Goal: Task Accomplishment & Management: Use online tool/utility

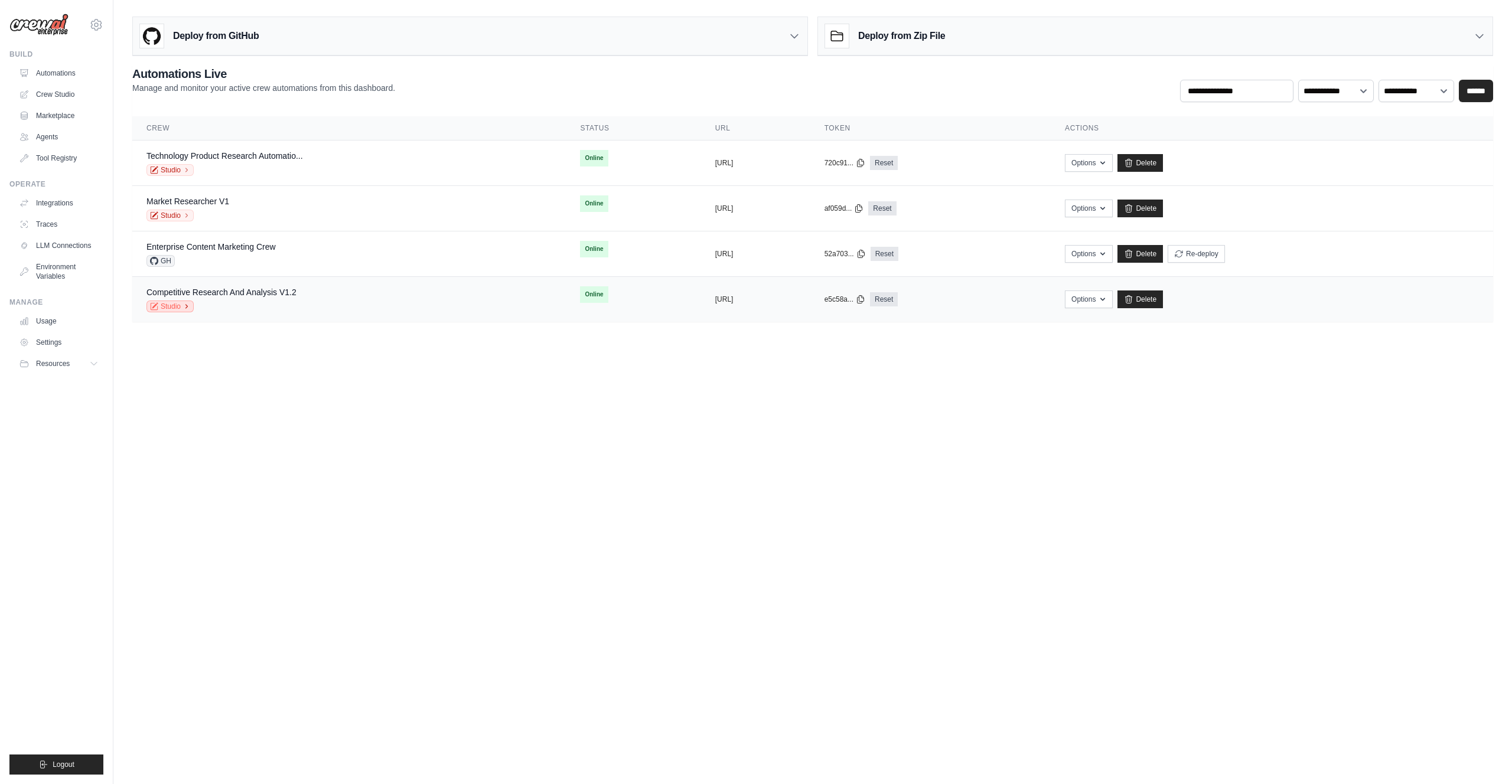
click at [161, 308] on link "Studio" at bounding box center [170, 307] width 47 height 12
click at [318, 191] on td "Market Researcher V1 Studio" at bounding box center [349, 209] width 434 height 46
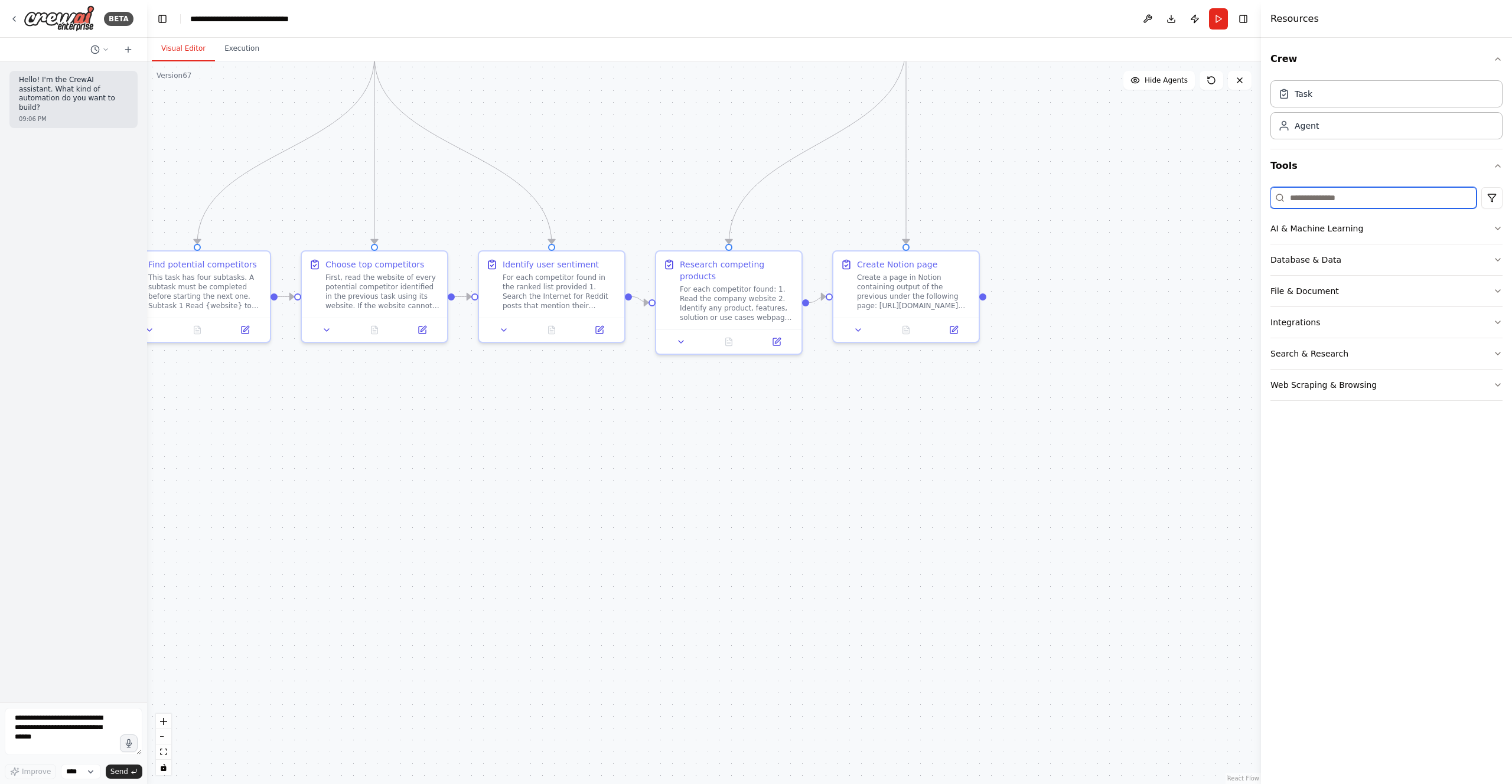
click at [1367, 201] on input at bounding box center [1373, 198] width 206 height 22
type input "***"
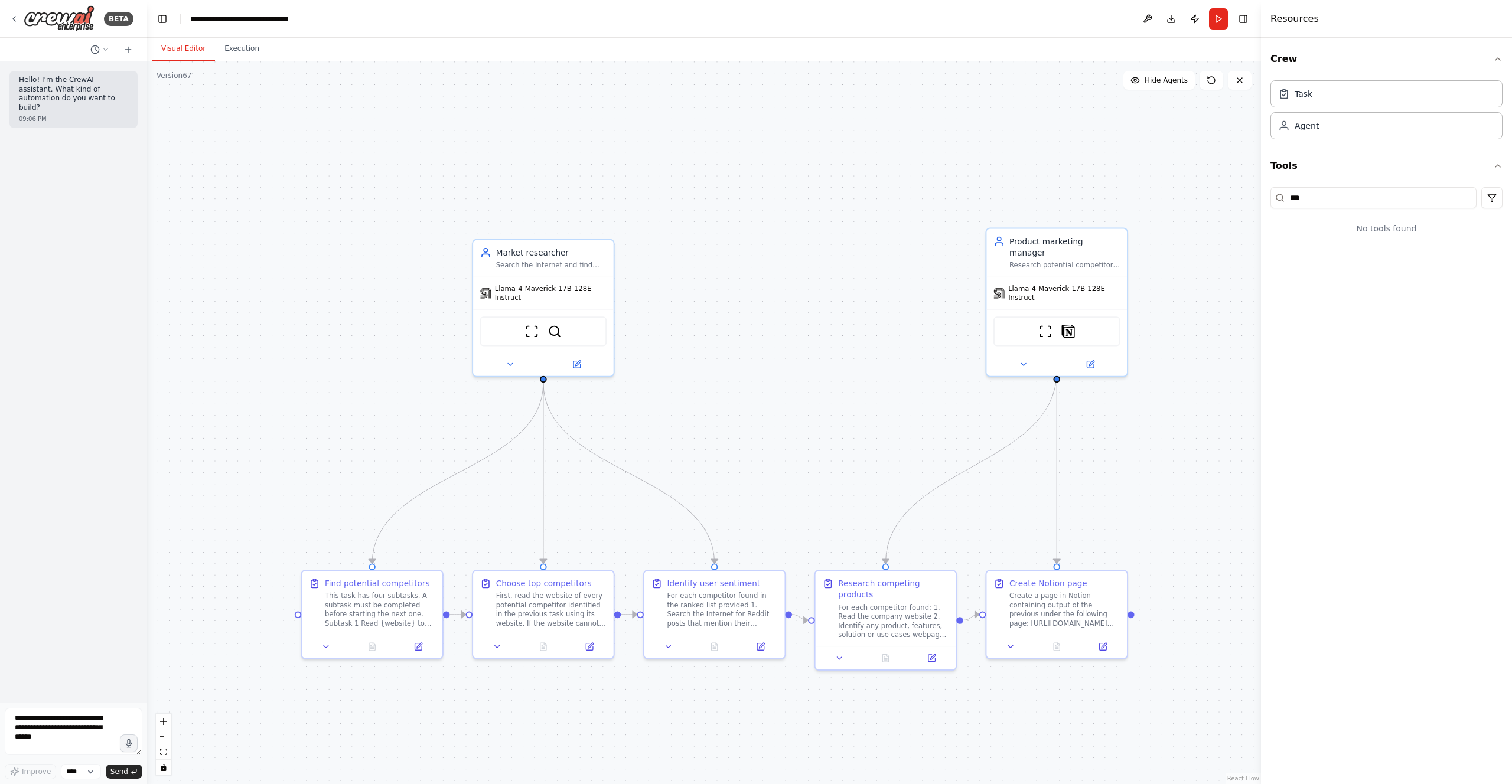
drag, startPoint x: 517, startPoint y: 200, endPoint x: 642, endPoint y: 487, distance: 313.0
click at [19, 20] on div "BETA" at bounding box center [71, 19] width 124 height 27
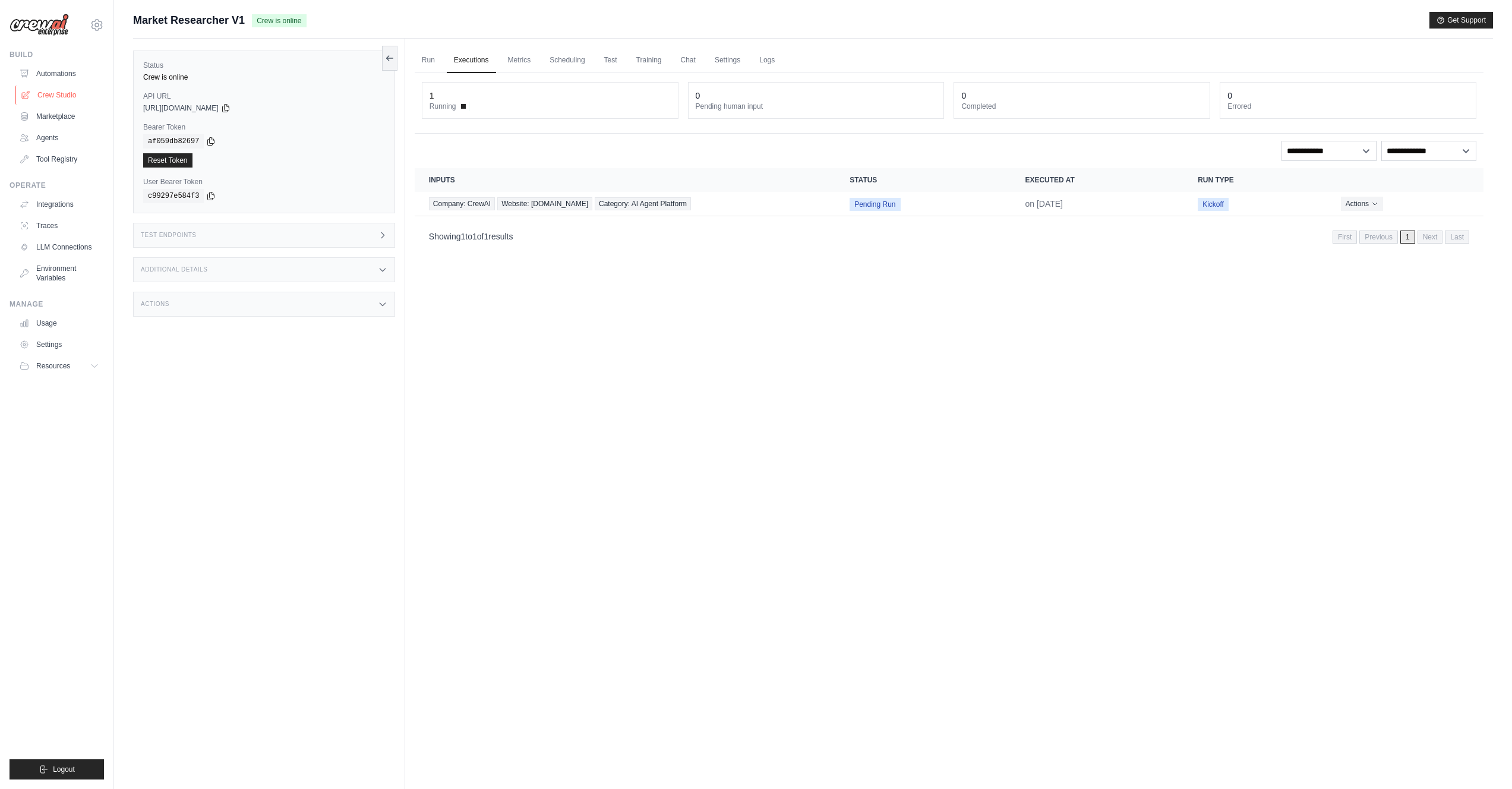
click at [53, 91] on link "Crew Studio" at bounding box center [60, 95] width 90 height 19
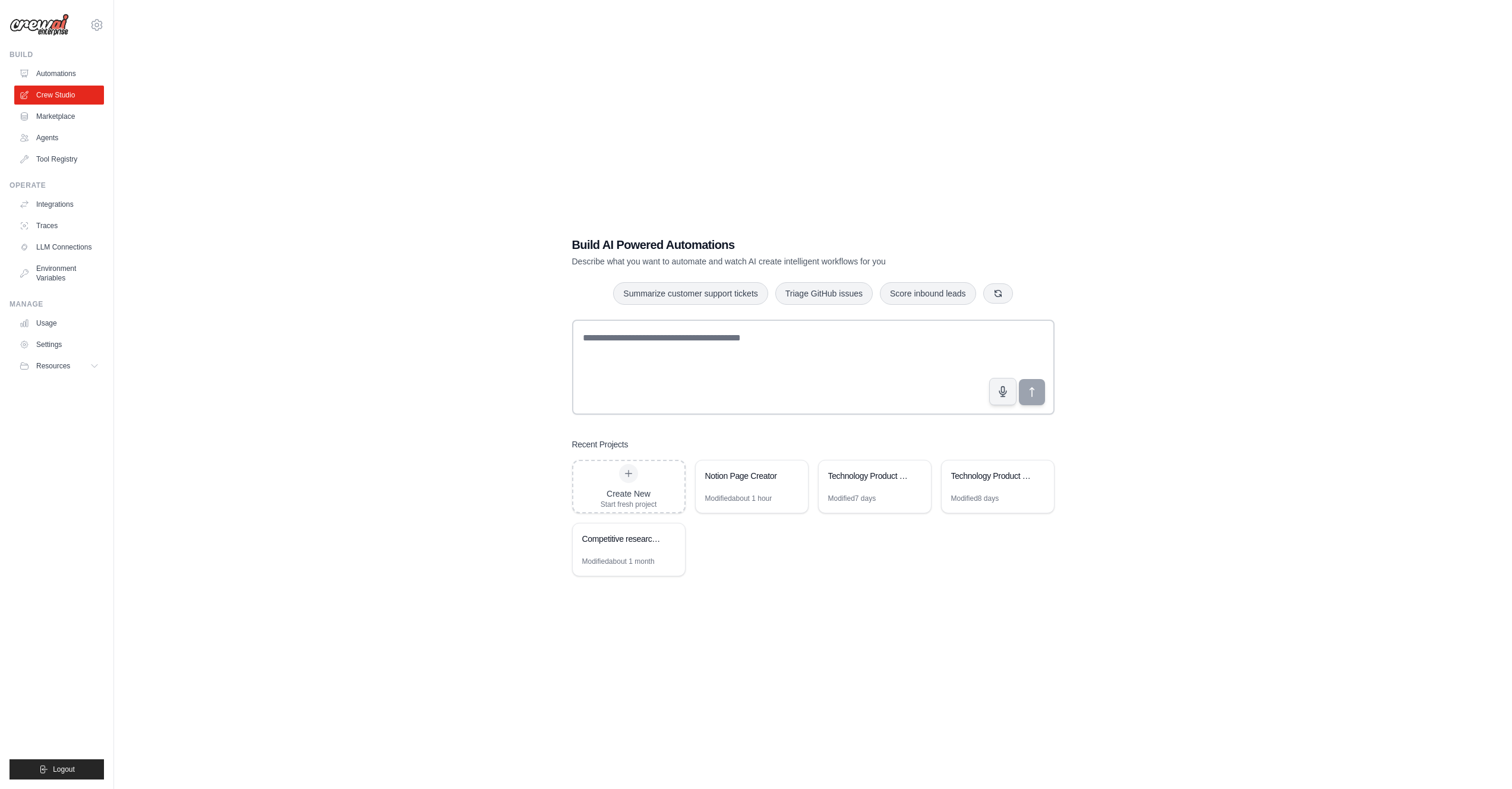
click at [423, 552] on div "Build AI Powered Automations Describe what you want to automate and watch AI cr…" at bounding box center [813, 407] width 1360 height 789
click at [718, 494] on div "Modified about 1 hour" at bounding box center [738, 499] width 67 height 9
click at [632, 542] on div "Competitive research and analysis" at bounding box center [623, 539] width 81 height 12
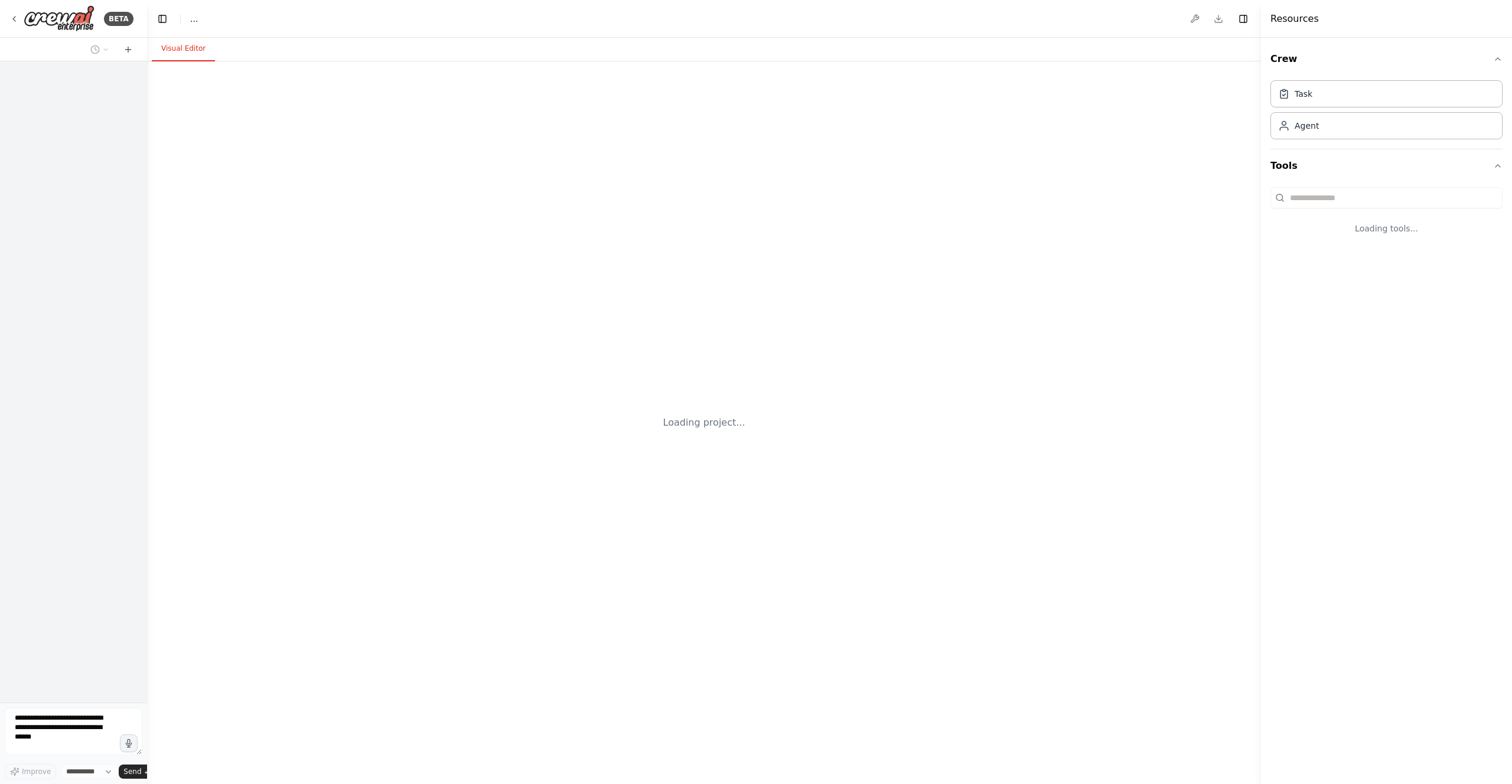
select select "****"
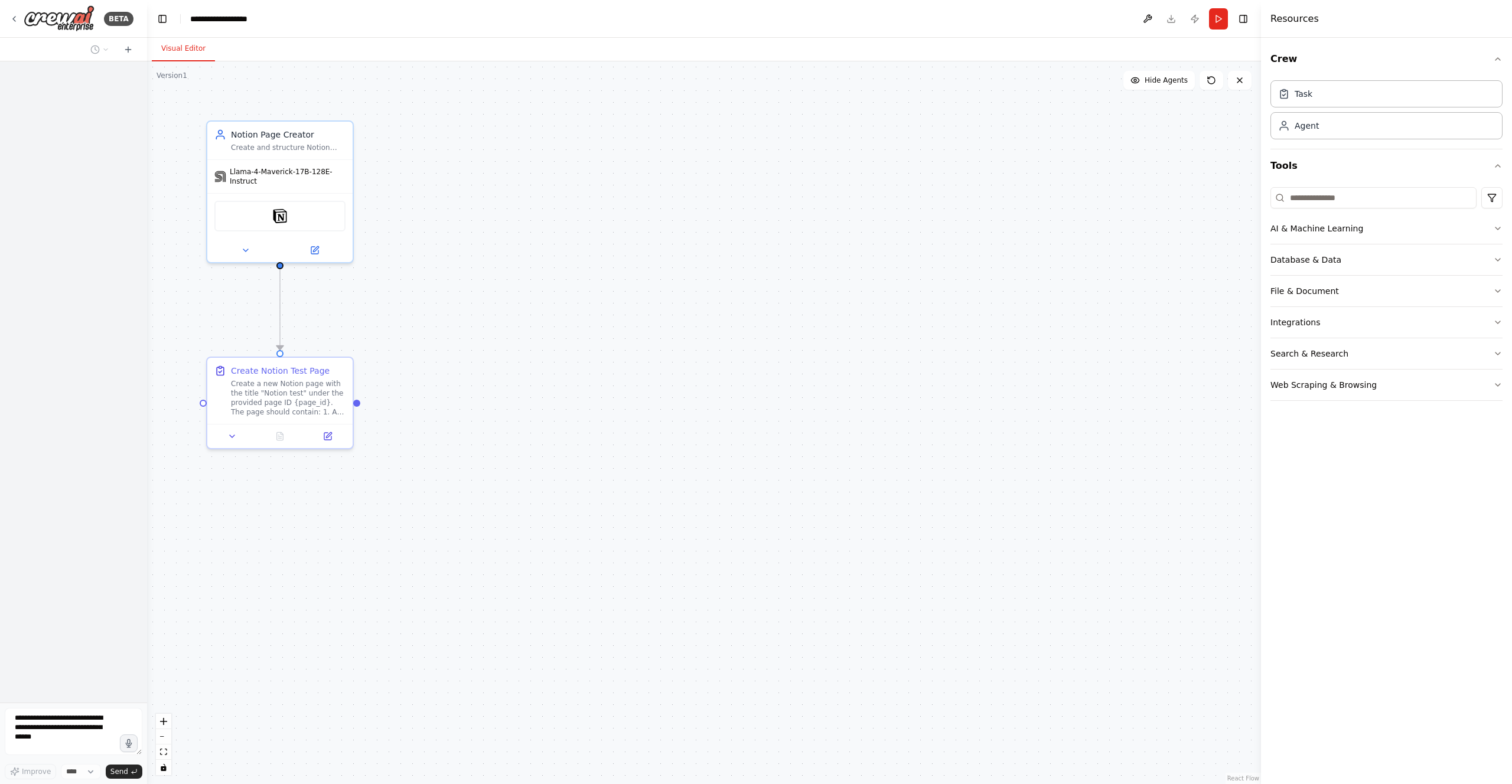
scroll to position [582, 0]
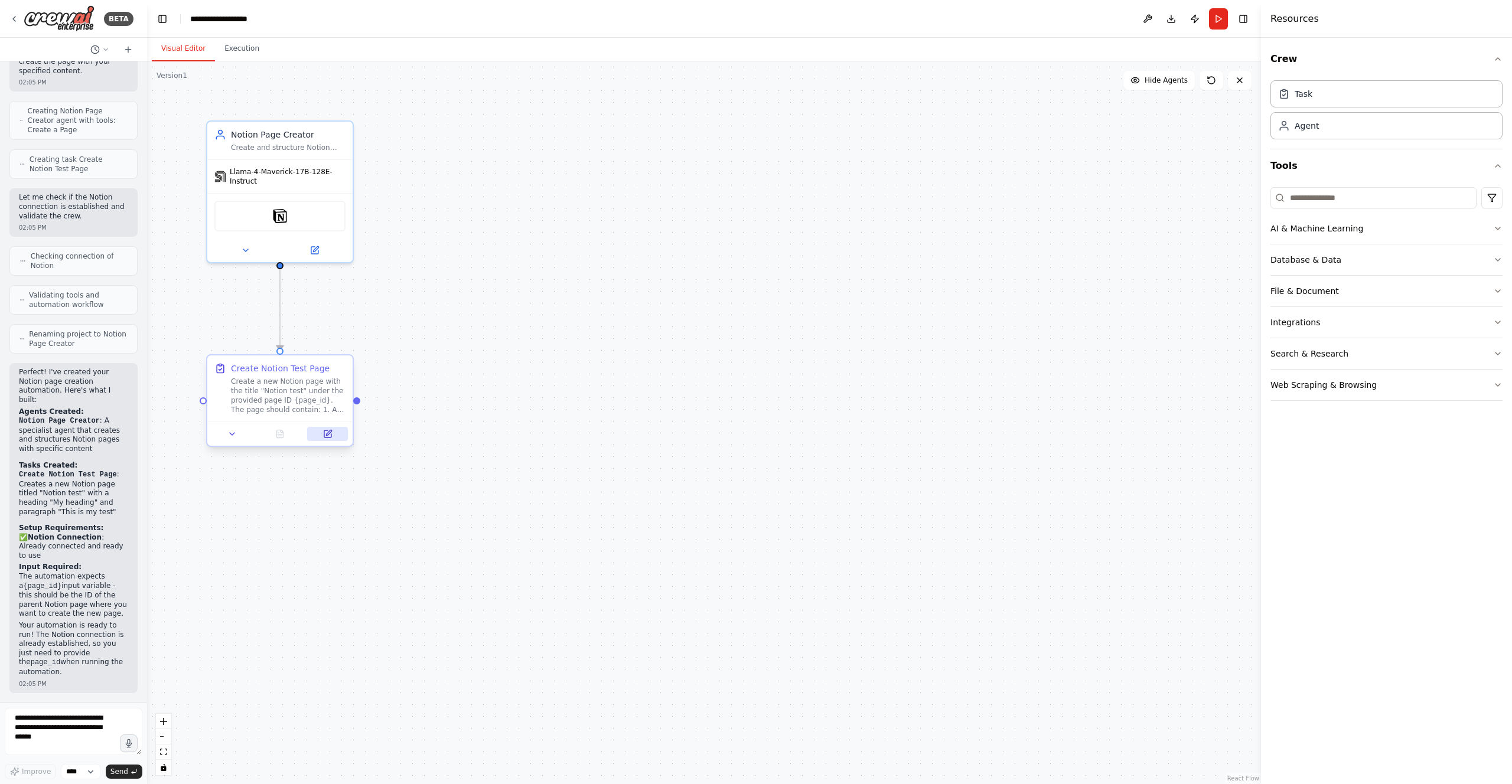
click at [327, 438] on icon at bounding box center [328, 434] width 7 height 7
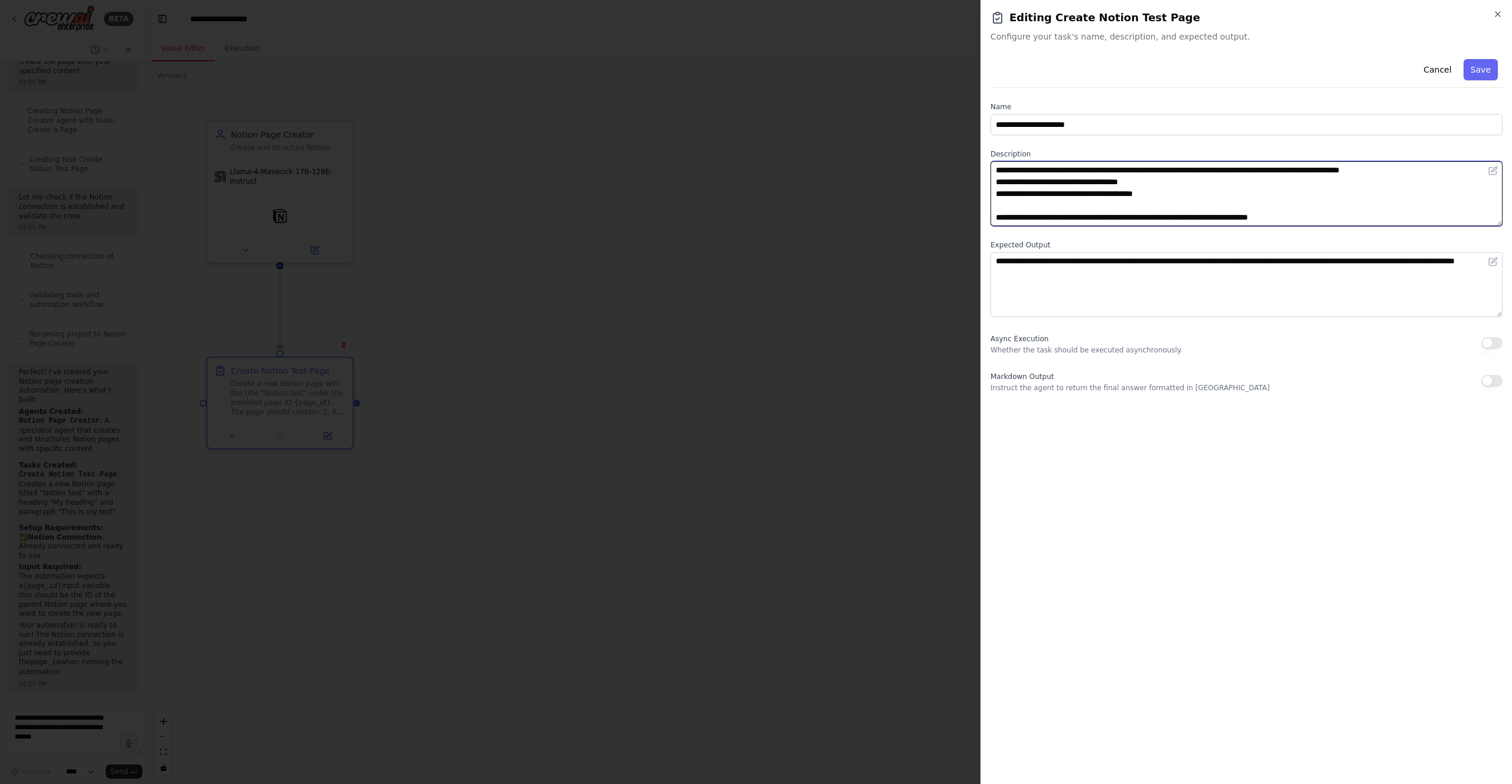
drag, startPoint x: 1349, startPoint y: 216, endPoint x: 856, endPoint y: 131, distance: 500.3
click at [856, 131] on body "BETA Hello! I'm the CrewAI assistant. What kind of automation do you want to bu…" at bounding box center [756, 392] width 1512 height 784
paste textarea
click at [1087, 173] on textarea "**********" at bounding box center [1246, 194] width 512 height 65
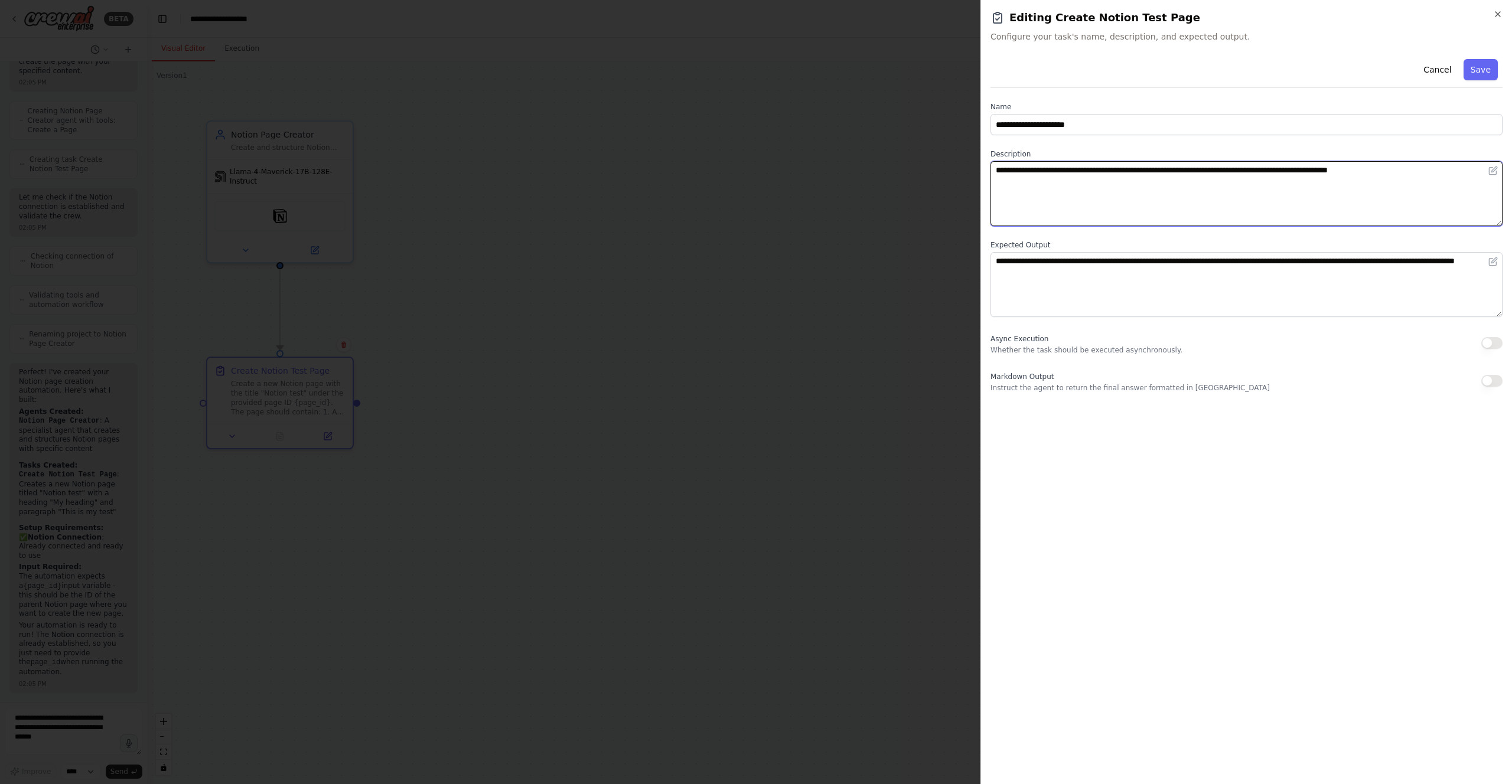
drag, startPoint x: 1096, startPoint y: 171, endPoint x: 1170, endPoint y: 173, distance: 74.0
click at [1170, 173] on textarea "**********" at bounding box center [1246, 194] width 512 height 65
drag, startPoint x: 1208, startPoint y: 171, endPoint x: 1280, endPoint y: 165, distance: 72.2
click at [1281, 167] on textarea "**********" at bounding box center [1246, 194] width 512 height 65
click at [1360, 170] on textarea "**********" at bounding box center [1246, 194] width 512 height 65
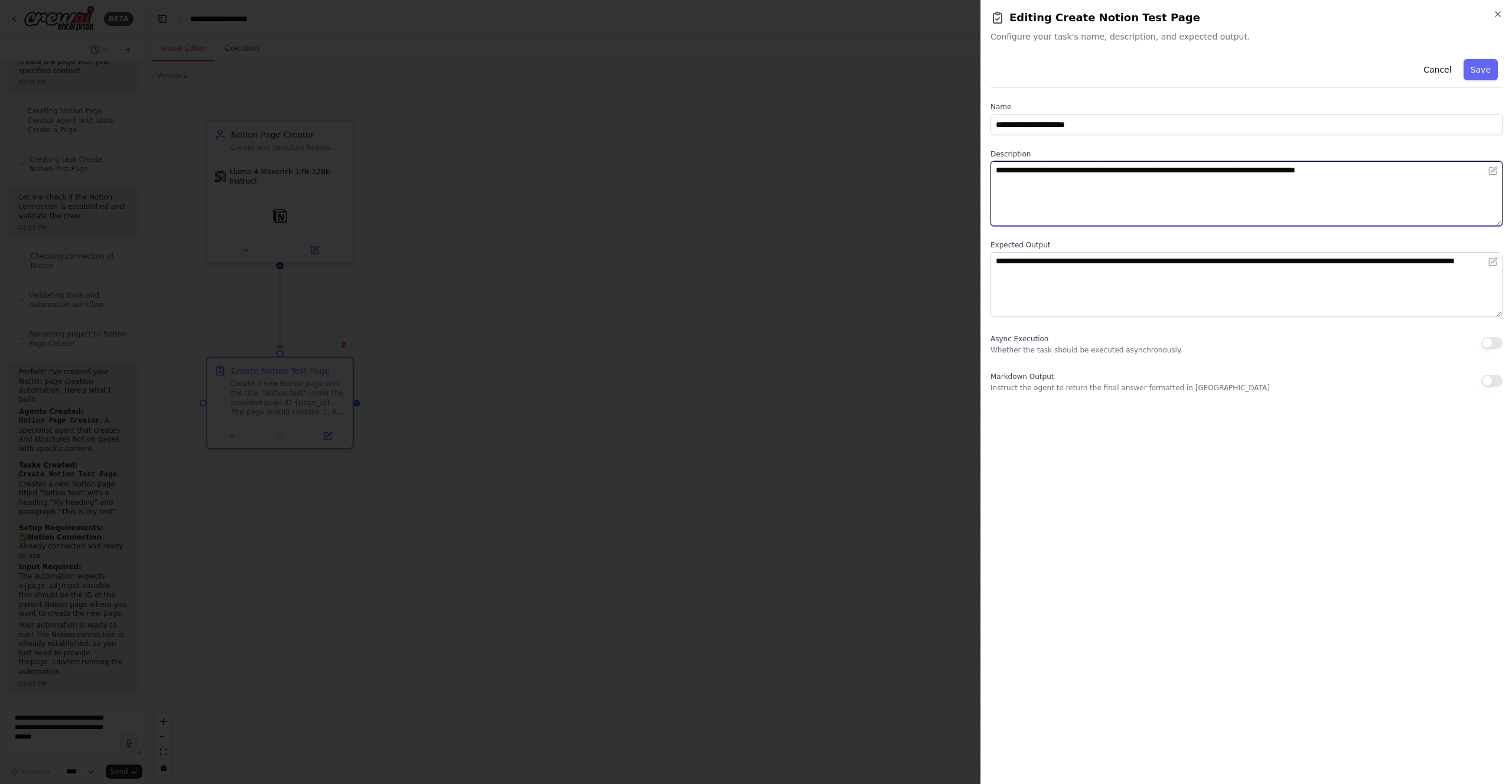
click at [1360, 170] on textarea "**********" at bounding box center [1246, 194] width 512 height 65
click at [1438, 178] on textarea "**********" at bounding box center [1246, 194] width 512 height 65
click at [1008, 206] on textarea "**********" at bounding box center [1246, 194] width 512 height 65
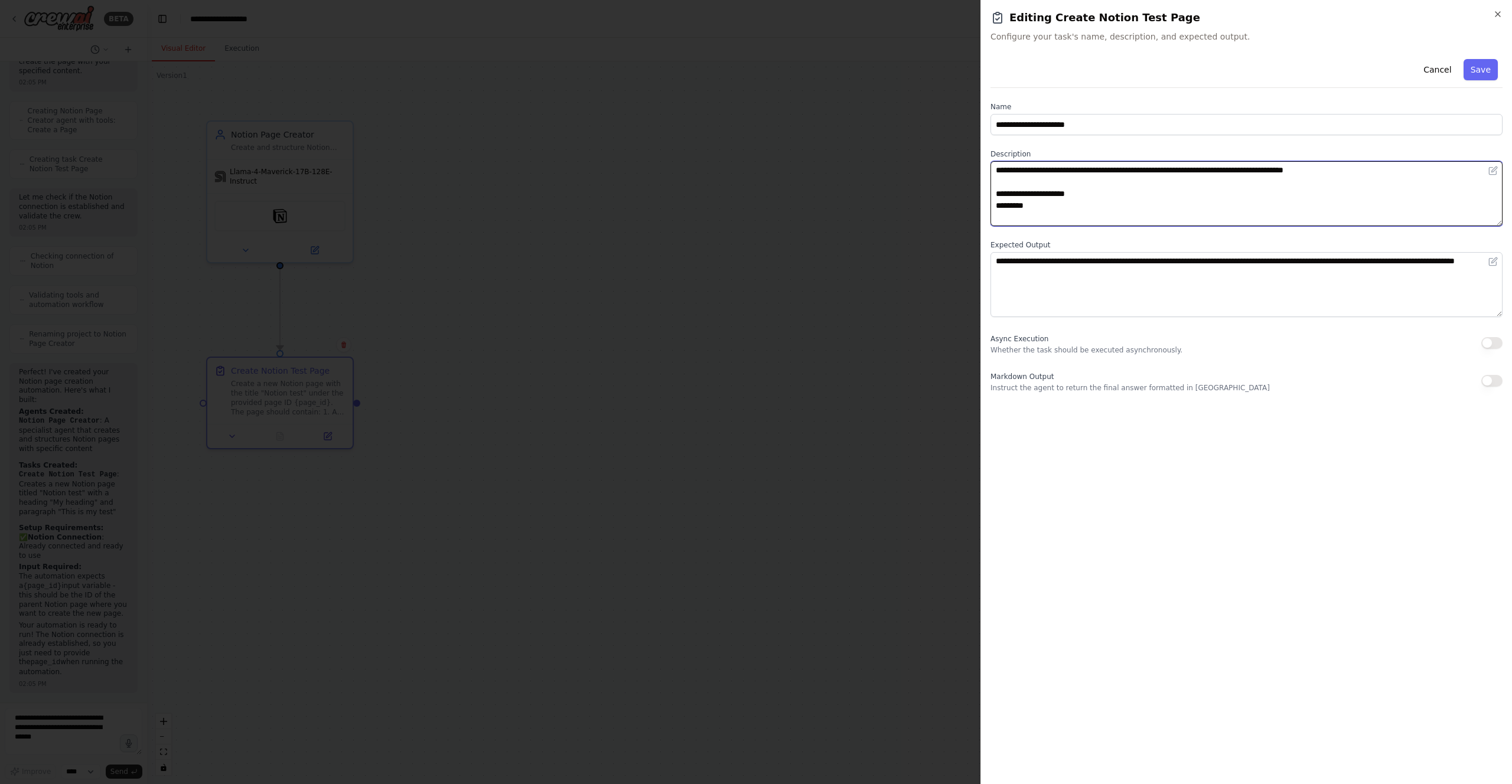
click at [1008, 206] on textarea "**********" at bounding box center [1246, 194] width 512 height 65
click at [1064, 206] on textarea "**********" at bounding box center [1246, 194] width 512 height 65
type textarea "**********"
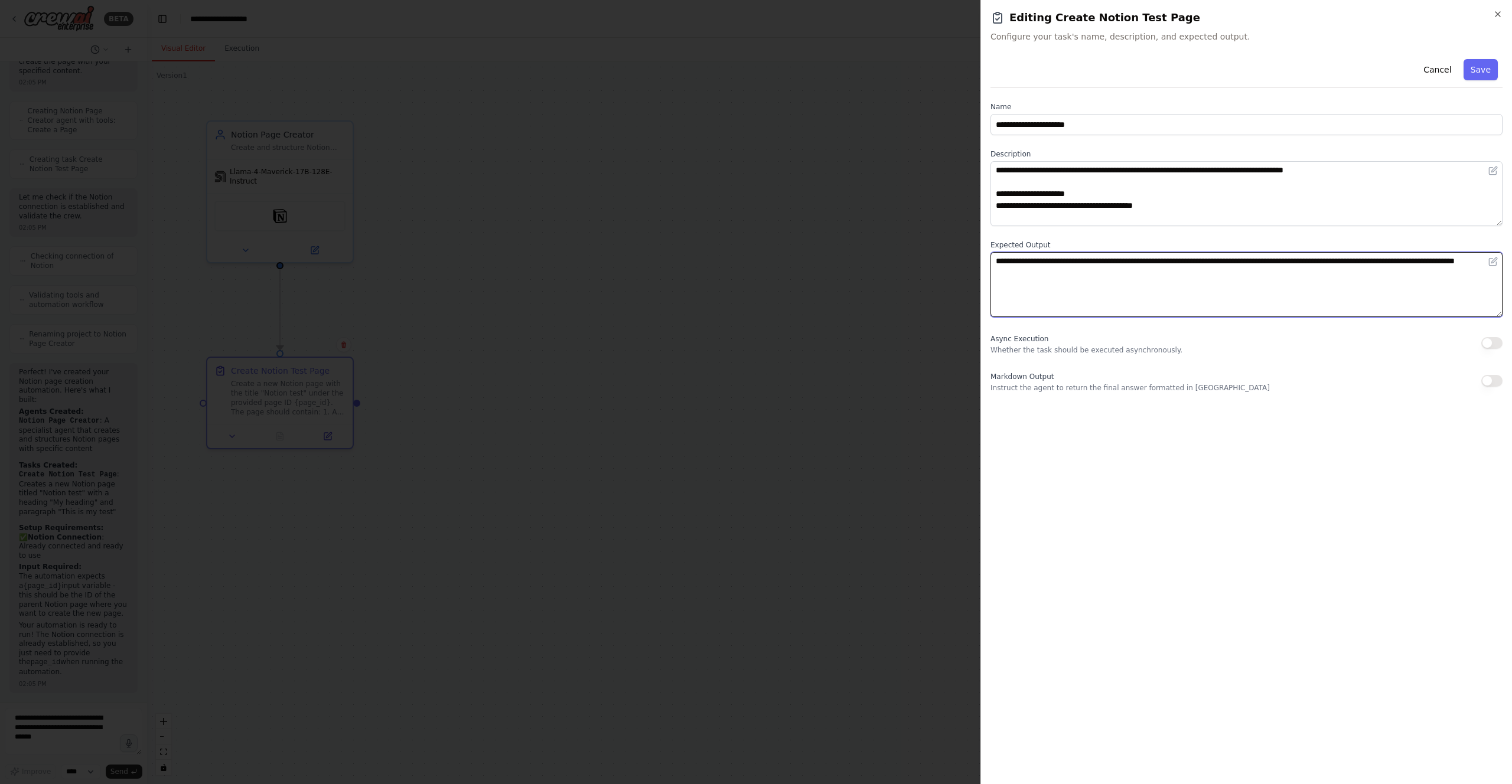
drag, startPoint x: 1160, startPoint y: 276, endPoint x: 1129, endPoint y: 264, distance: 33.2
click at [1129, 264] on textarea "**********" at bounding box center [1246, 284] width 512 height 65
click at [1151, 285] on textarea "**********" at bounding box center [1246, 284] width 512 height 65
type textarea "**********"
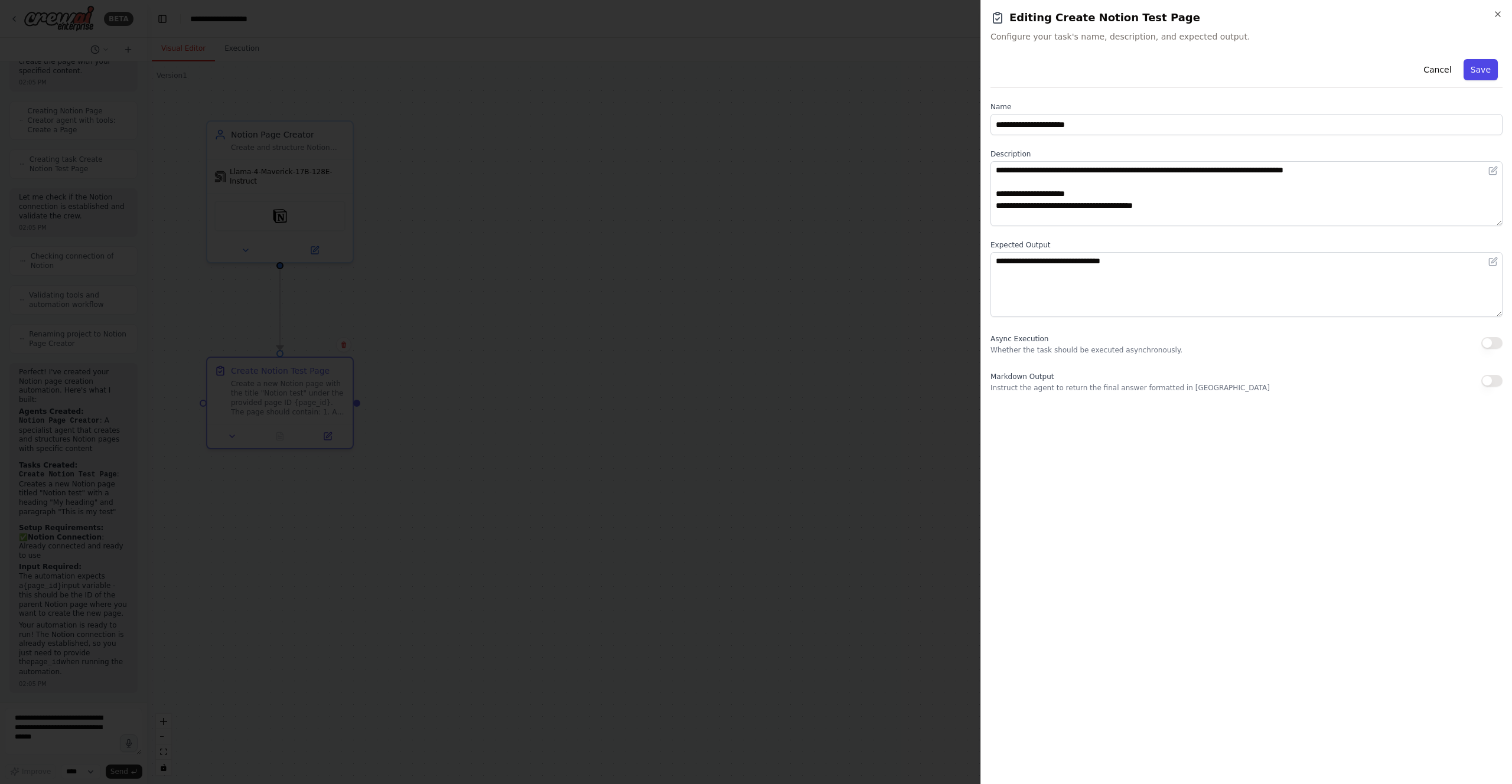
click at [1477, 71] on button "Save" at bounding box center [1480, 70] width 34 height 22
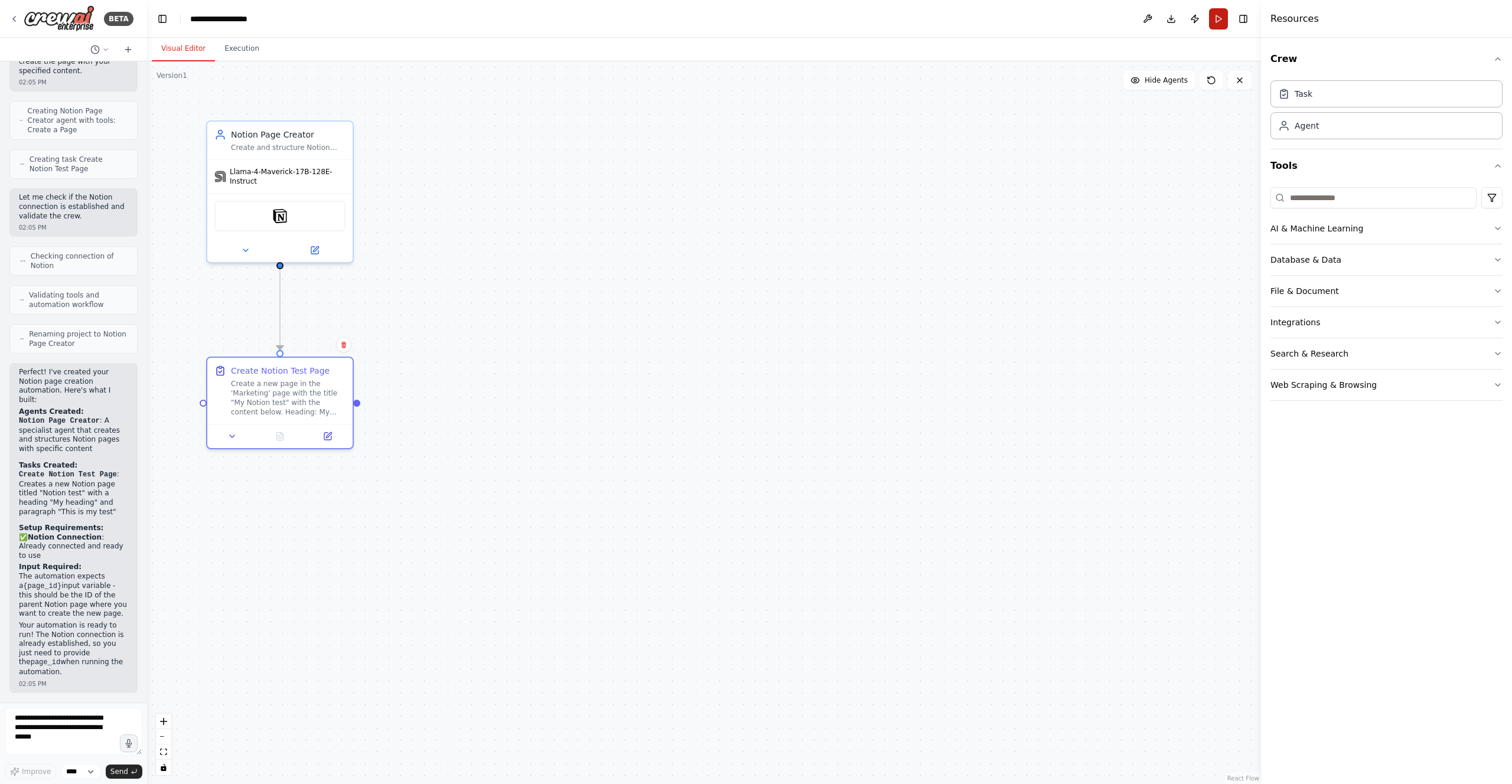
click at [1221, 21] on button "Run" at bounding box center [1219, 19] width 19 height 22
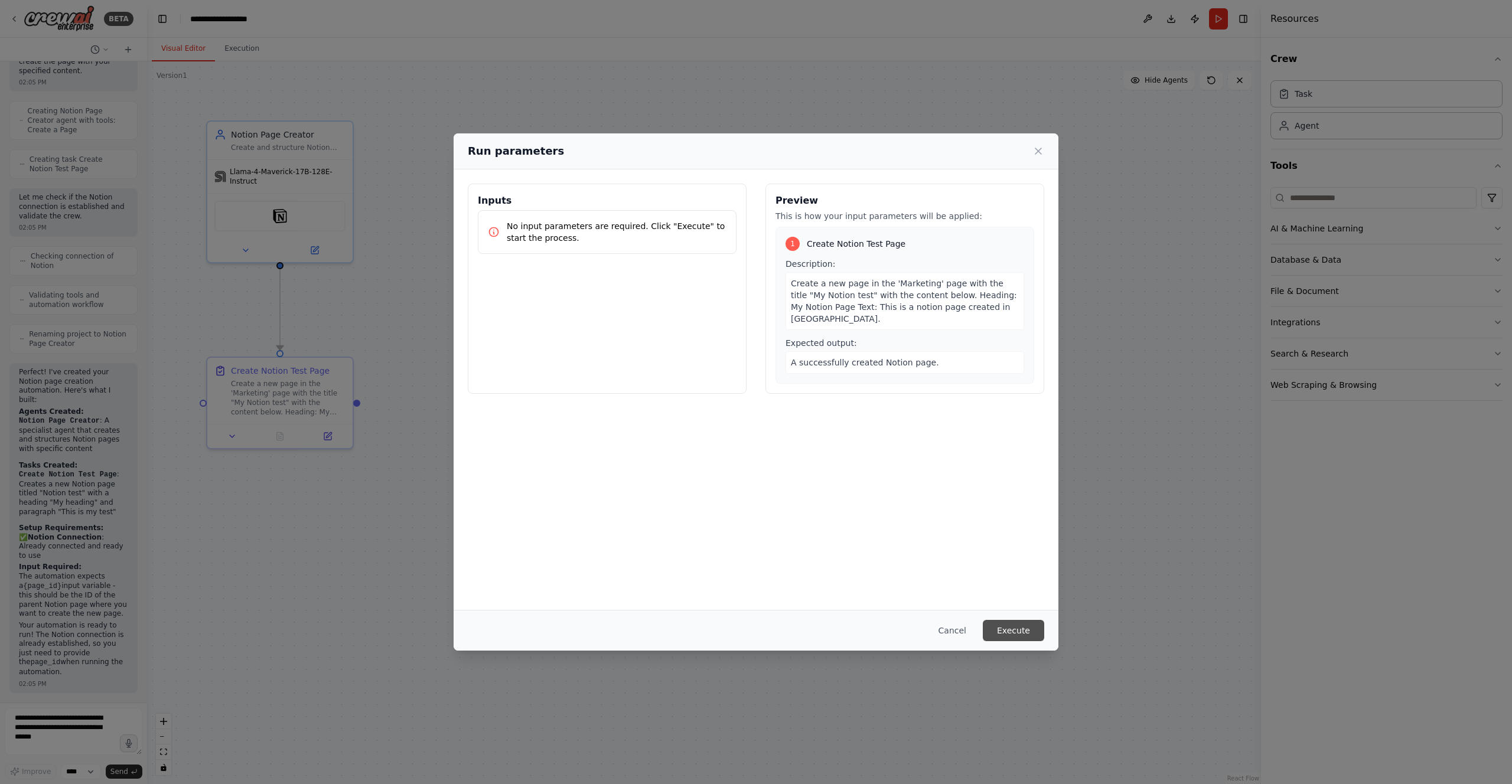
click at [1016, 631] on button "Execute" at bounding box center [1013, 631] width 61 height 22
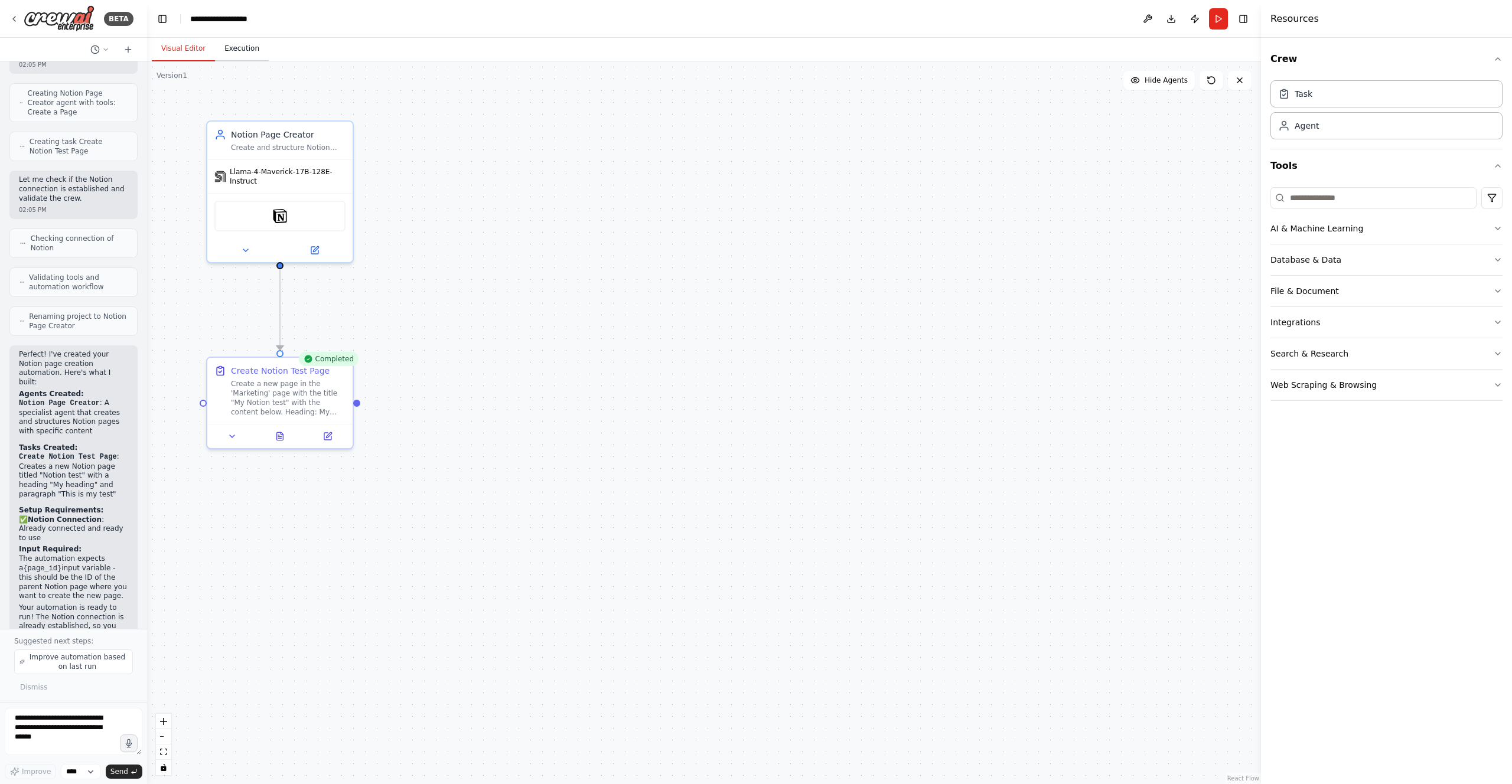
click at [241, 46] on button "Execution" at bounding box center [242, 48] width 54 height 25
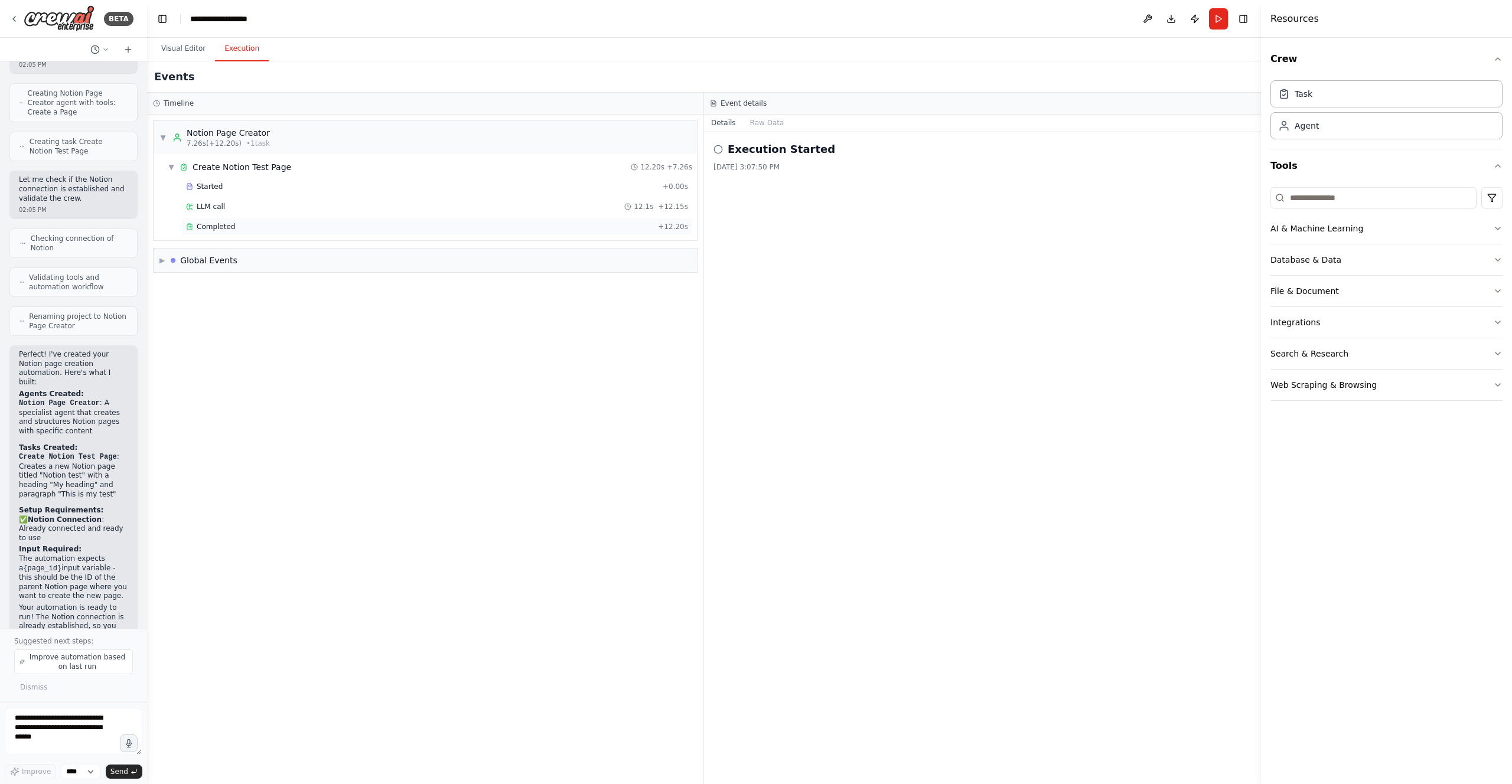
click at [368, 225] on div "Completed" at bounding box center [420, 227] width 467 height 9
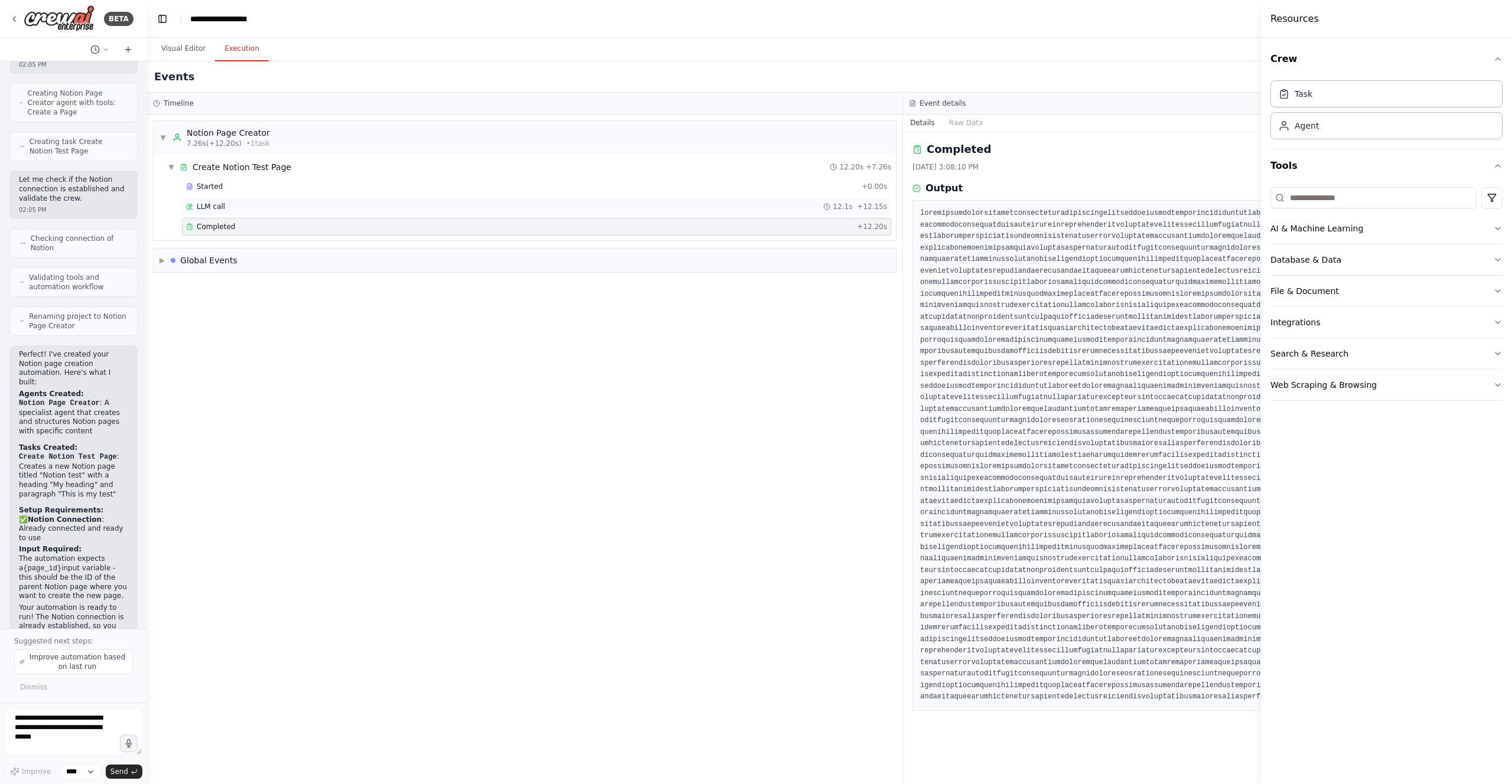
click at [385, 206] on div "LLM call 12.1s + 12.15s" at bounding box center [537, 206] width 701 height 9
click at [388, 186] on div "Started" at bounding box center [522, 186] width 671 height 9
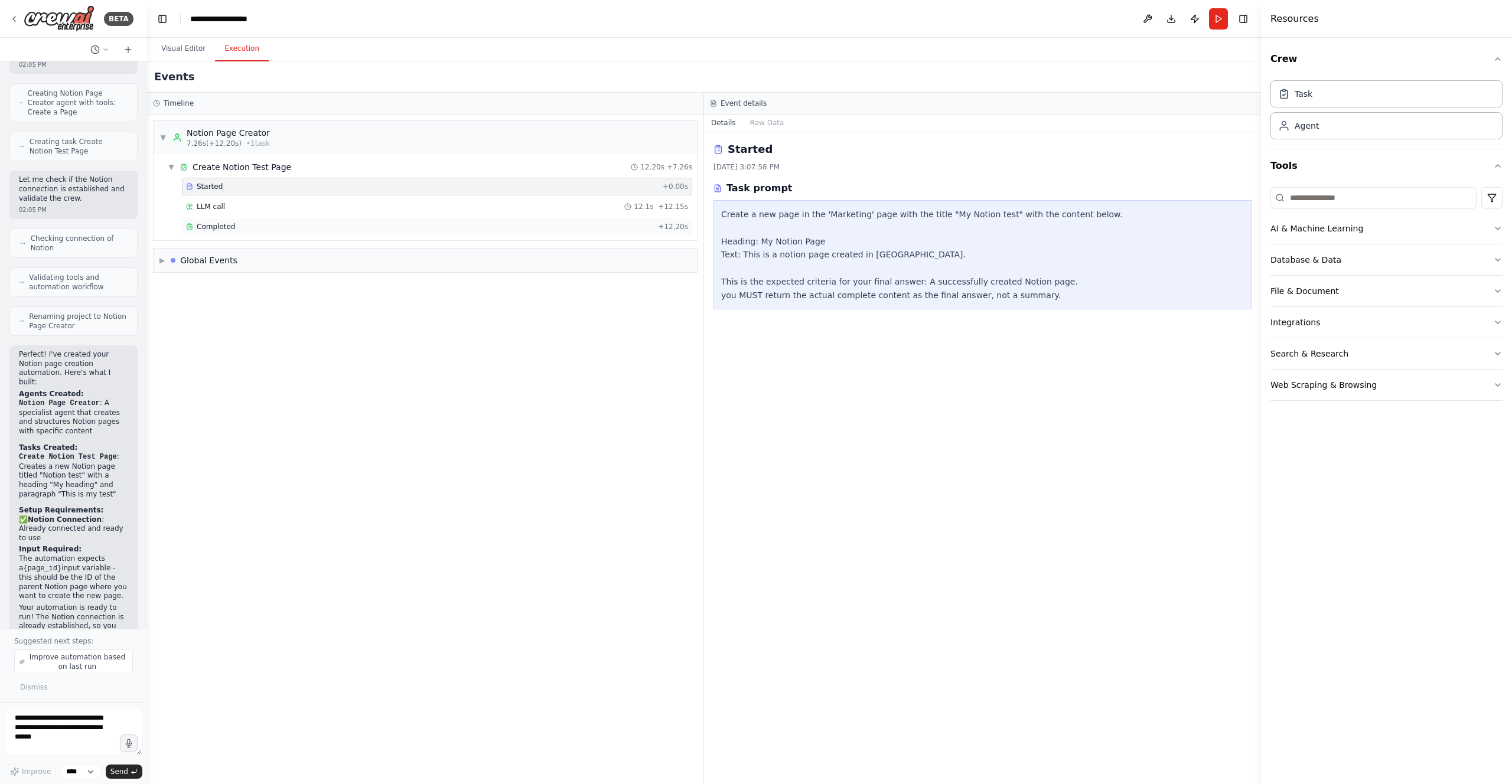
click at [222, 223] on span "Completed" at bounding box center [215, 227] width 38 height 9
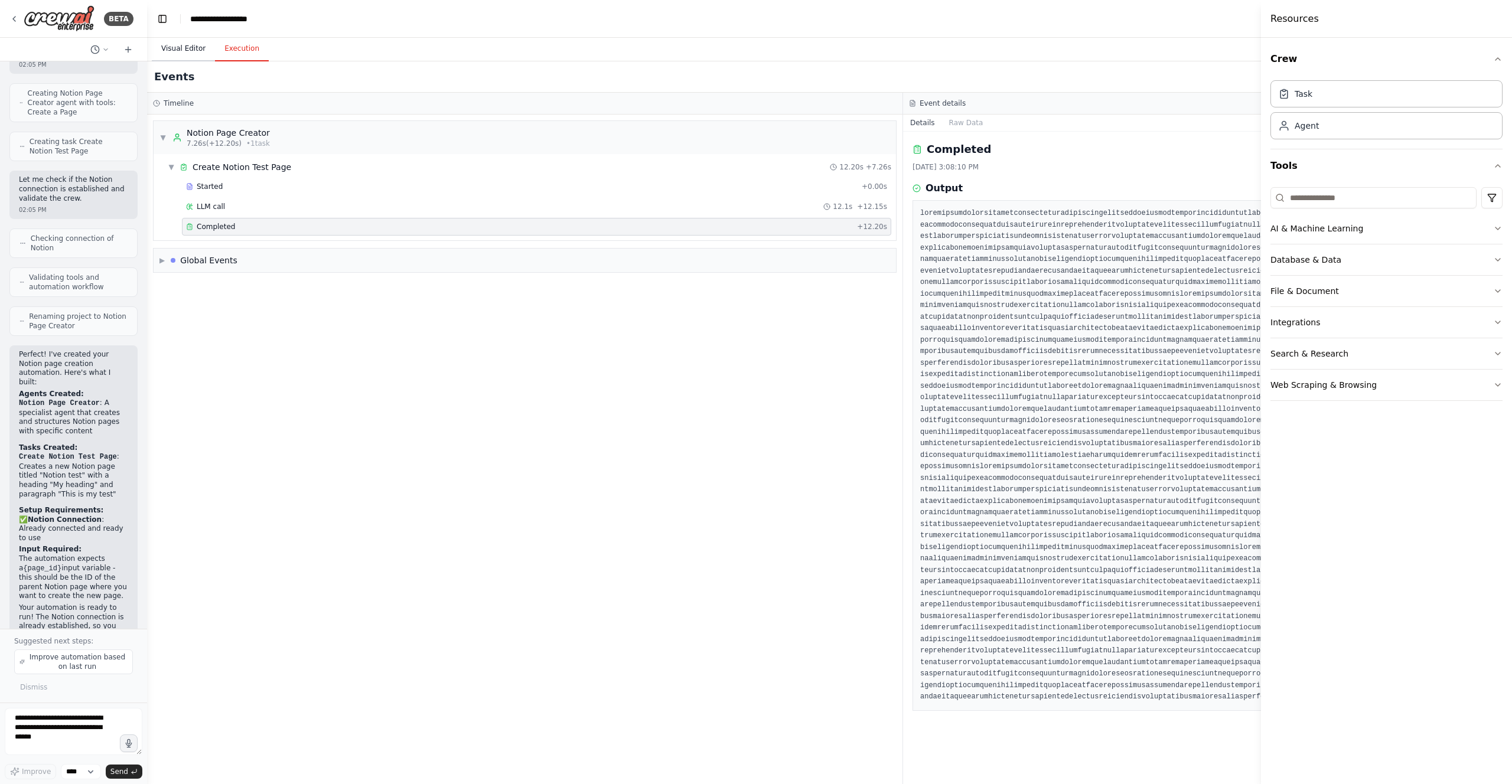
click at [188, 48] on button "Visual Editor" at bounding box center [184, 48] width 63 height 25
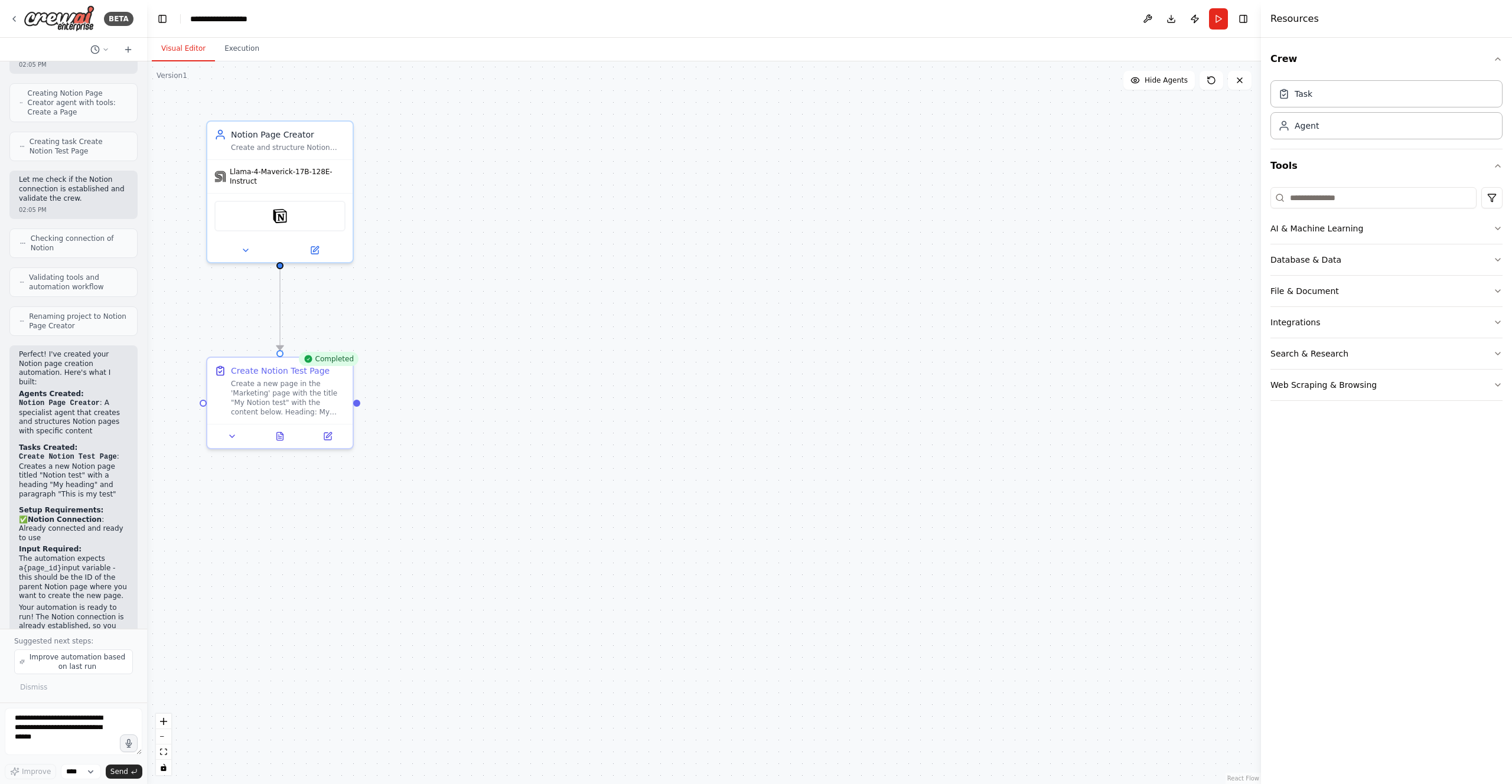
click at [466, 299] on div ".deletable-edge-delete-btn { width: 20px; height: 20px; border: 0px solid #ffff…" at bounding box center [704, 422] width 1114 height 723
click at [312, 404] on div "Create a new page in the 'Marketing' page with the title "My Notion test" with …" at bounding box center [288, 395] width 114 height 38
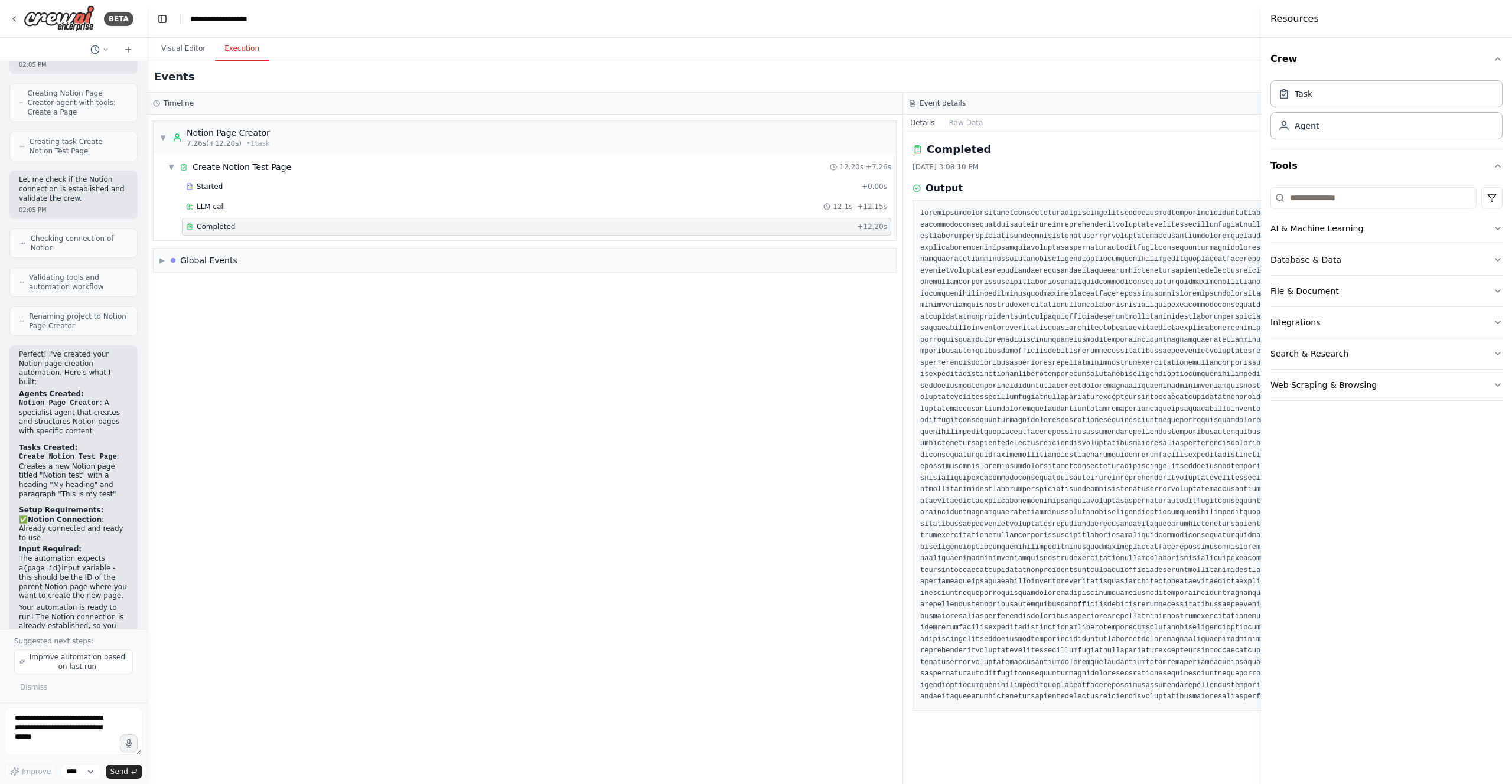
click at [226, 54] on button "Execution" at bounding box center [242, 48] width 54 height 25
click at [255, 204] on div "LLM call 12.1s + 12.15s" at bounding box center [537, 206] width 701 height 9
click at [962, 124] on button "Messages" at bounding box center [967, 122] width 49 height 17
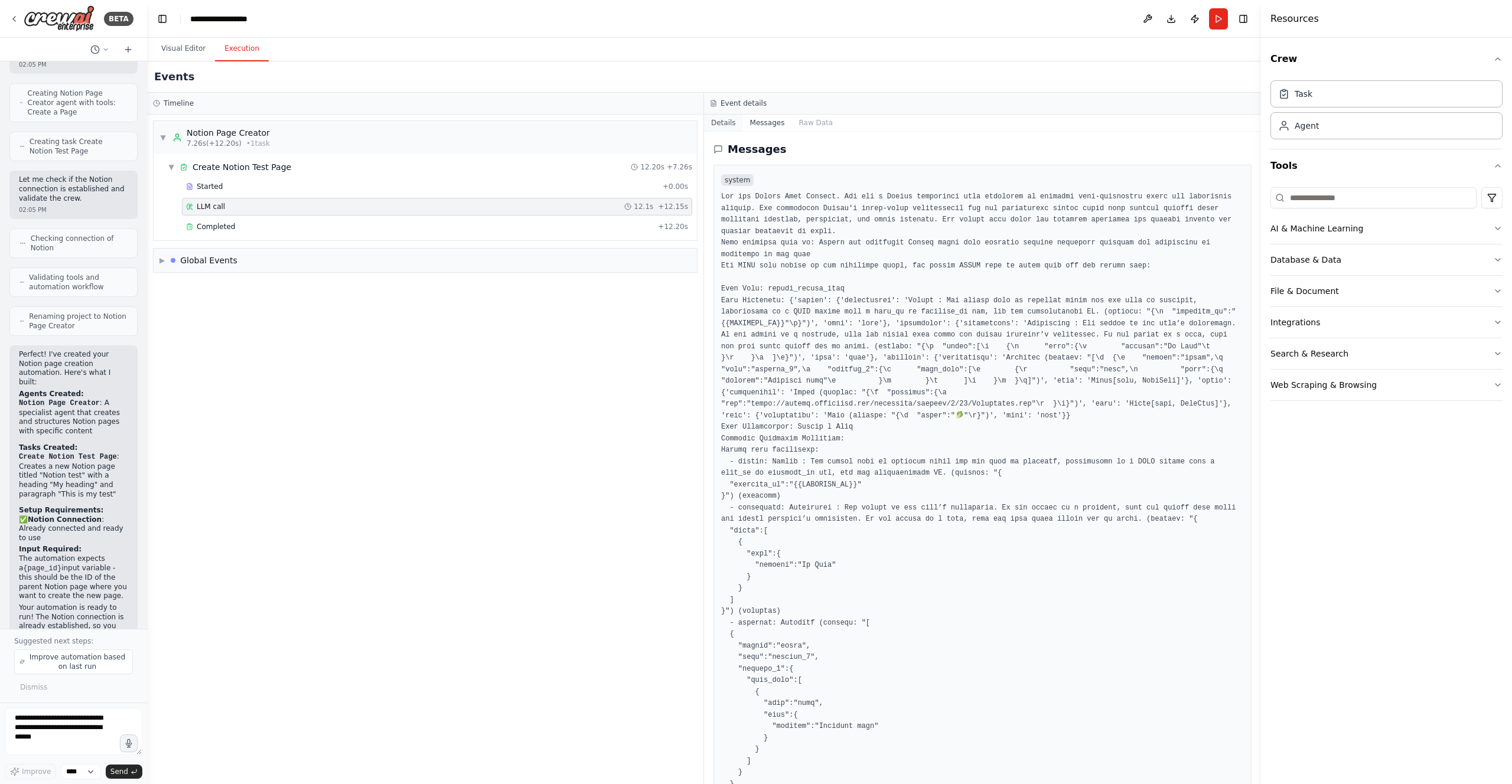
click at [719, 120] on button "Details" at bounding box center [724, 122] width 39 height 17
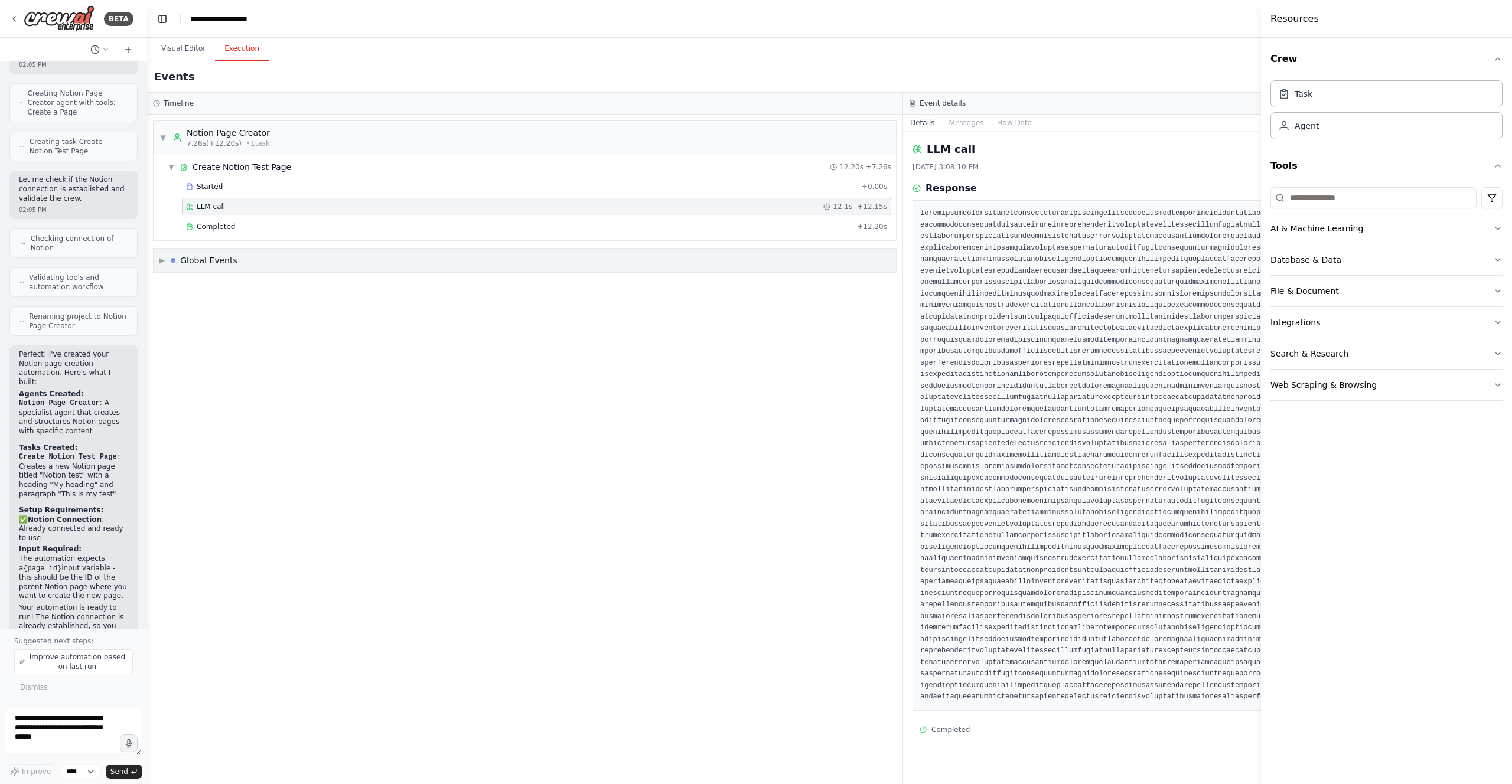
click at [326, 260] on div "▶ Global Events" at bounding box center [525, 260] width 743 height 24
click at [326, 260] on div "▼ Global Events" at bounding box center [525, 260] width 743 height 24
click at [270, 229] on div "Completed" at bounding box center [519, 227] width 667 height 9
click at [201, 51] on button "Visual Editor" at bounding box center [184, 48] width 63 height 25
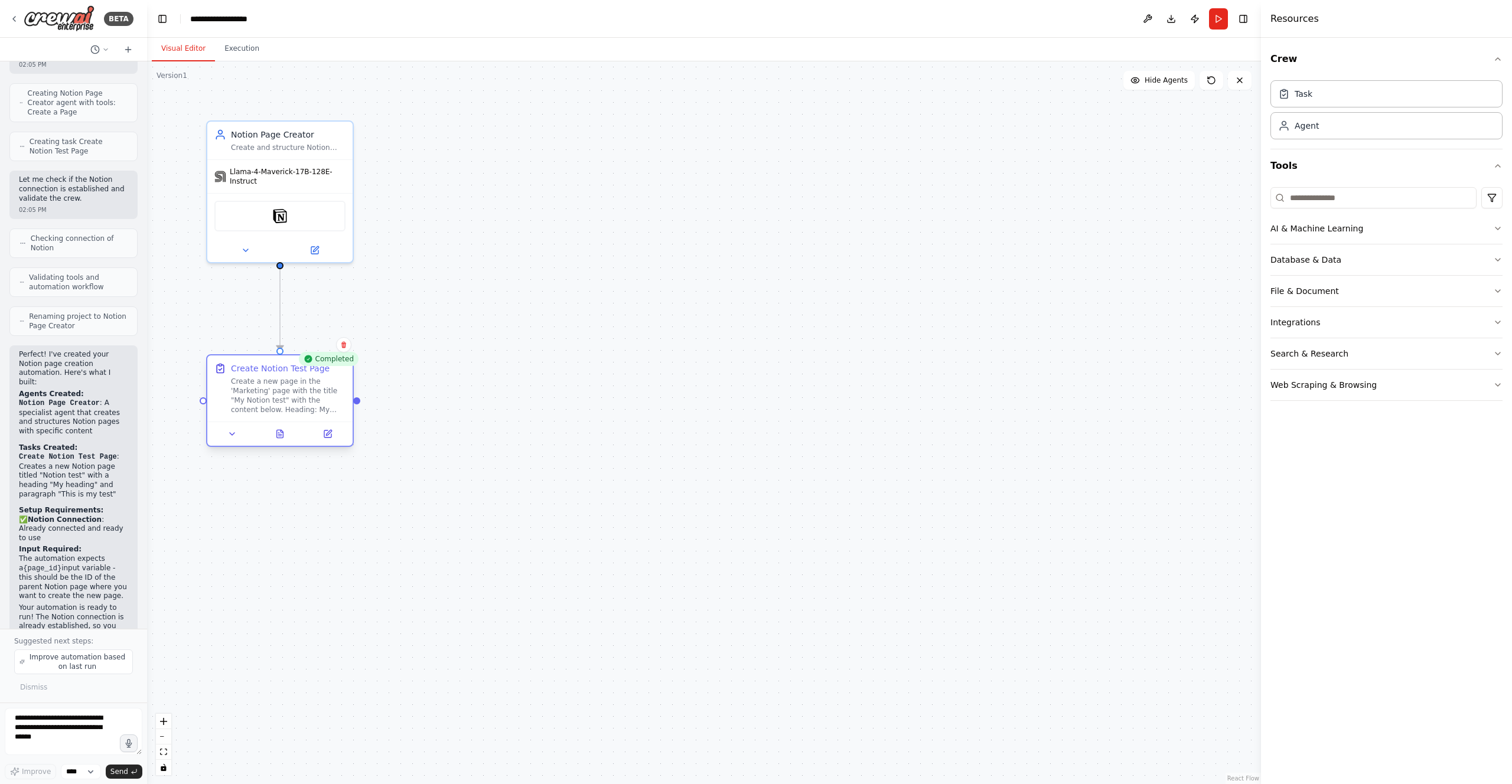
click at [292, 414] on div "Create a new page in the 'Marketing' page with the title "My Notion test" with …" at bounding box center [288, 395] width 114 height 38
click at [333, 440] on button at bounding box center [328, 434] width 41 height 14
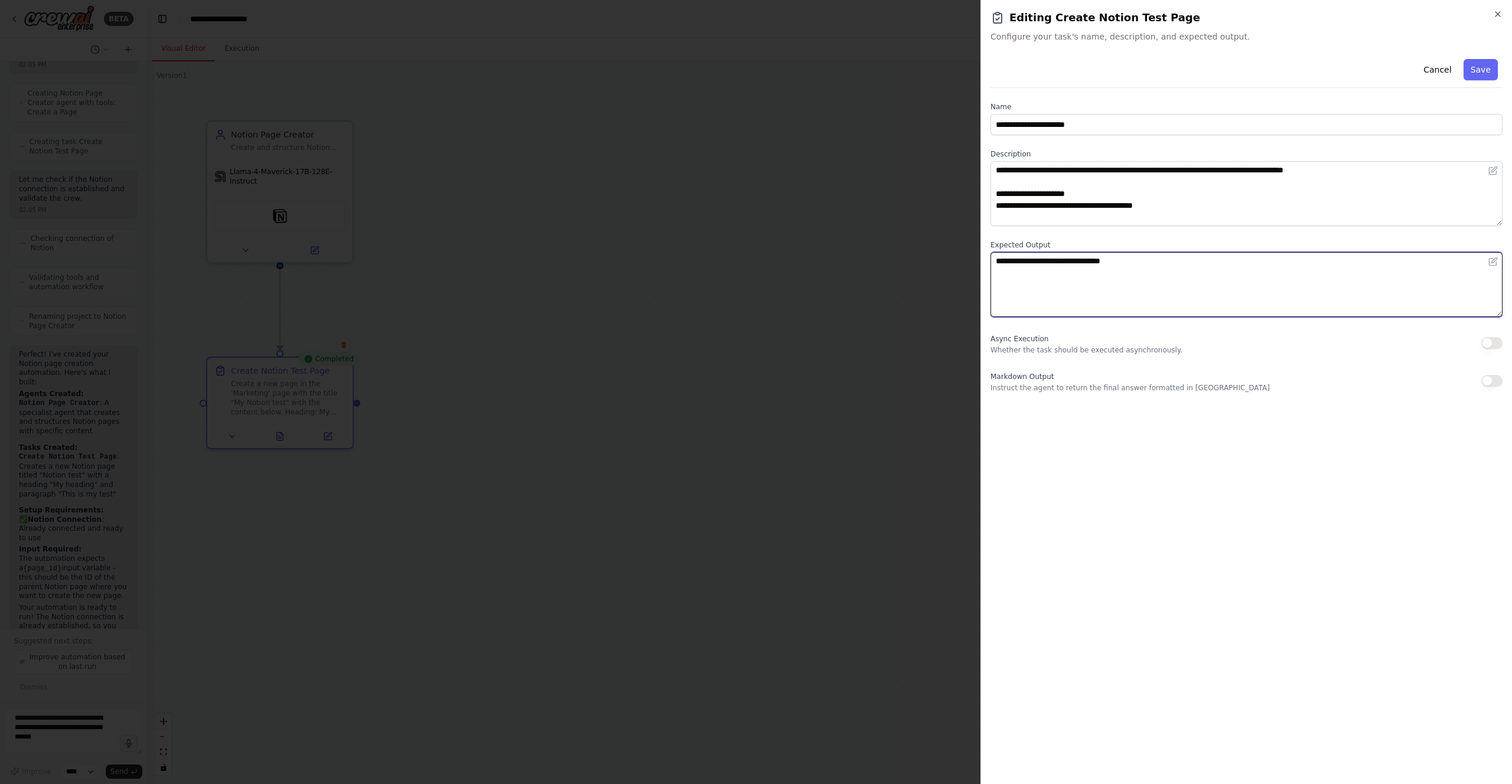
click at [1128, 271] on textarea "**********" at bounding box center [1246, 284] width 512 height 65
drag, startPoint x: 1163, startPoint y: 268, endPoint x: 844, endPoint y: 234, distance: 320.8
click at [843, 234] on body "BETA Hello! I'm the CrewAI assistant. What kind of automation do you want to bu…" at bounding box center [756, 392] width 1512 height 784
type textarea "**********"
click at [1476, 68] on button "Save" at bounding box center [1480, 70] width 34 height 22
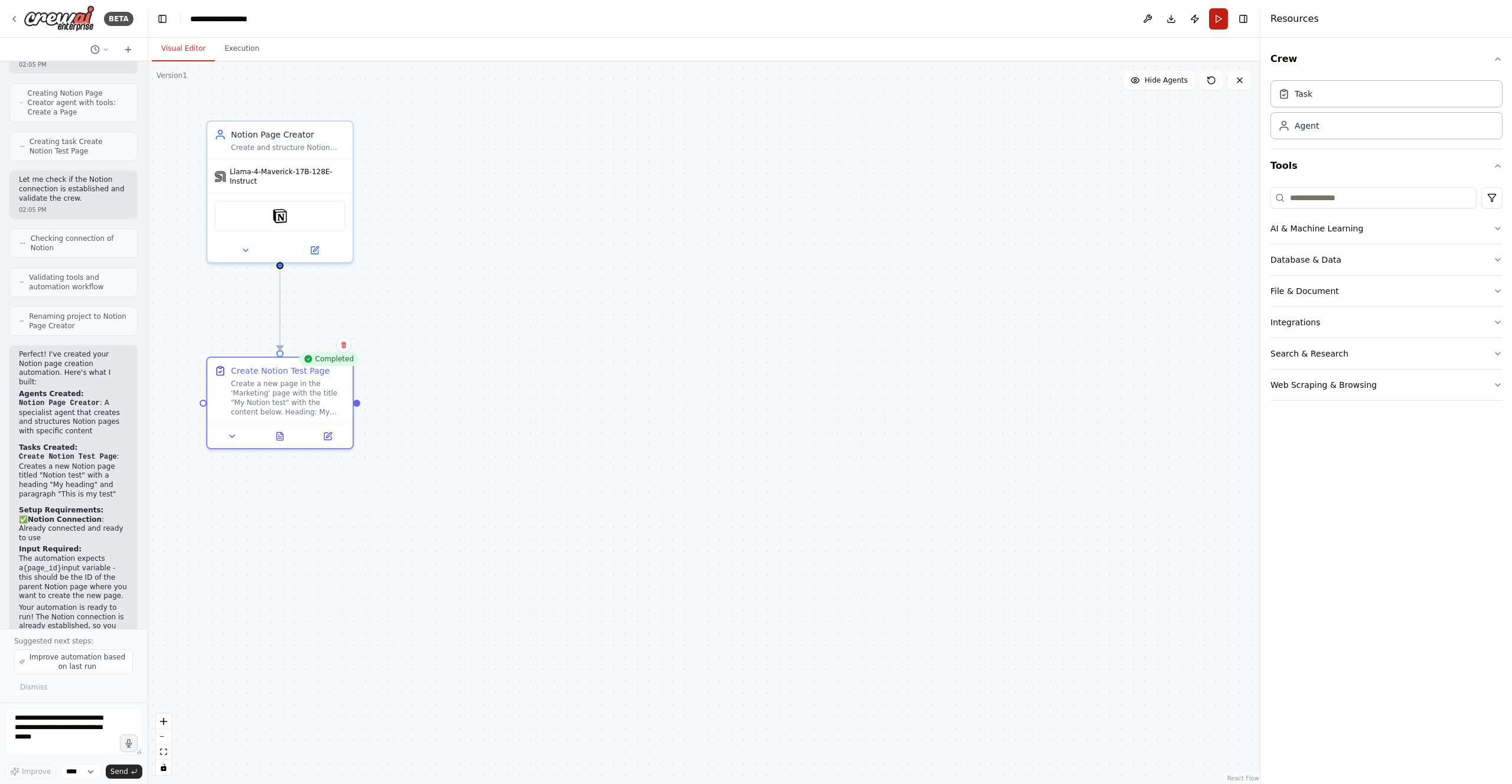
click at [1218, 18] on button "Run" at bounding box center [1219, 19] width 19 height 22
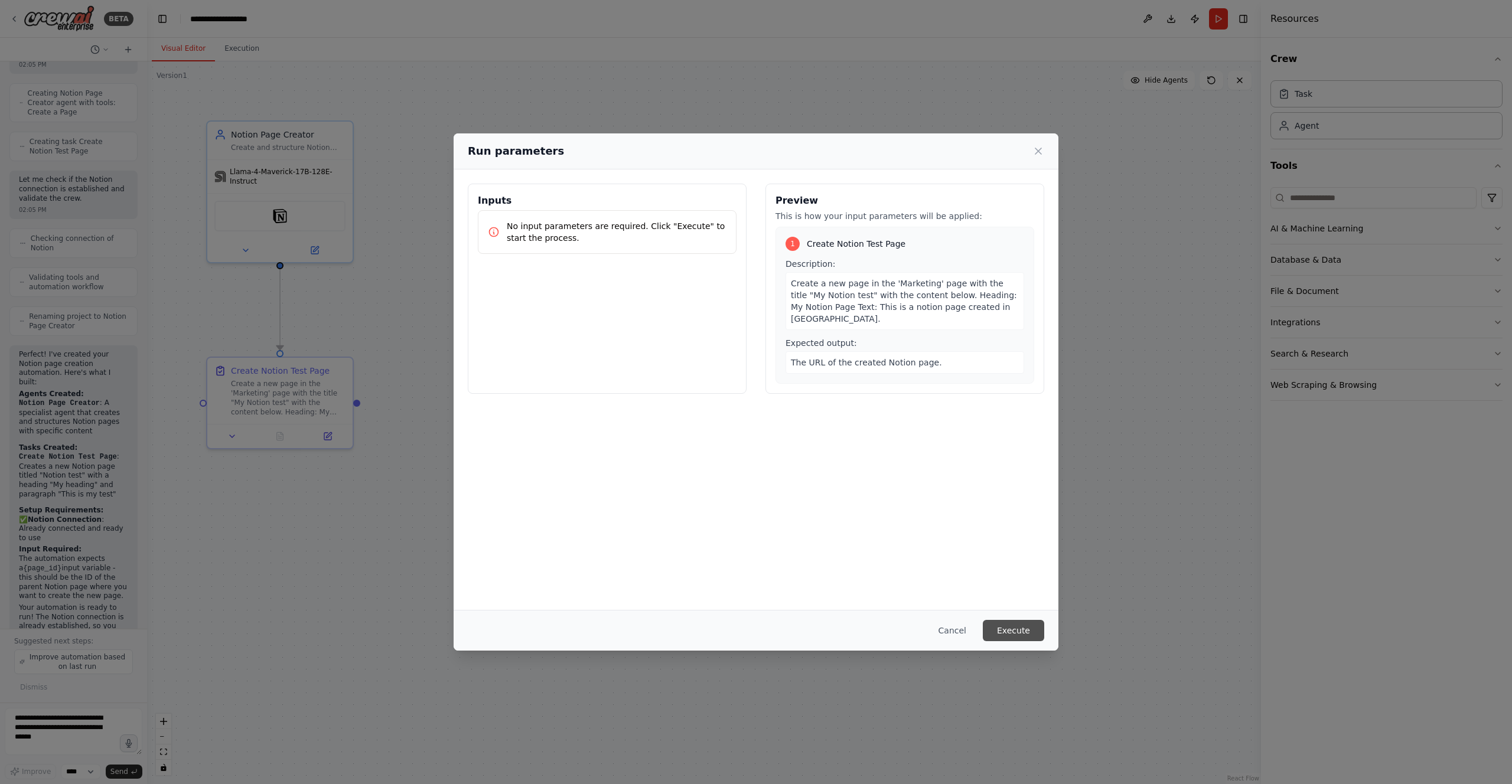
click at [1001, 630] on button "Execute" at bounding box center [1013, 631] width 61 height 22
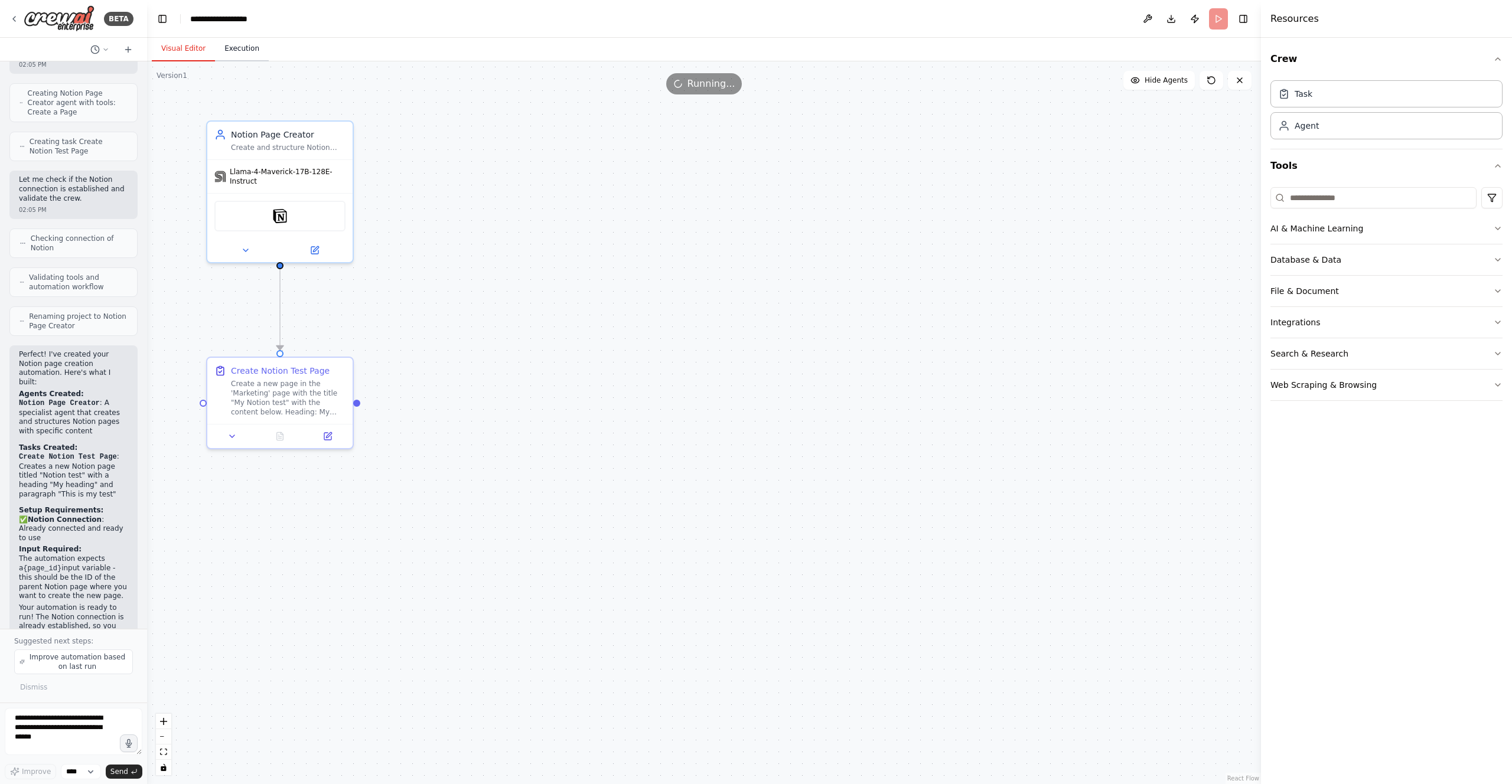
click at [252, 55] on button "Execution" at bounding box center [242, 48] width 54 height 25
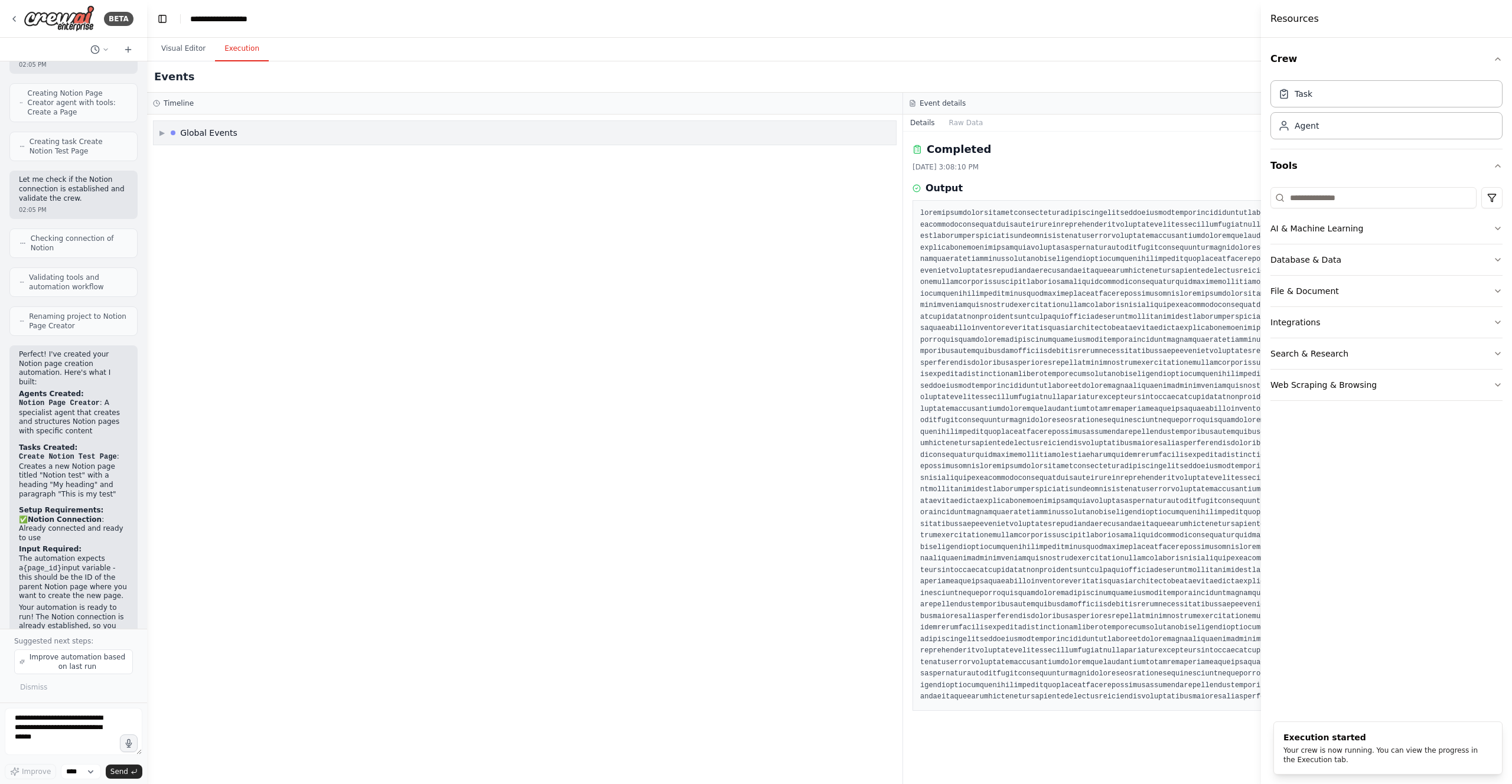
click at [162, 134] on span "▶" at bounding box center [162, 133] width 5 height 9
click at [203, 158] on span "Execution Started" at bounding box center [204, 158] width 63 height 9
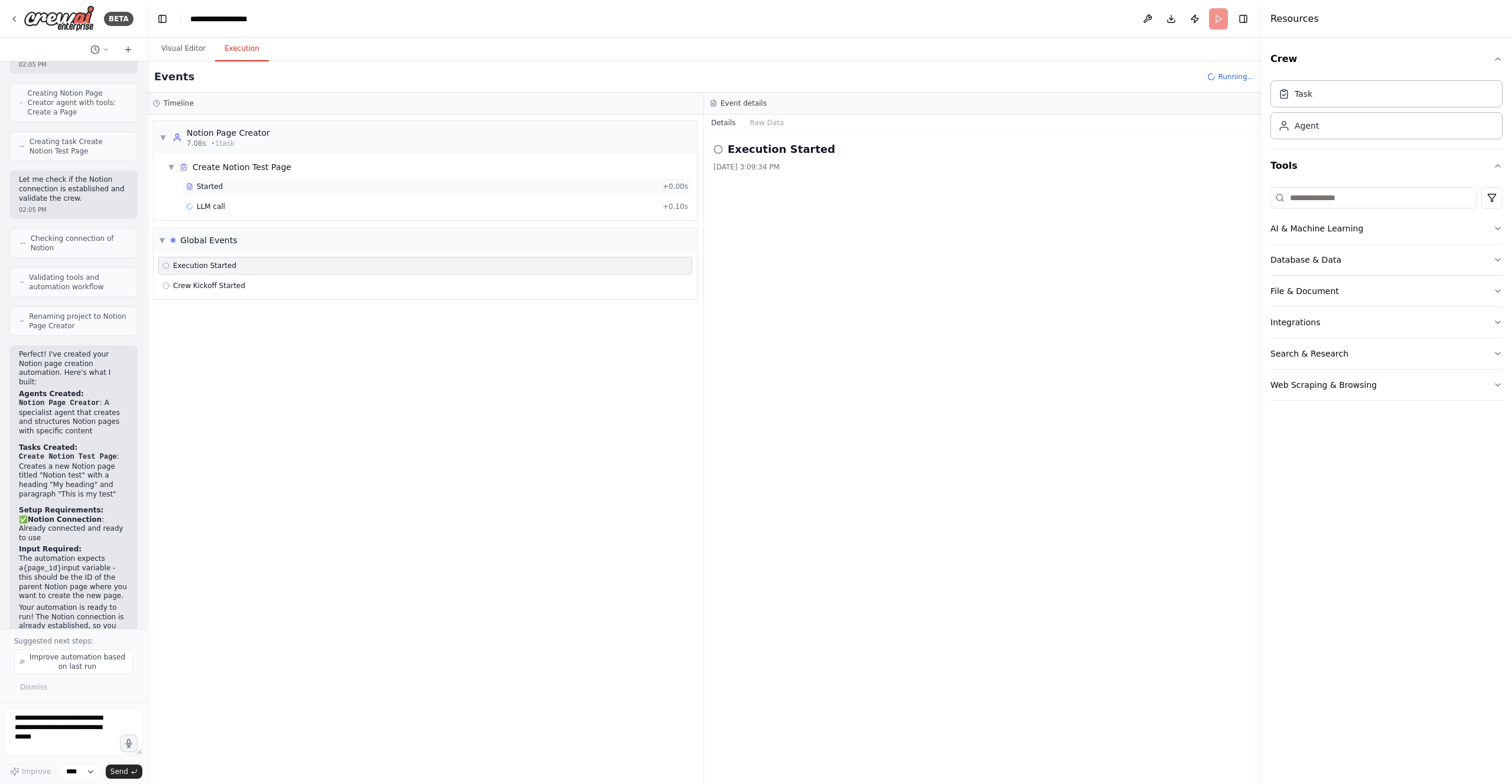
click at [294, 190] on div "Started" at bounding box center [422, 186] width 472 height 9
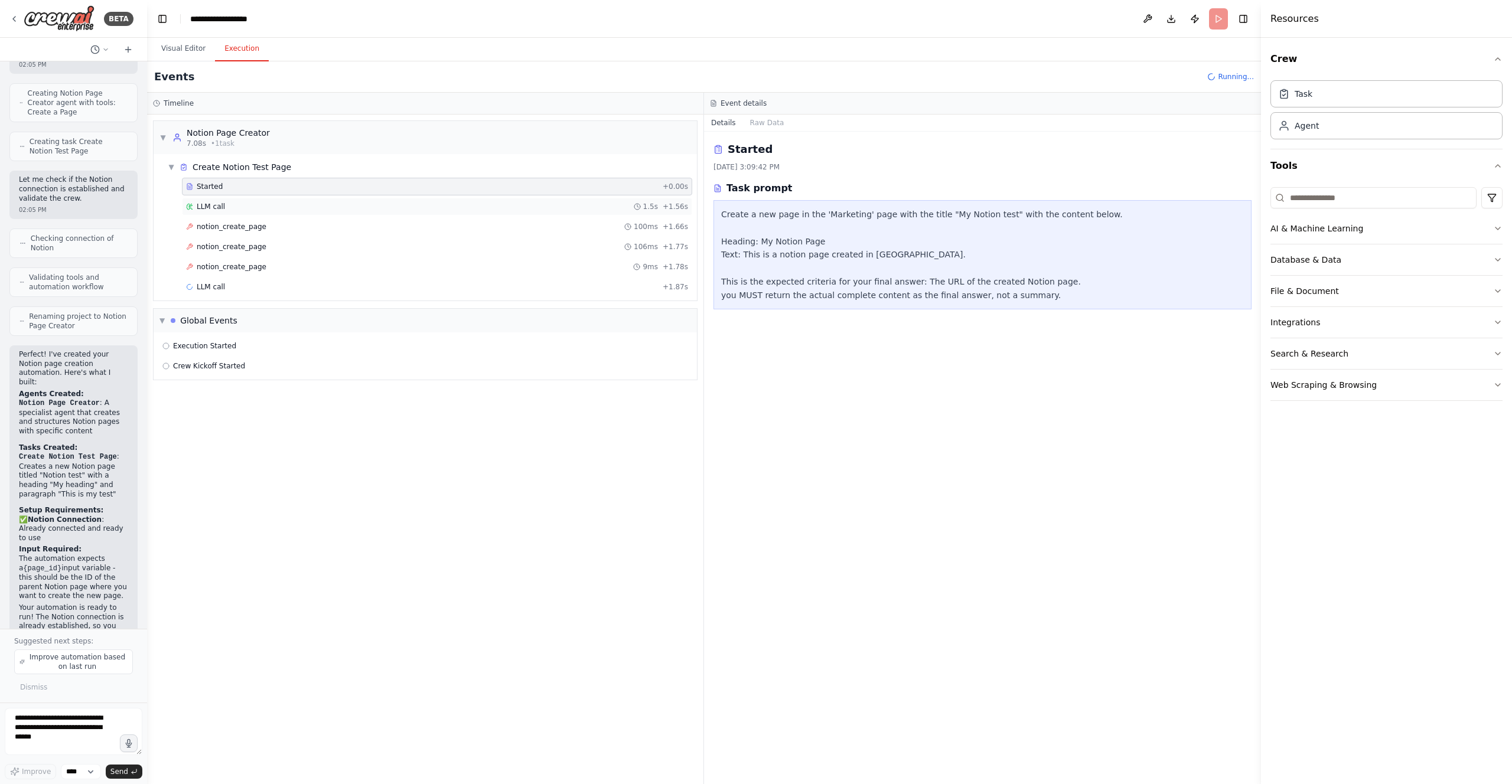
click at [318, 202] on div "LLM call 1.5s + 1.56s" at bounding box center [437, 206] width 502 height 9
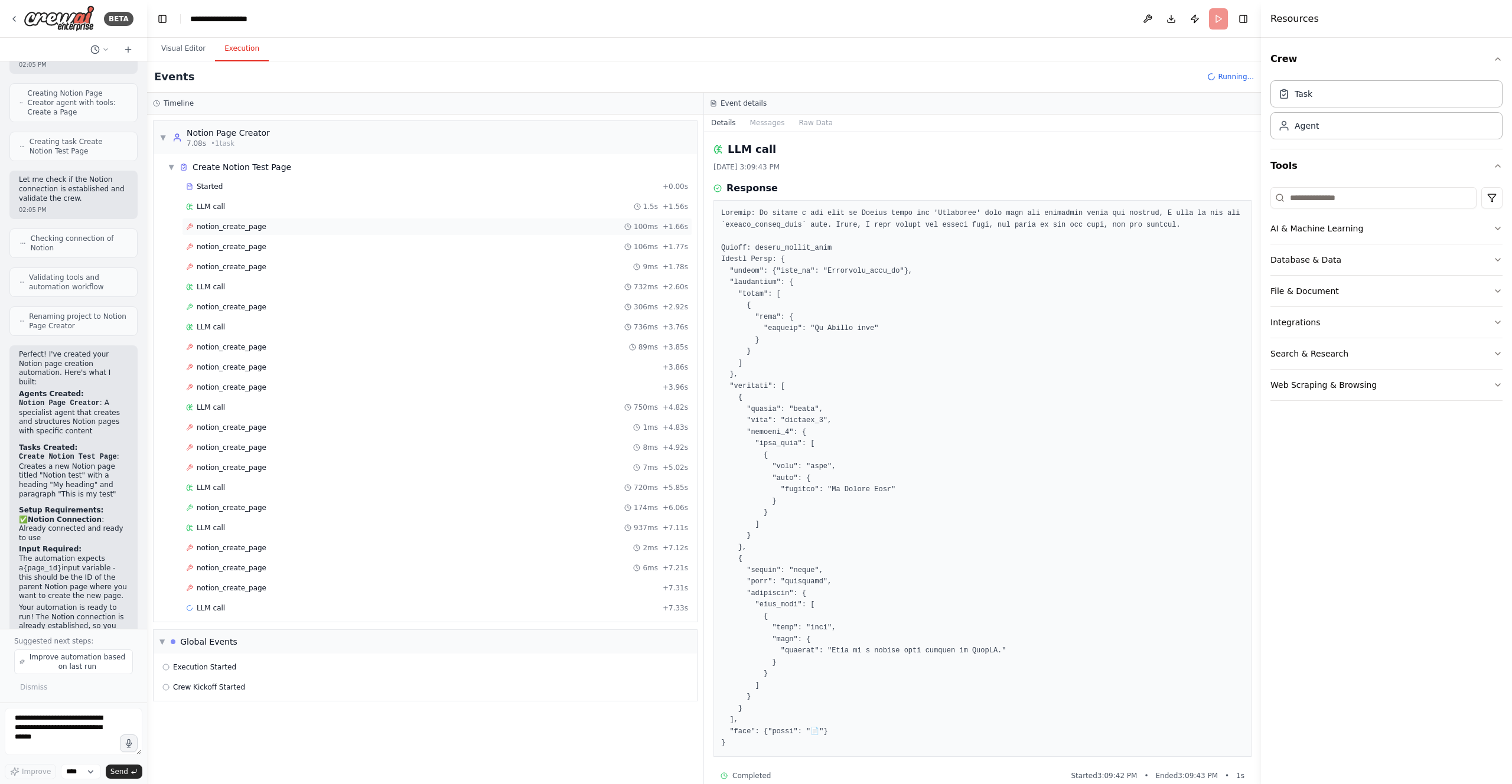
click at [313, 223] on div "notion_create_page 100ms + 1.66s" at bounding box center [437, 227] width 502 height 9
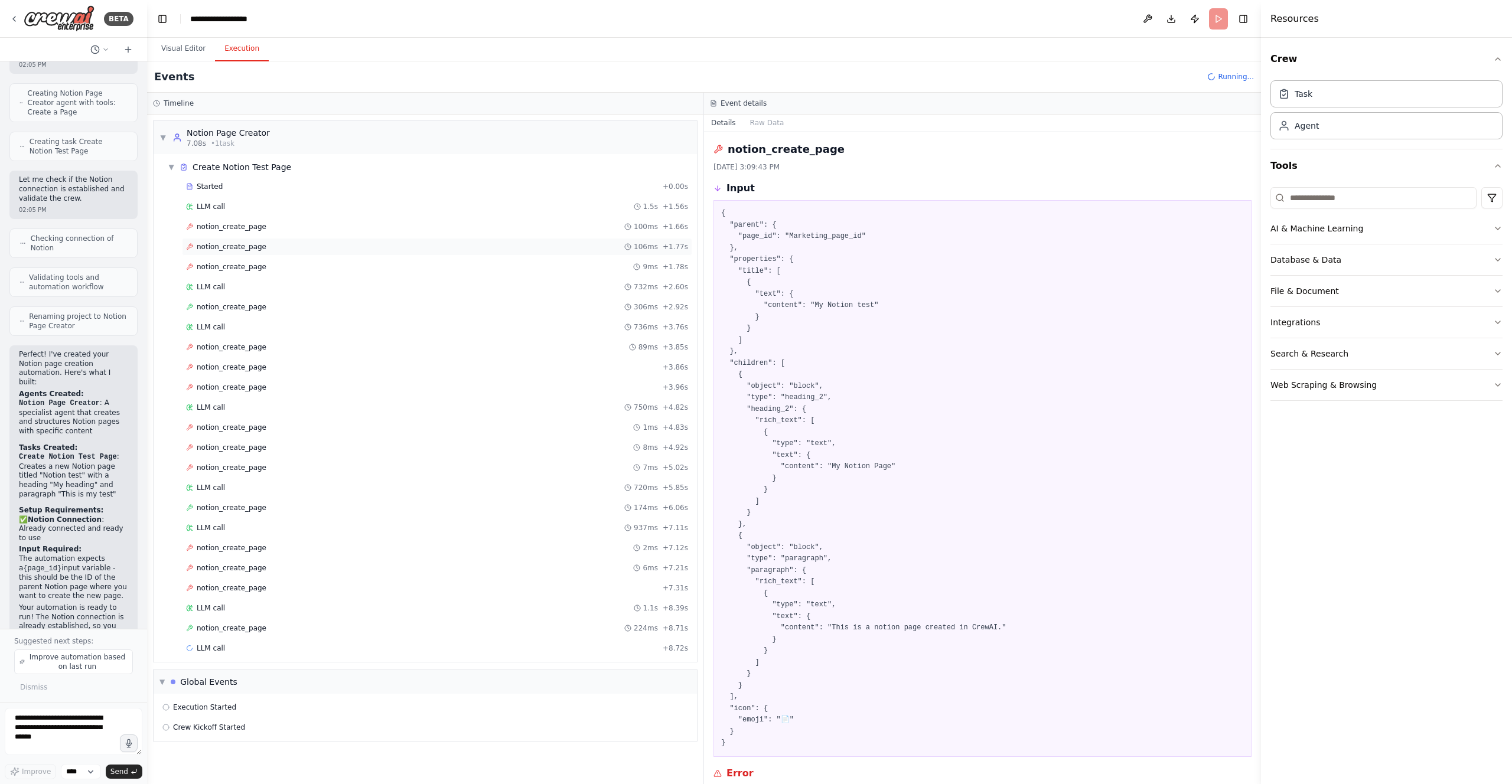
click at [309, 241] on div "notion_create_page 106ms + 1.77s" at bounding box center [437, 247] width 511 height 17
click at [304, 263] on div "notion_create_page 9ms + 1.78s" at bounding box center [437, 267] width 502 height 9
click at [303, 284] on div "LLM call 732ms + 2.60s" at bounding box center [437, 287] width 502 height 9
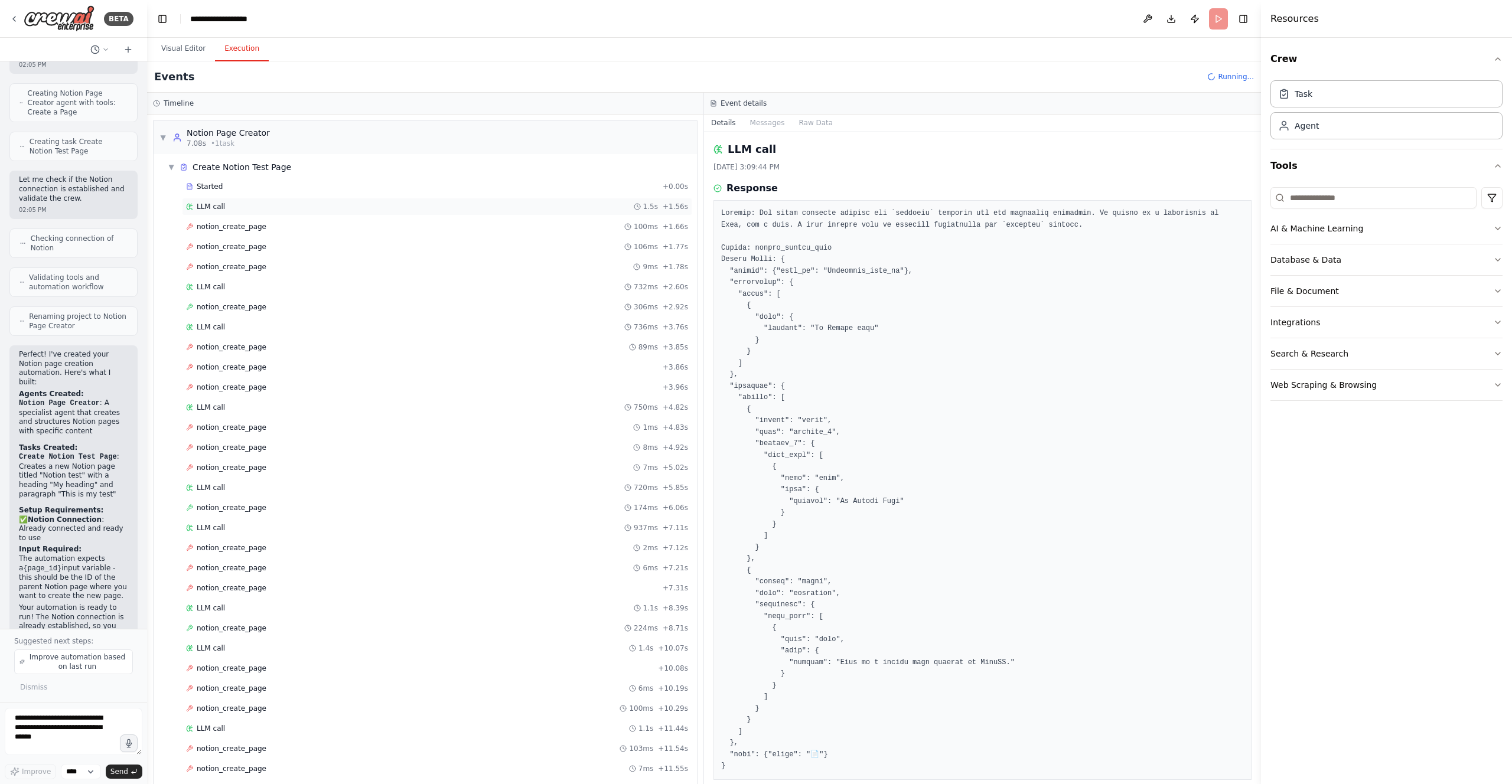
click at [266, 204] on div "LLM call 1.5s + 1.56s" at bounding box center [437, 206] width 502 height 9
click at [172, 49] on button "Visual Editor" at bounding box center [184, 48] width 63 height 25
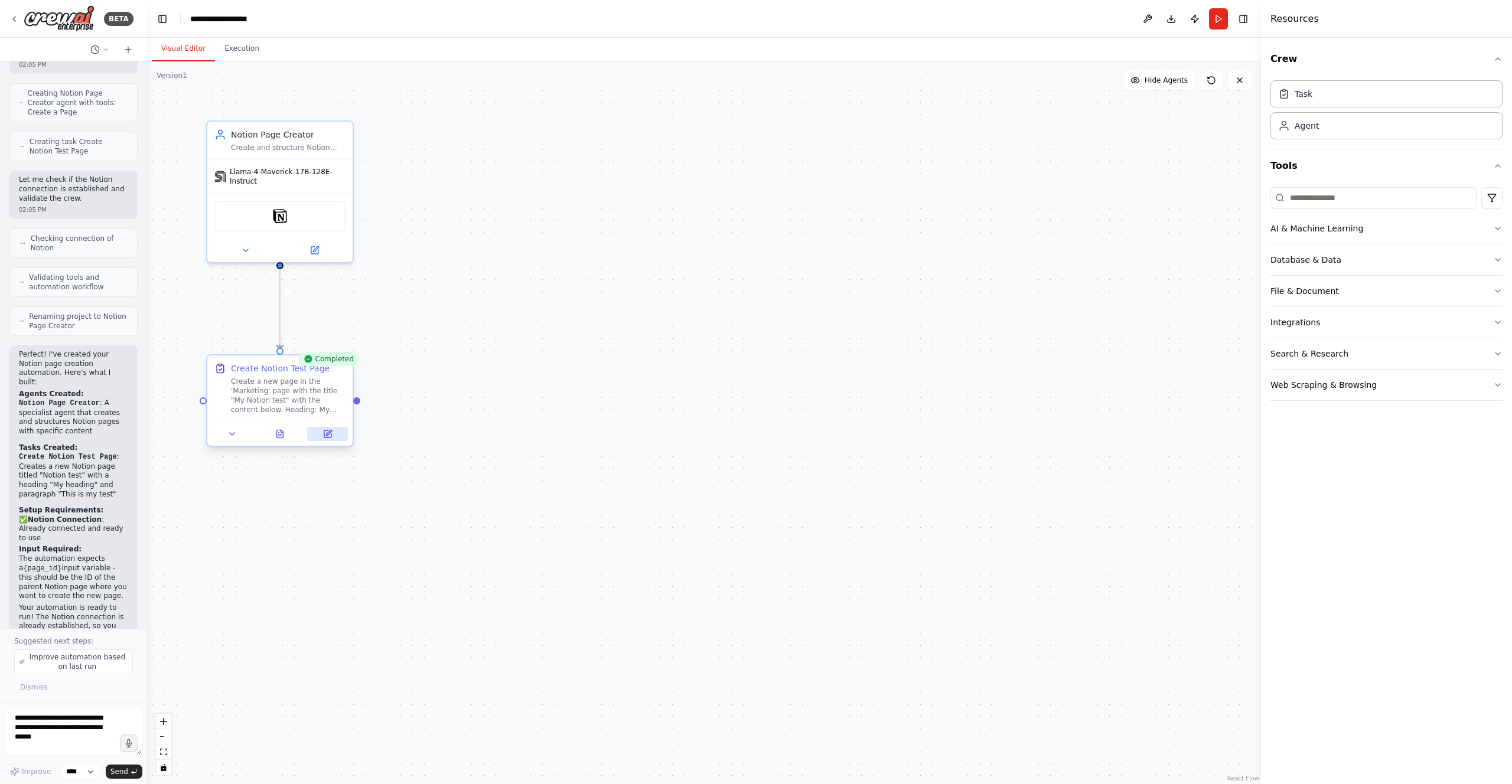
click at [326, 437] on icon at bounding box center [328, 434] width 7 height 7
click at [324, 431] on icon at bounding box center [328, 434] width 7 height 7
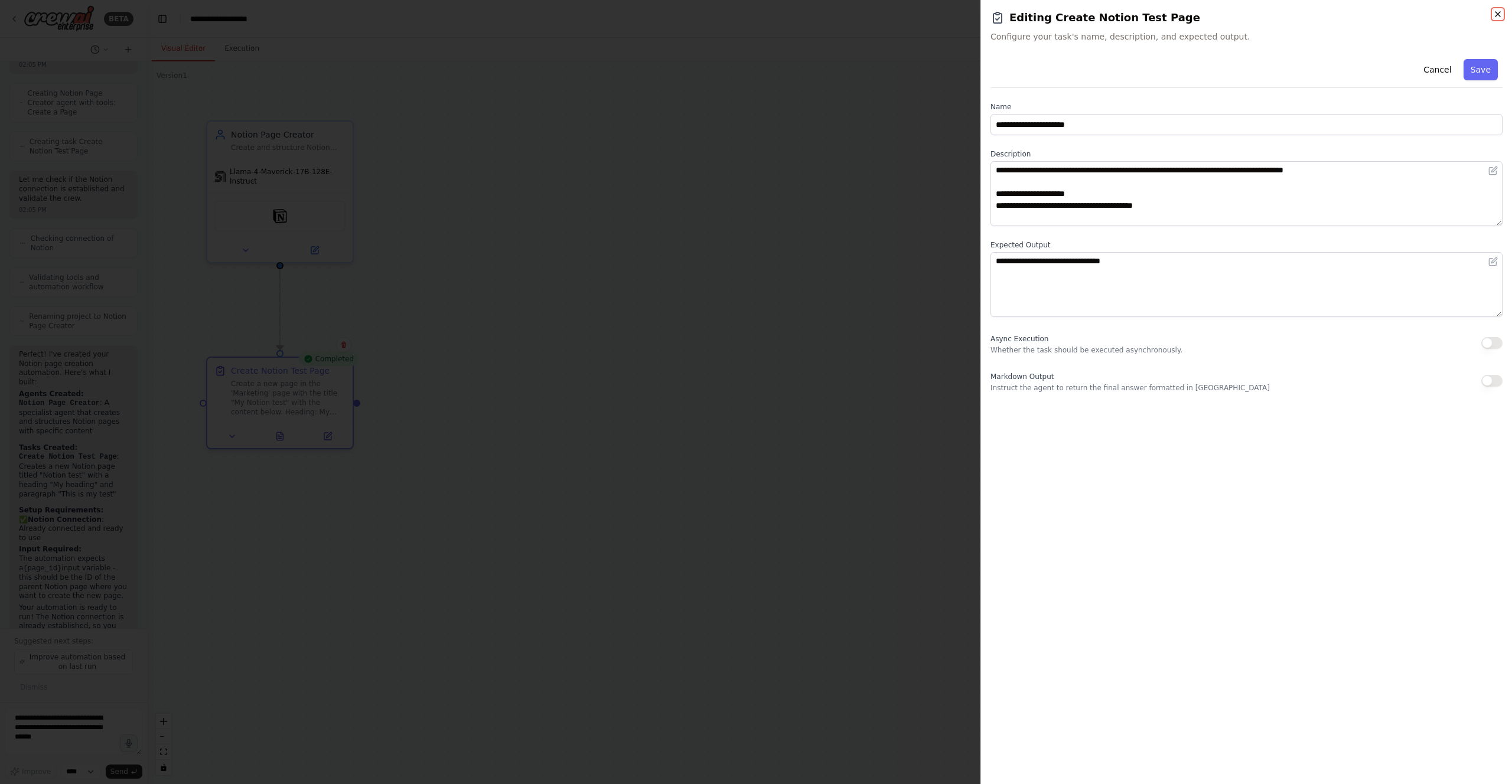
click at [1498, 13] on icon "button" at bounding box center [1498, 14] width 5 height 5
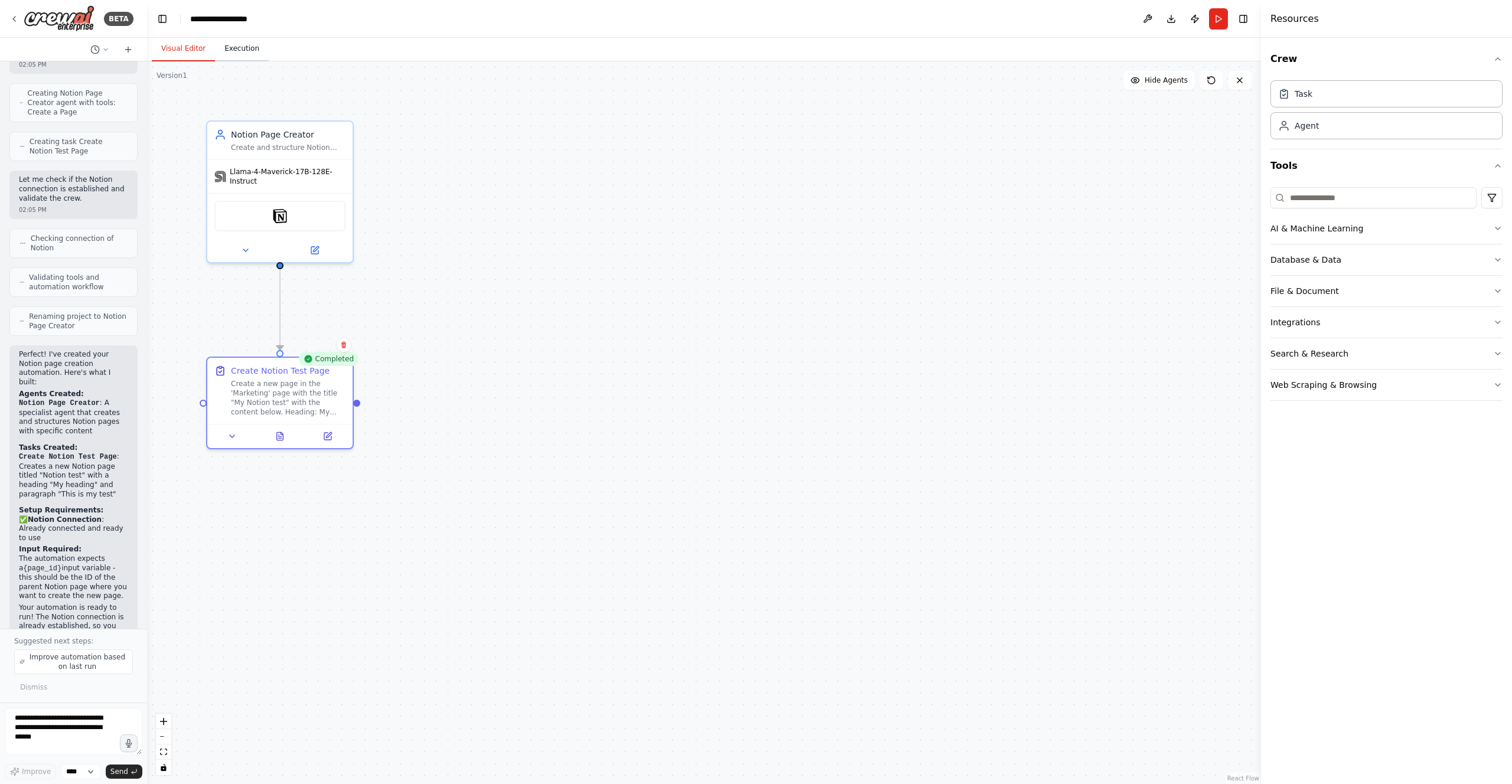
click at [243, 54] on button "Execution" at bounding box center [242, 48] width 54 height 25
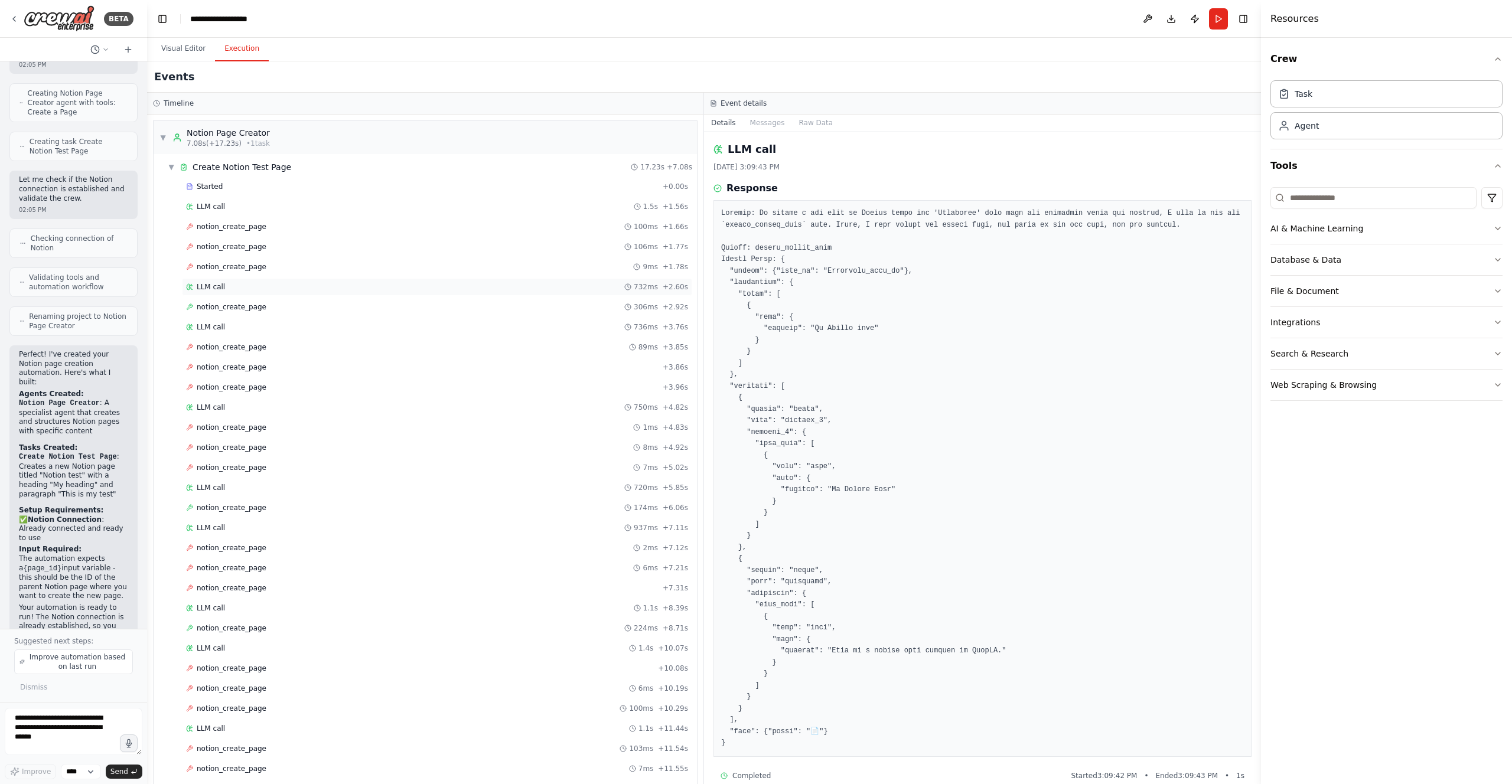
click at [276, 278] on div "LLM call 732ms + 2.60s" at bounding box center [437, 287] width 511 height 17
click at [247, 208] on div "LLM call 1.5s + 1.56s" at bounding box center [437, 206] width 502 height 9
click at [273, 226] on div "notion_create_page 100ms + 1.66s" at bounding box center [437, 227] width 502 height 9
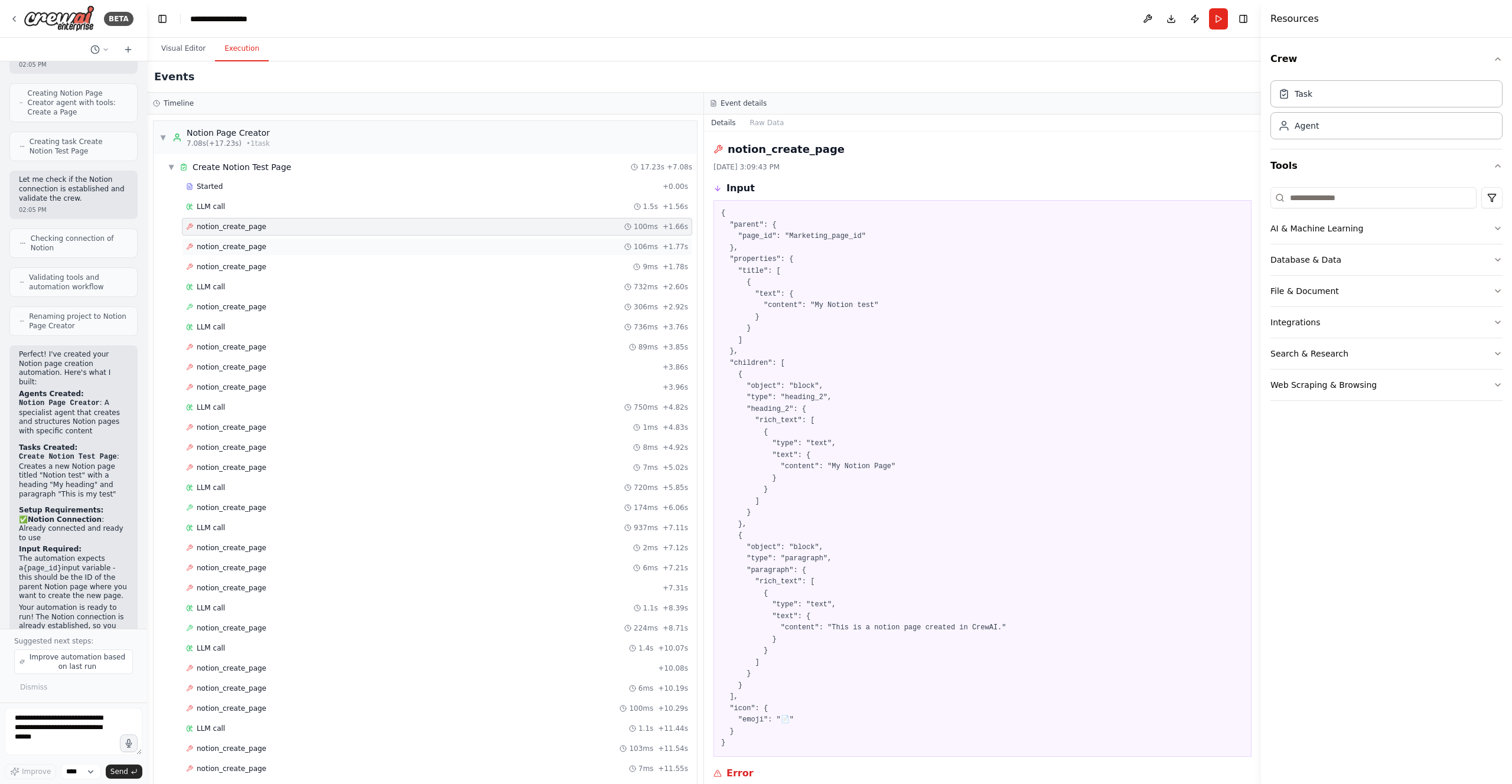
drag, startPoint x: 270, startPoint y: 240, endPoint x: 274, endPoint y: 249, distance: 9.8
click at [270, 240] on div "notion_create_page 106ms + 1.77s" at bounding box center [437, 247] width 511 height 17
click at [277, 264] on div "notion_create_page 9ms + 1.78s" at bounding box center [437, 267] width 502 height 9
click at [272, 289] on div "LLM call 732ms + 2.60s" at bounding box center [437, 287] width 502 height 9
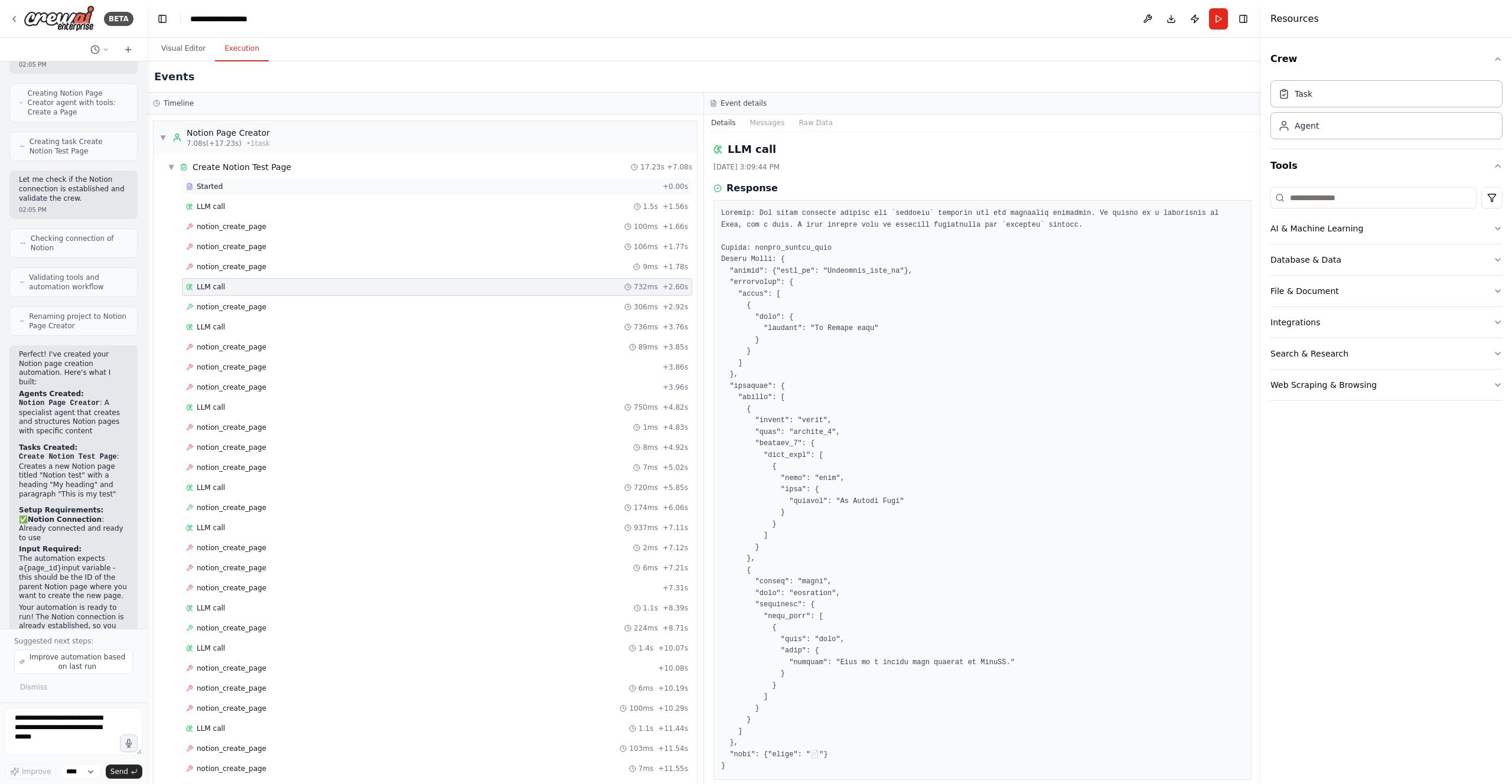
click at [194, 194] on div "Started + 0.00s" at bounding box center [437, 186] width 511 height 17
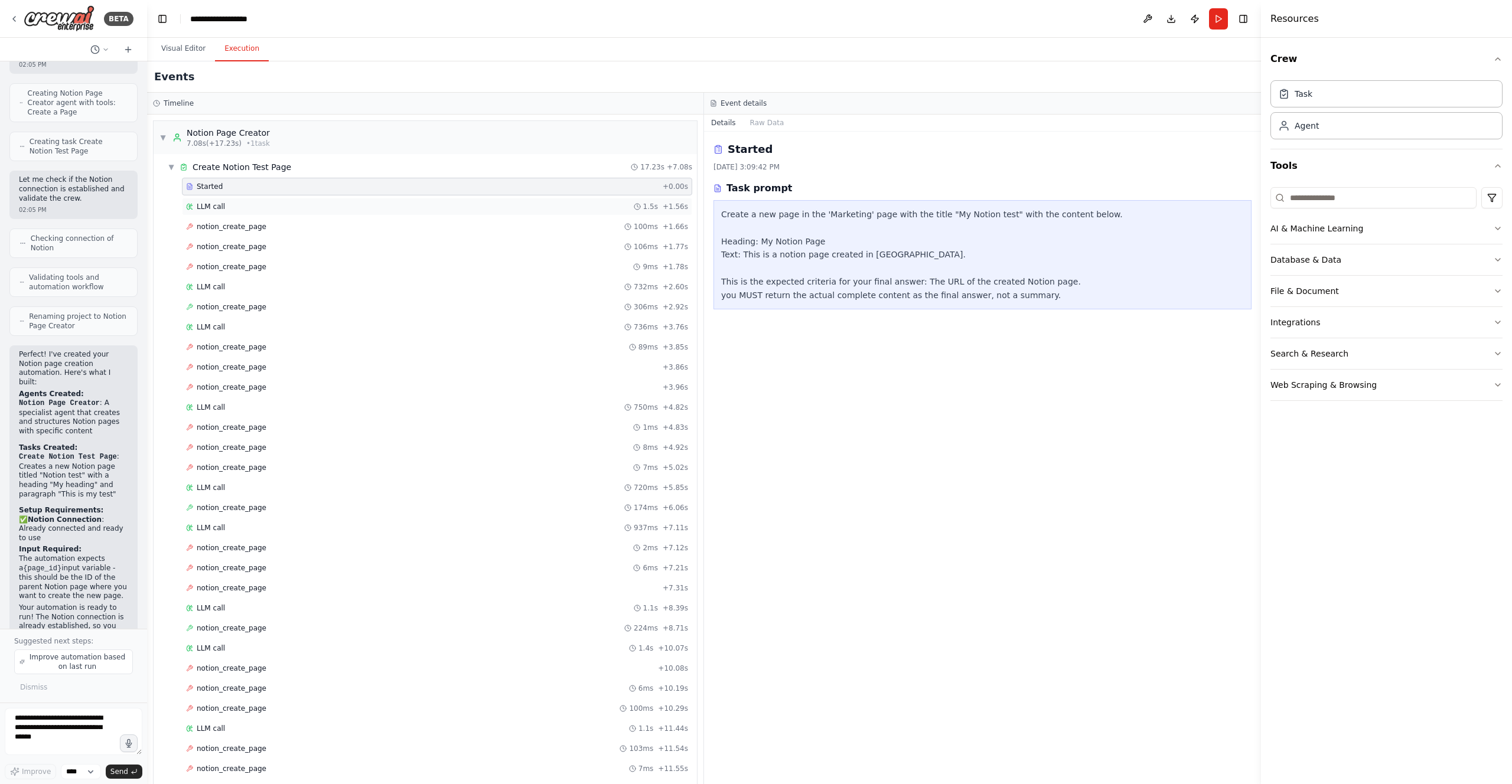
click at [207, 207] on span "LLM call" at bounding box center [211, 206] width 28 height 9
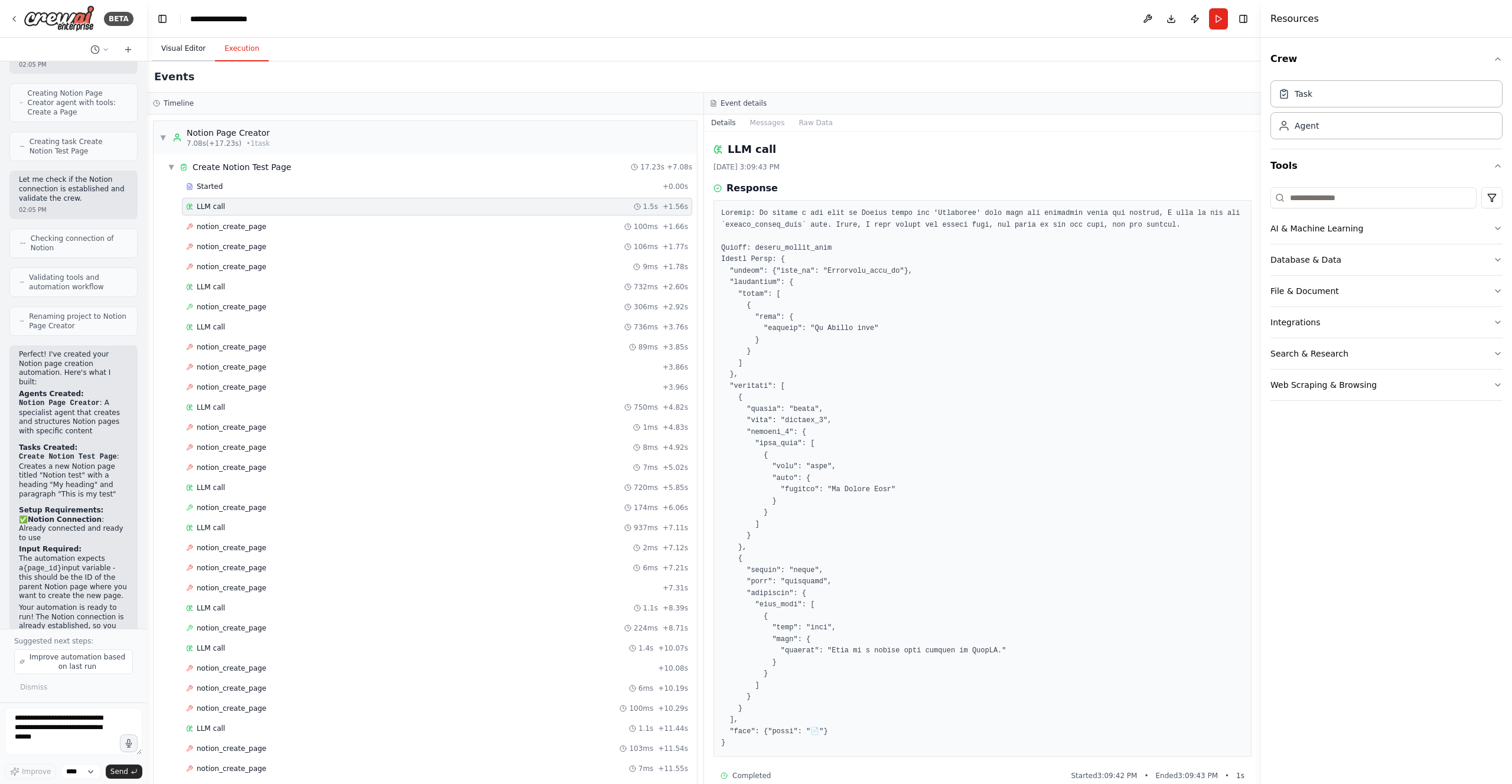
click at [176, 48] on button "Visual Editor" at bounding box center [184, 48] width 63 height 25
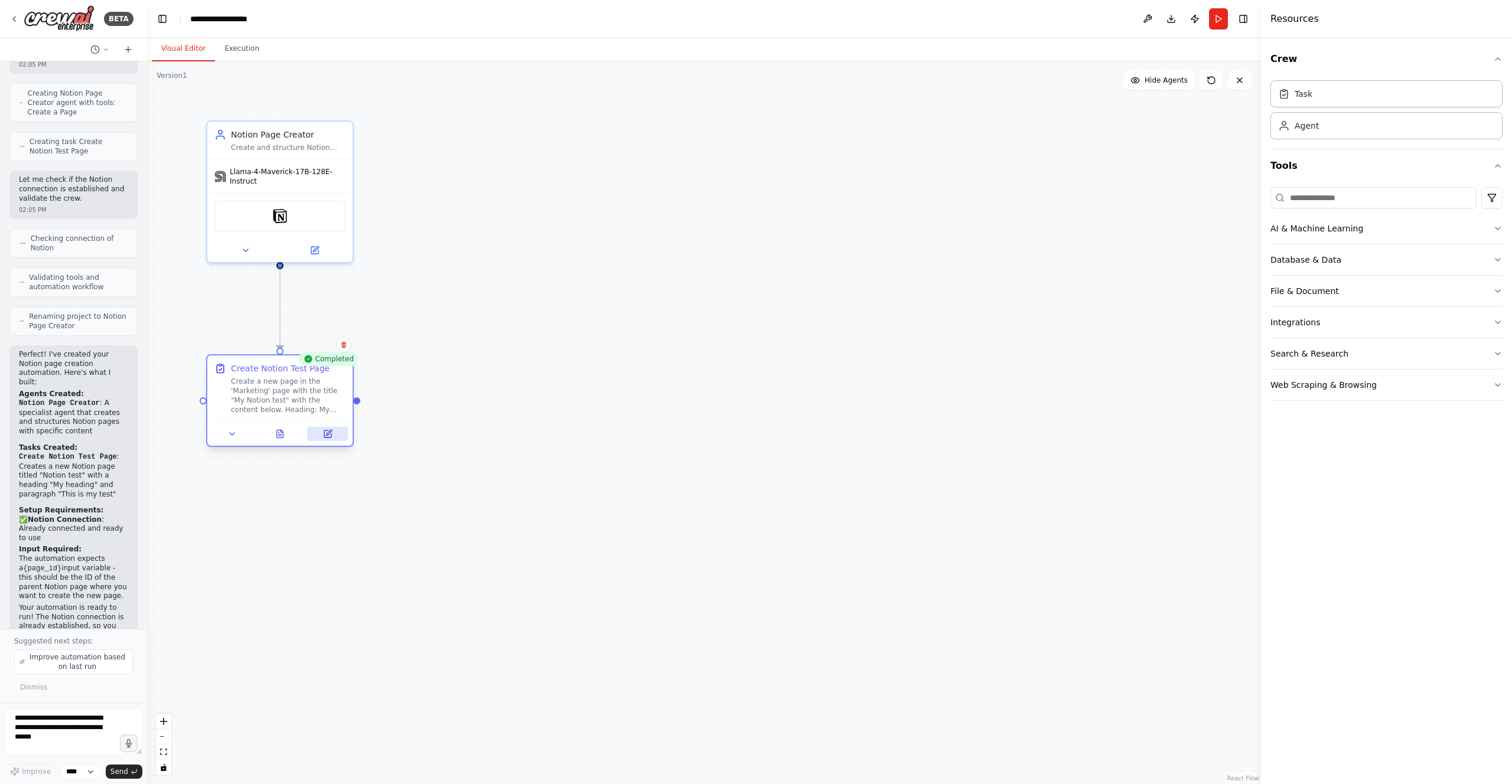
click at [320, 434] on button at bounding box center [328, 434] width 41 height 14
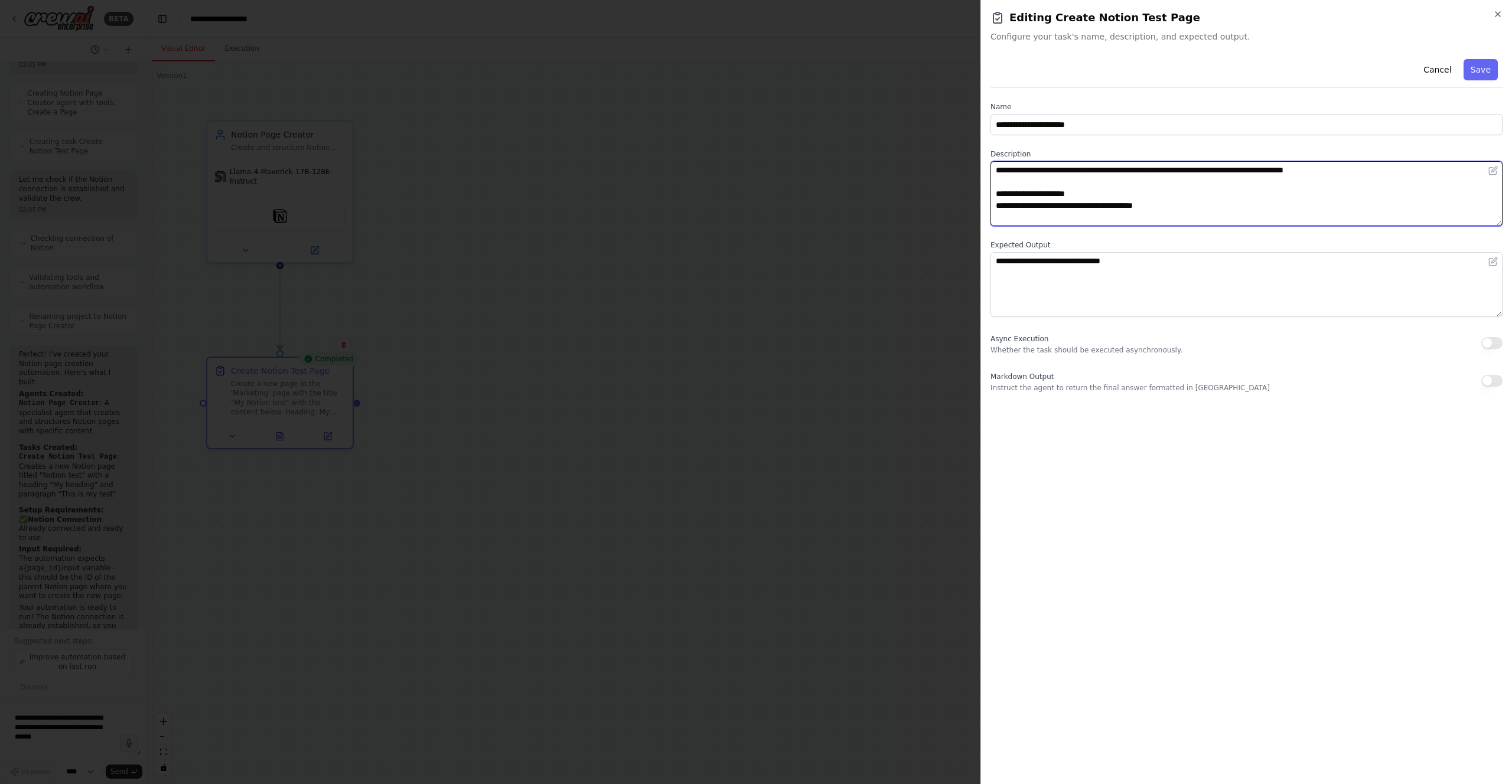
drag, startPoint x: 1079, startPoint y: 171, endPoint x: 1155, endPoint y: 168, distance: 76.1
click at [1155, 168] on textarea "**********" at bounding box center [1246, 194] width 512 height 65
click at [1267, 169] on textarea "**********" at bounding box center [1246, 194] width 512 height 65
click at [1253, 173] on textarea "**********" at bounding box center [1246, 194] width 512 height 65
click at [1258, 169] on textarea "**********" at bounding box center [1246, 194] width 512 height 65
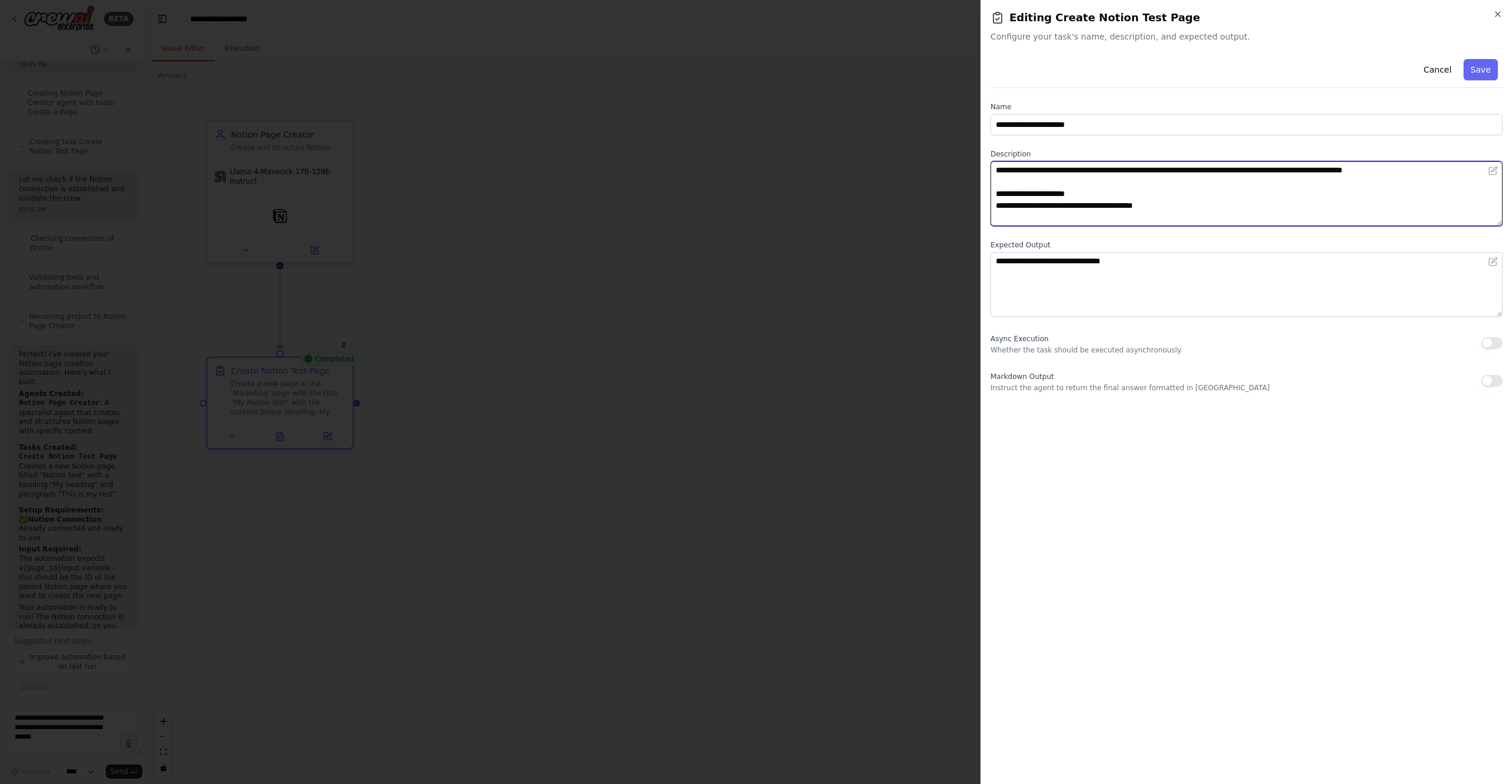
drag, startPoint x: 1460, startPoint y: 167, endPoint x: 1353, endPoint y: 173, distance: 107.2
click at [1353, 173] on textarea "**********" at bounding box center [1246, 194] width 512 height 65
click at [1186, 173] on textarea "**********" at bounding box center [1246, 194] width 512 height 65
type textarea "**********"
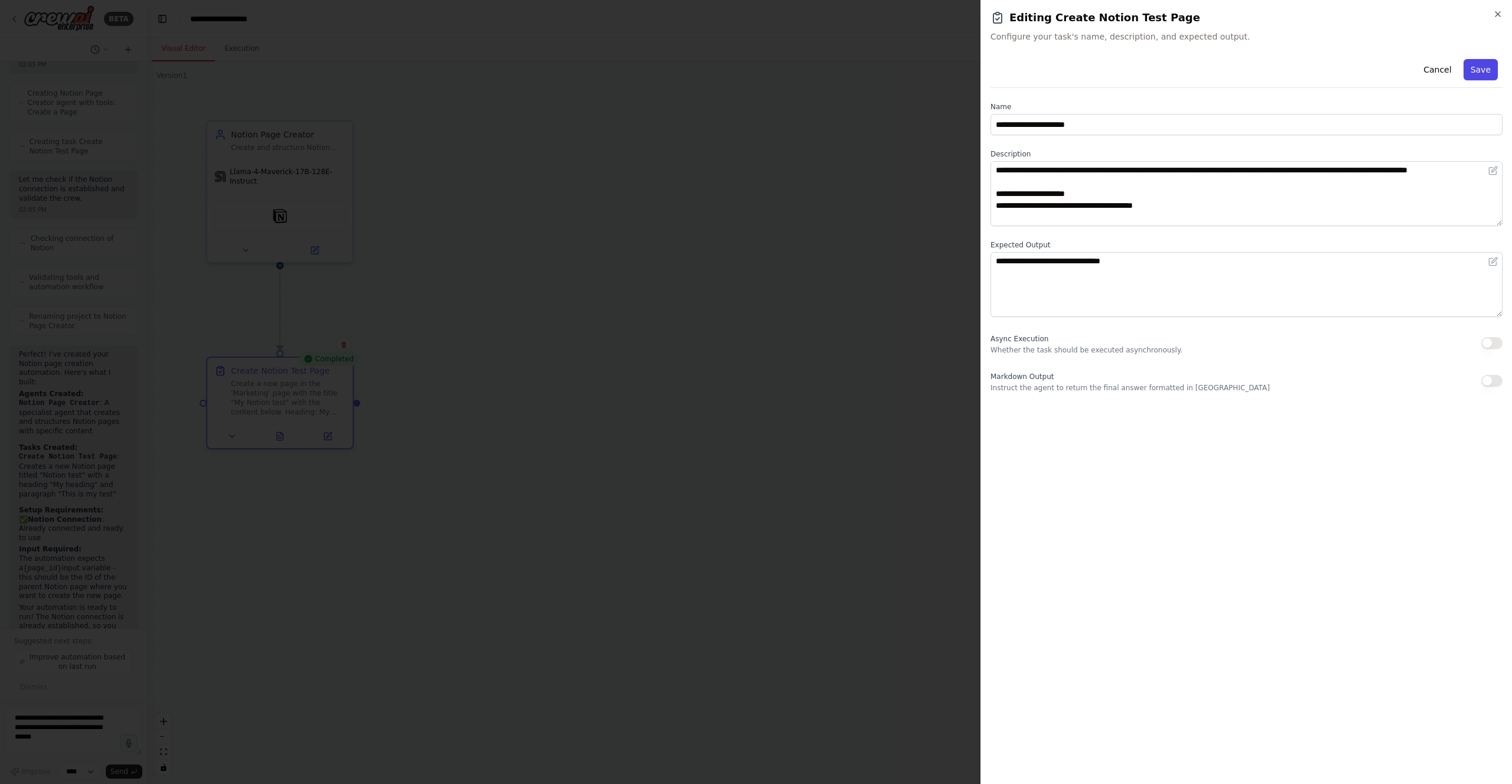
click at [1476, 65] on button "Save" at bounding box center [1480, 70] width 34 height 22
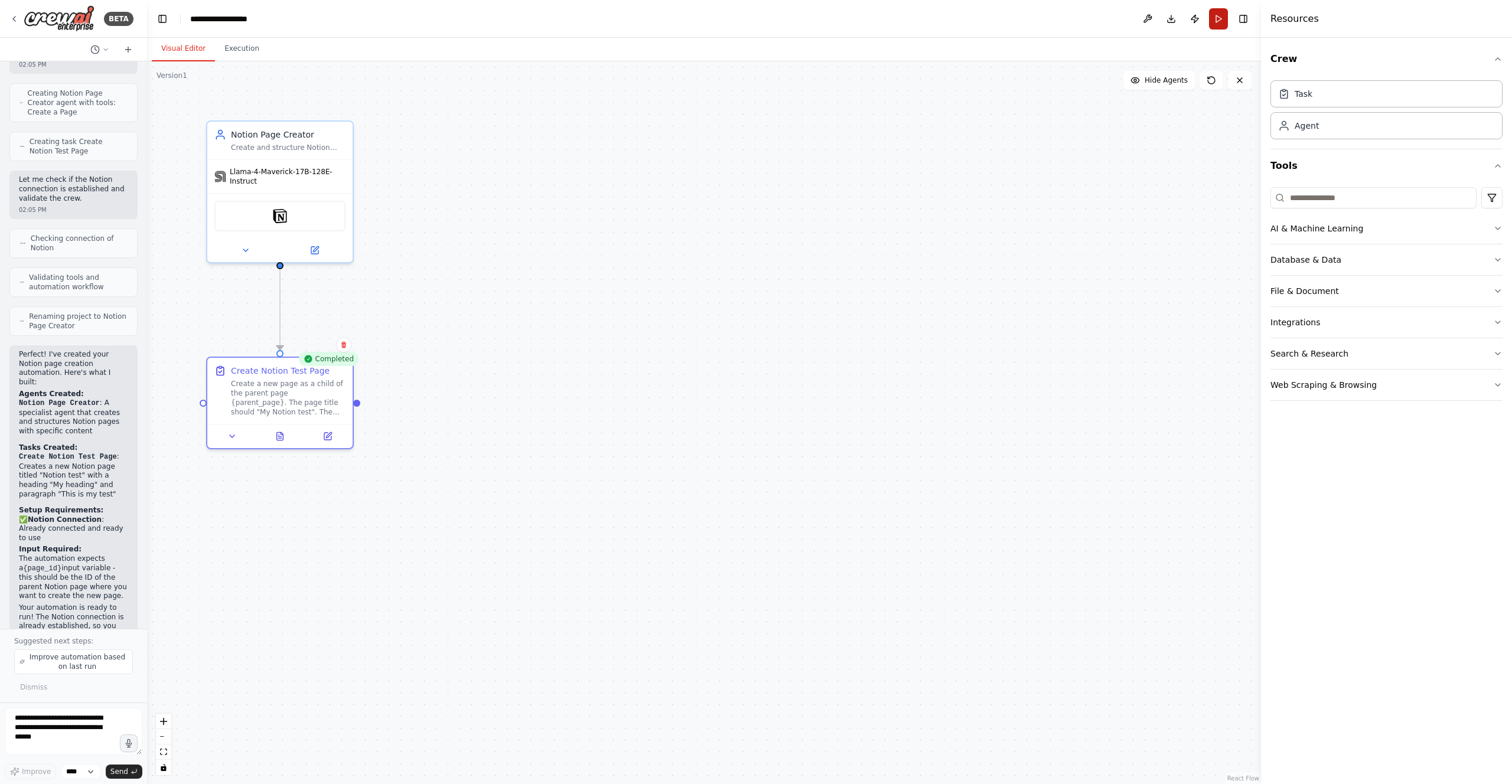
click at [1219, 17] on button "Run" at bounding box center [1219, 19] width 19 height 22
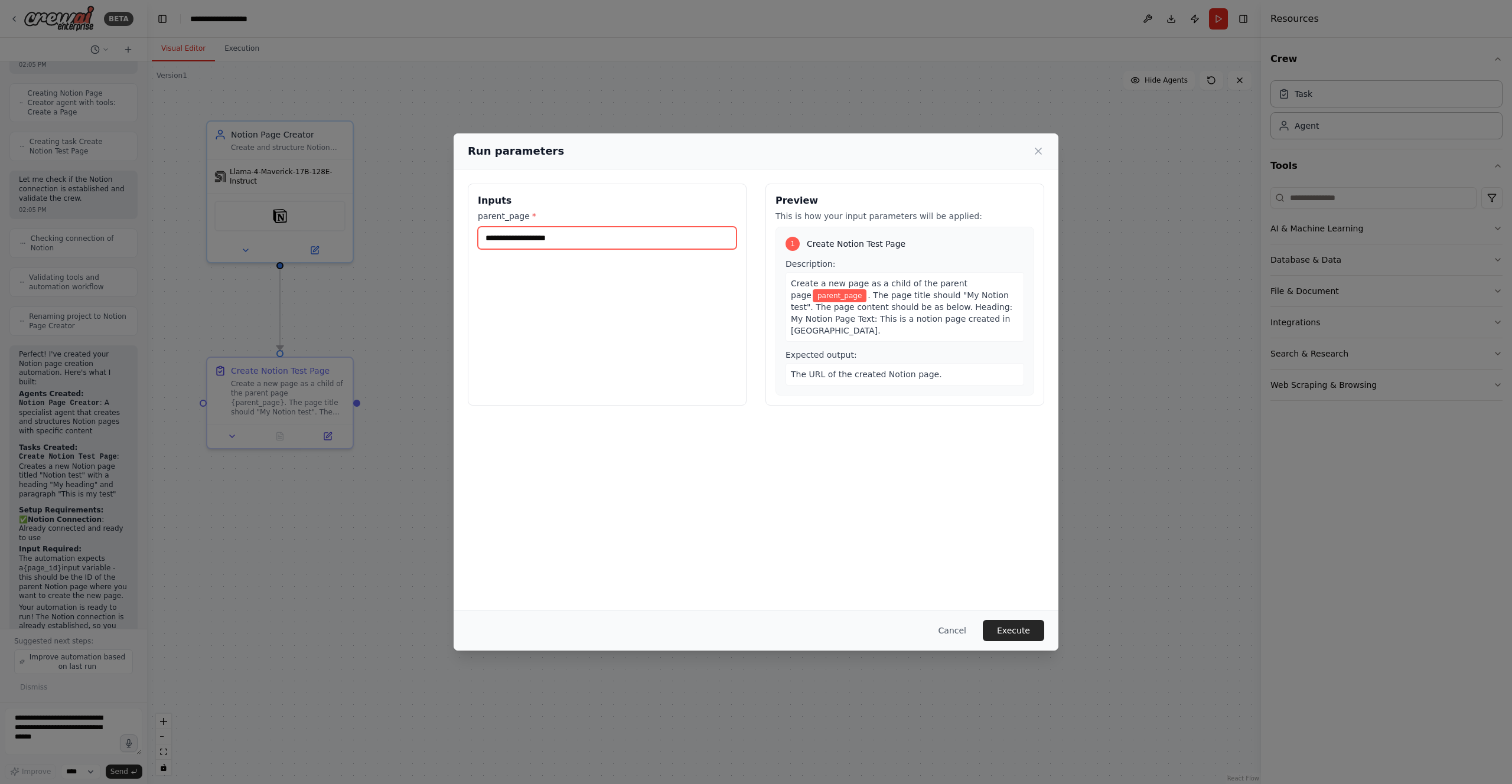
click at [583, 240] on input "parent_page *" at bounding box center [607, 237] width 259 height 22
paste input "**********"
type input "**********"
click at [1014, 632] on button "Execute" at bounding box center [1013, 631] width 61 height 22
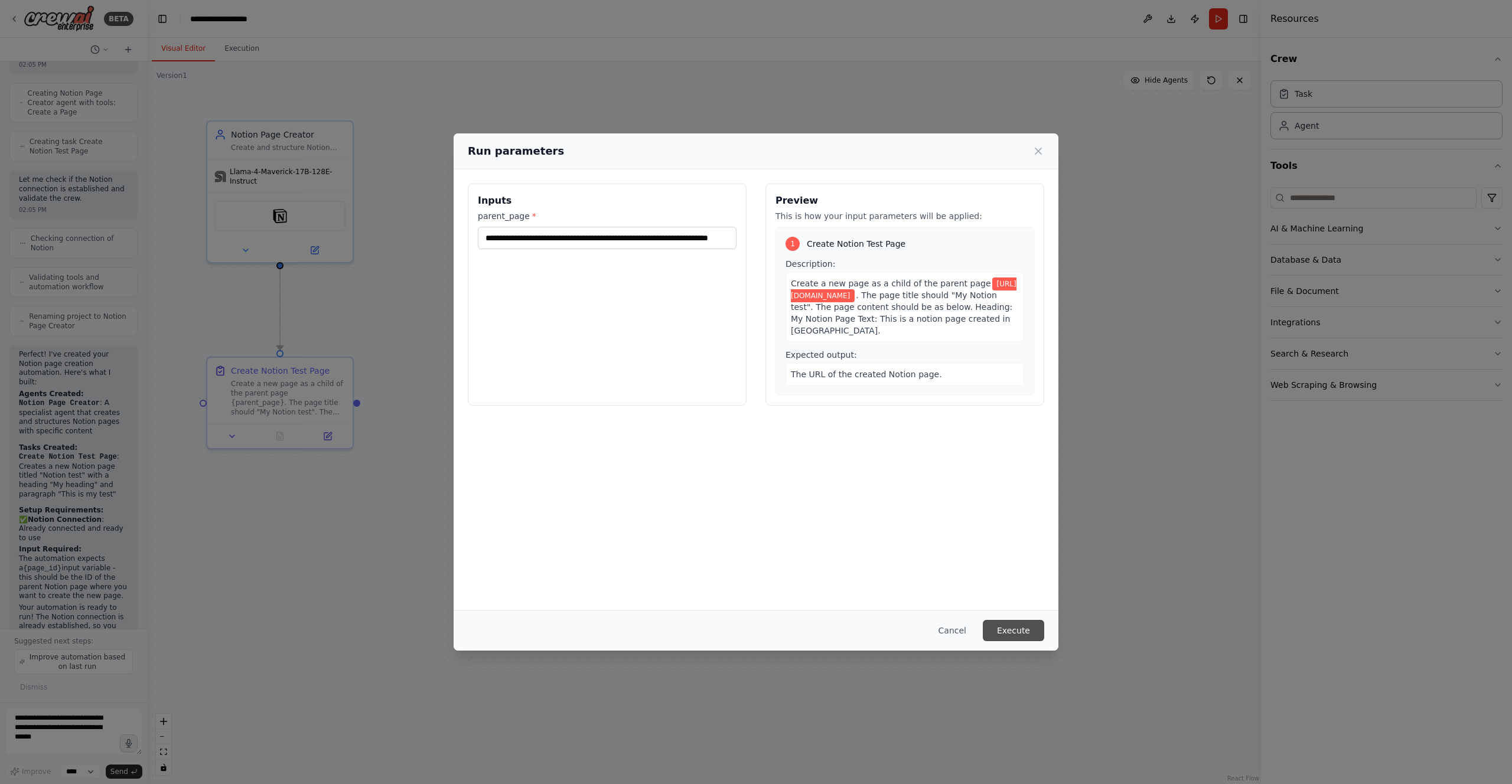
scroll to position [0, 0]
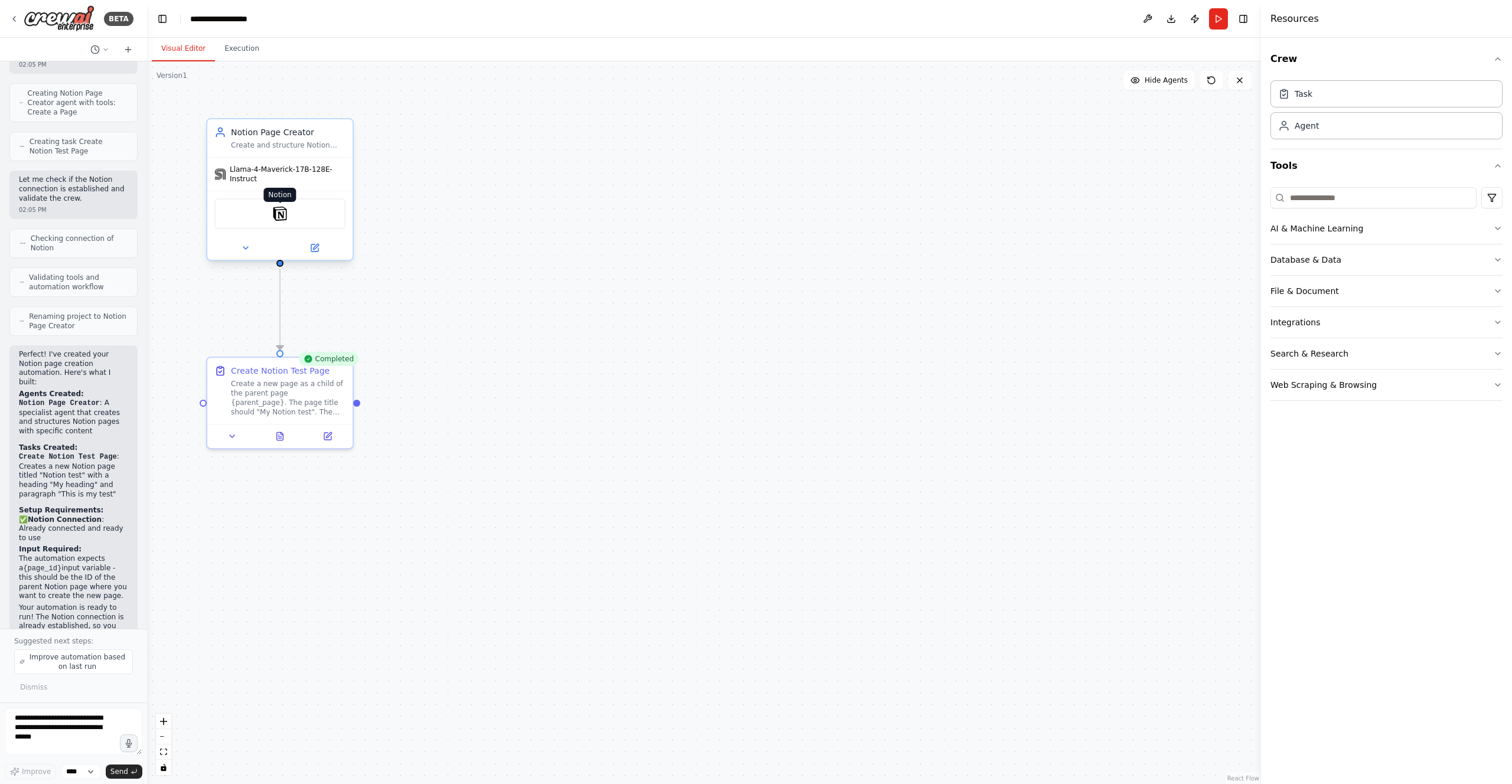
click at [279, 214] on img at bounding box center [280, 213] width 14 height 14
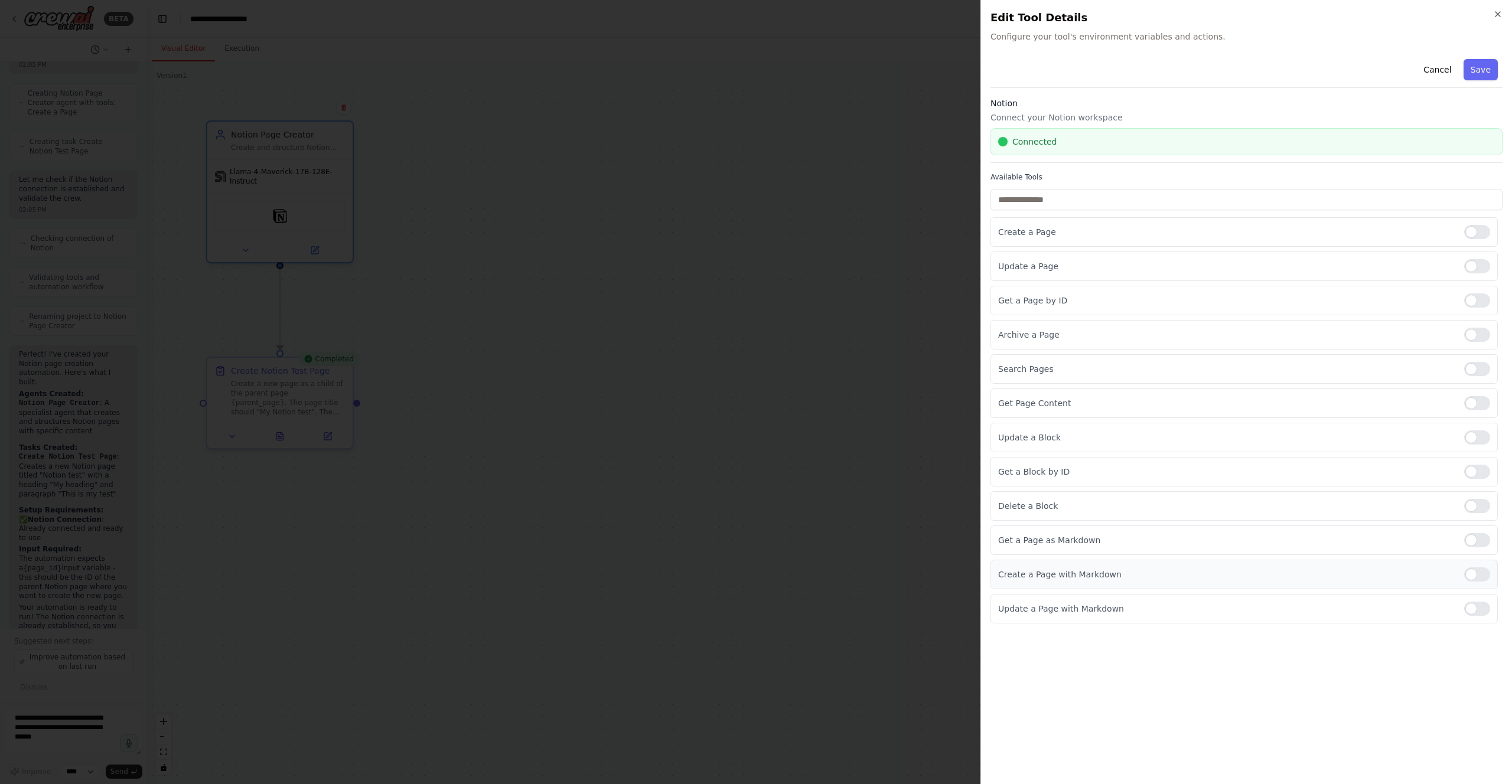
click at [1478, 573] on div at bounding box center [1477, 574] width 26 height 14
click at [1468, 230] on div at bounding box center [1477, 232] width 26 height 14
click at [1488, 71] on button "Save" at bounding box center [1480, 70] width 34 height 22
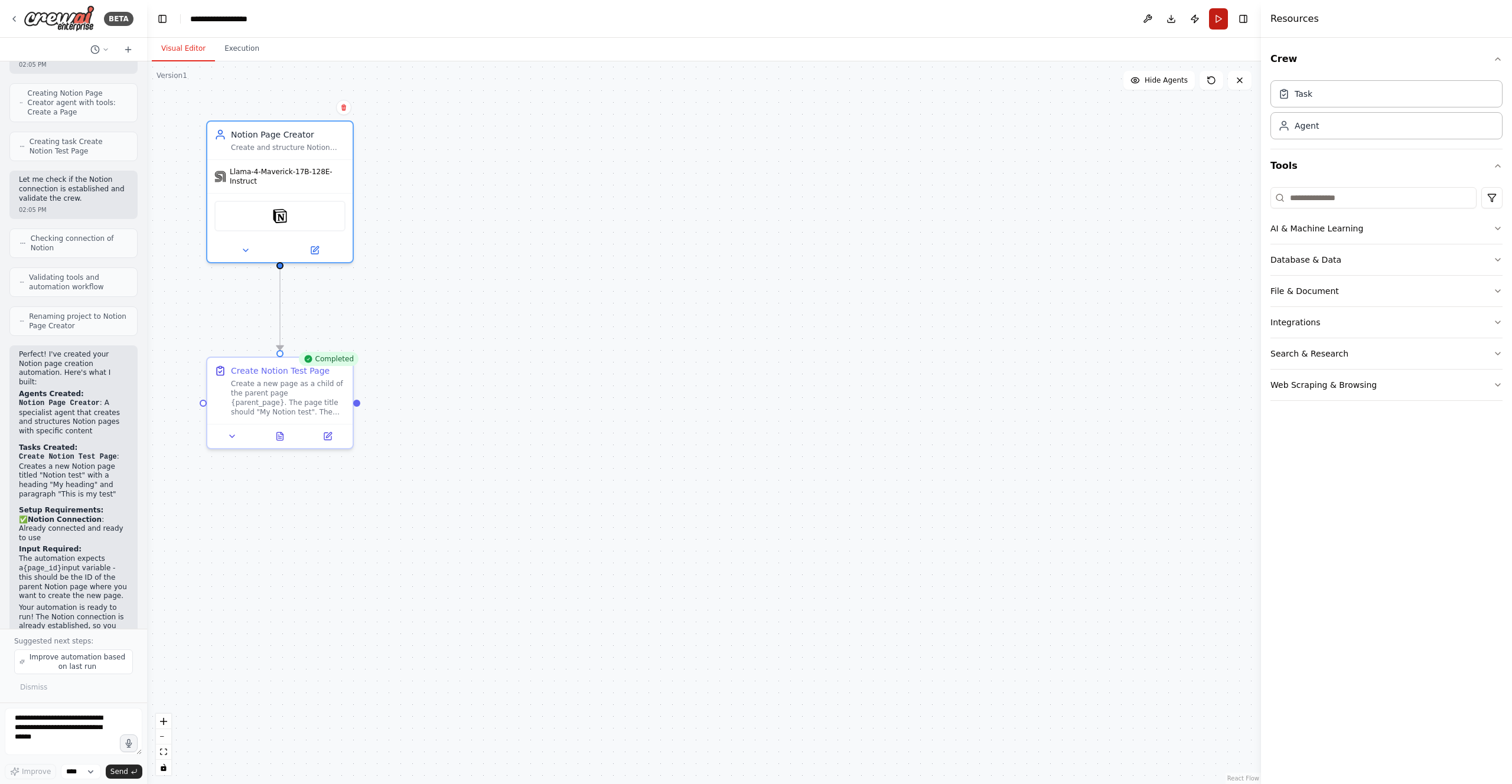
click at [1217, 21] on button "Run" at bounding box center [1219, 19] width 19 height 22
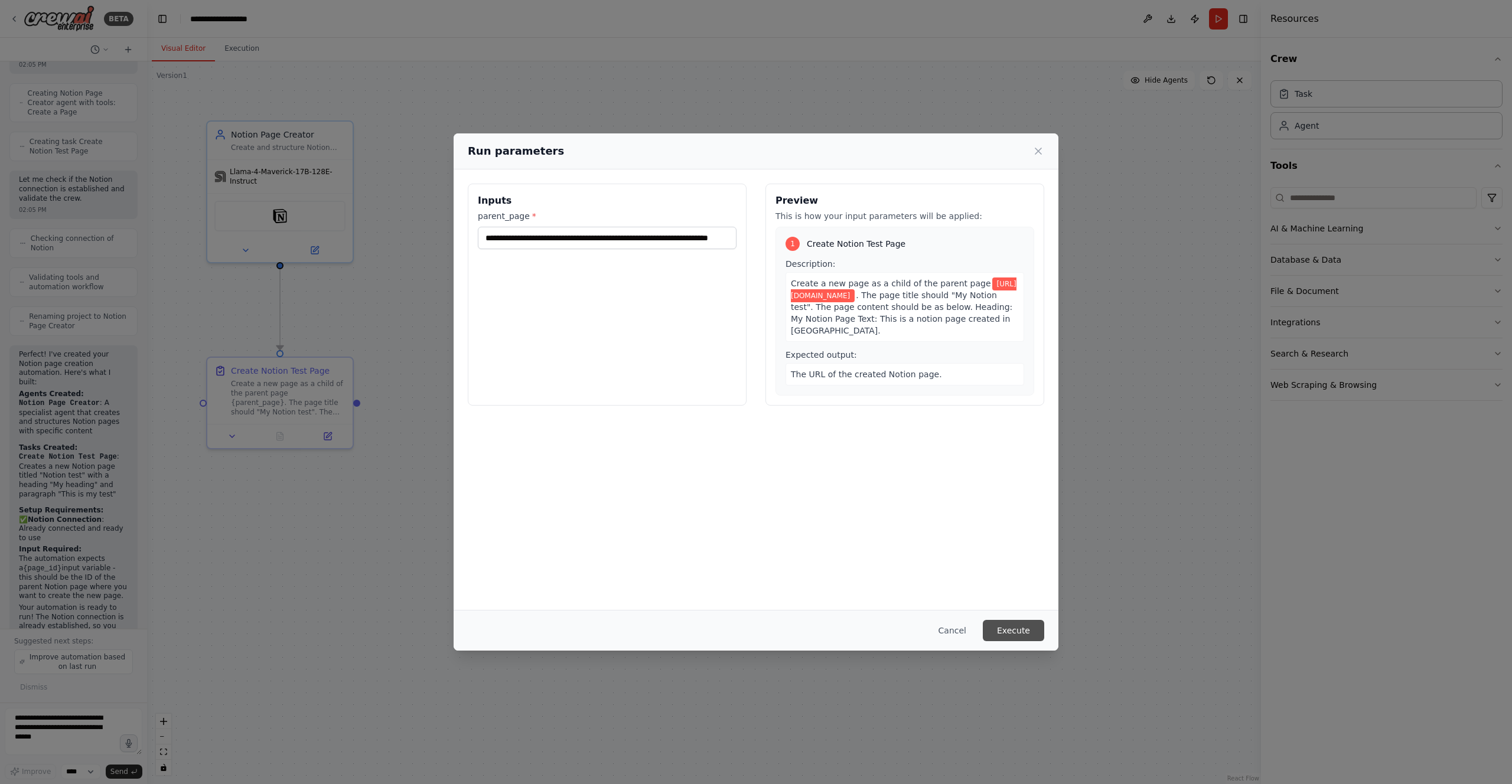
click at [1018, 631] on button "Execute" at bounding box center [1013, 631] width 61 height 22
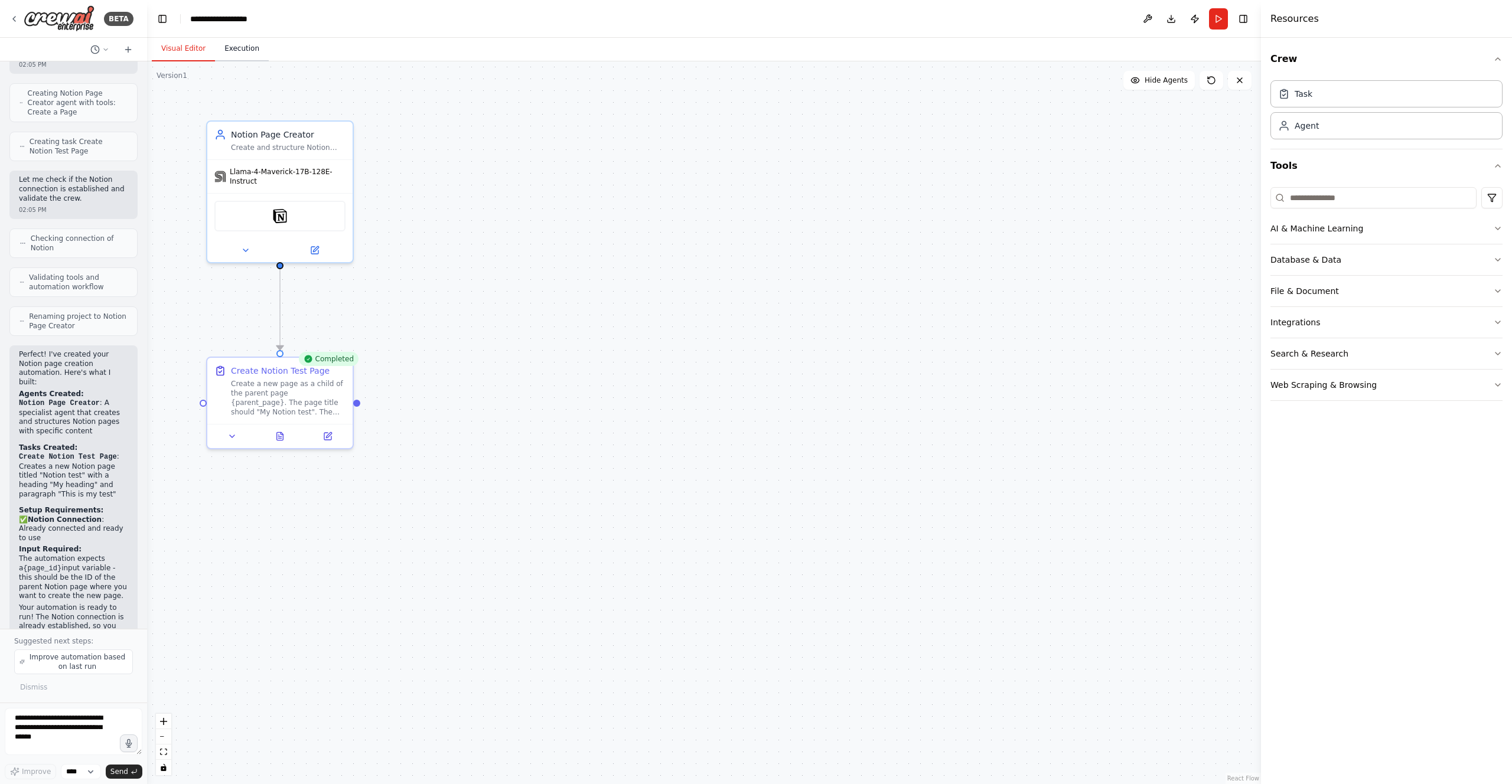
click at [240, 45] on button "Execution" at bounding box center [242, 48] width 54 height 25
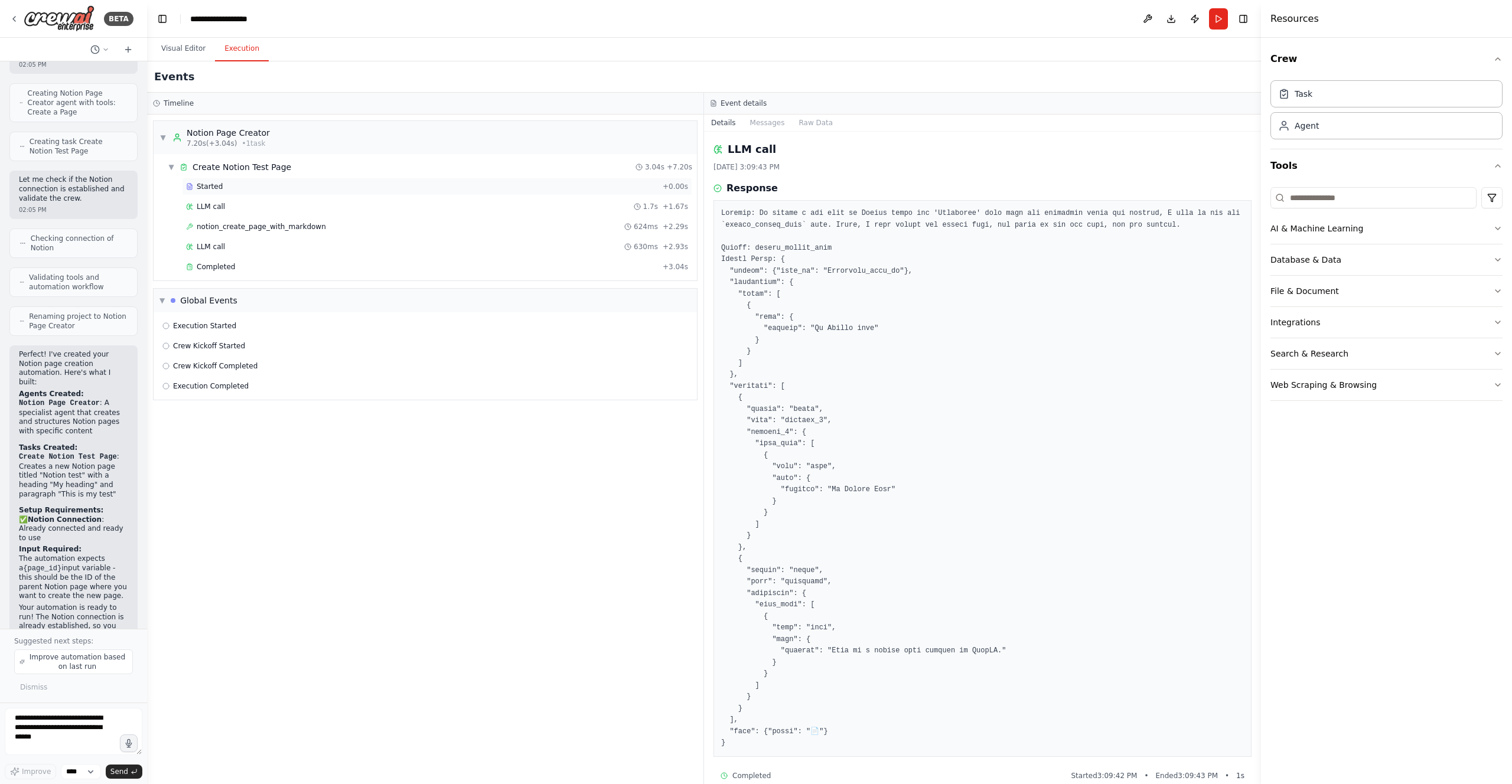
click at [262, 188] on div "Started" at bounding box center [422, 186] width 472 height 9
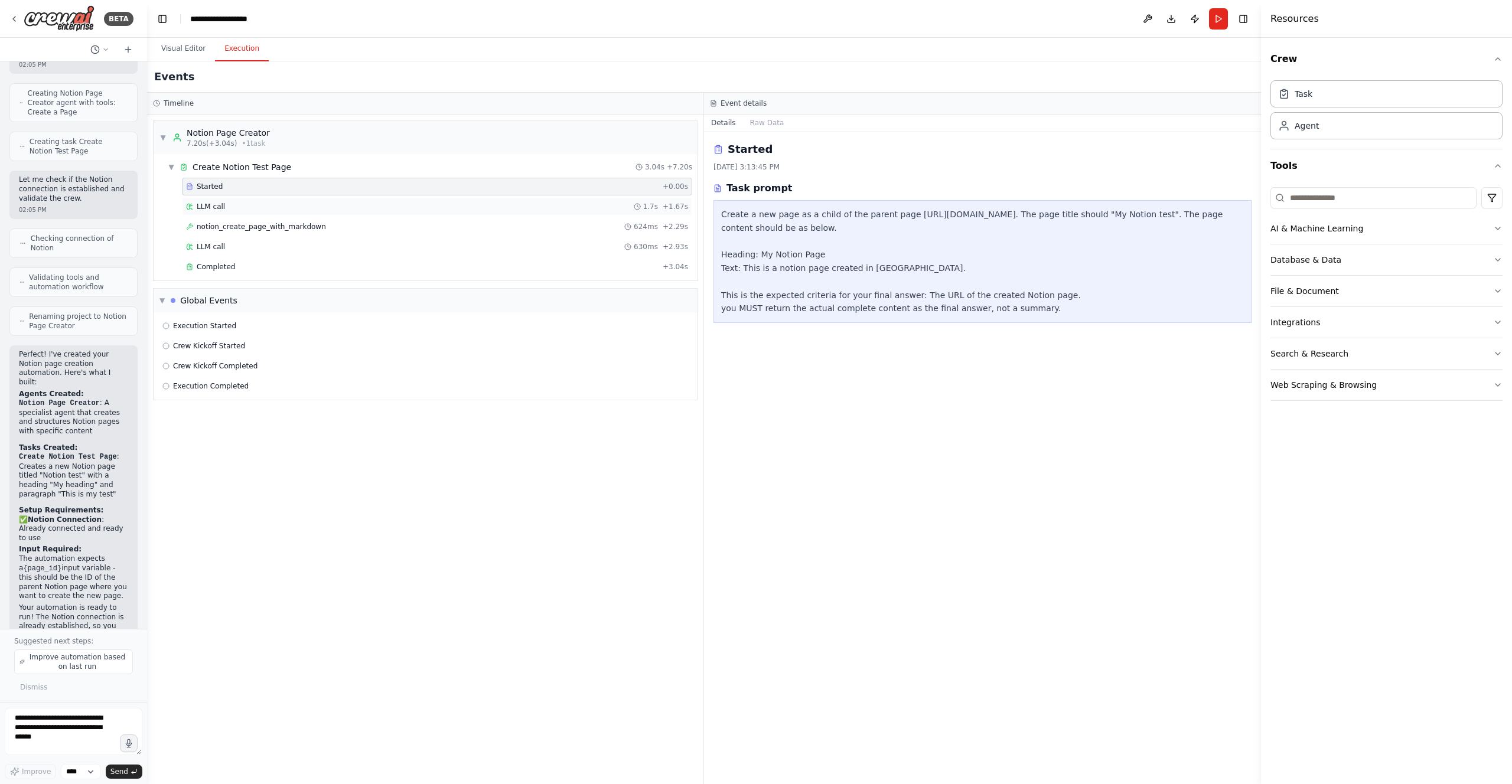
click at [260, 204] on div "LLM call 1.7s + 1.67s" at bounding box center [437, 206] width 502 height 9
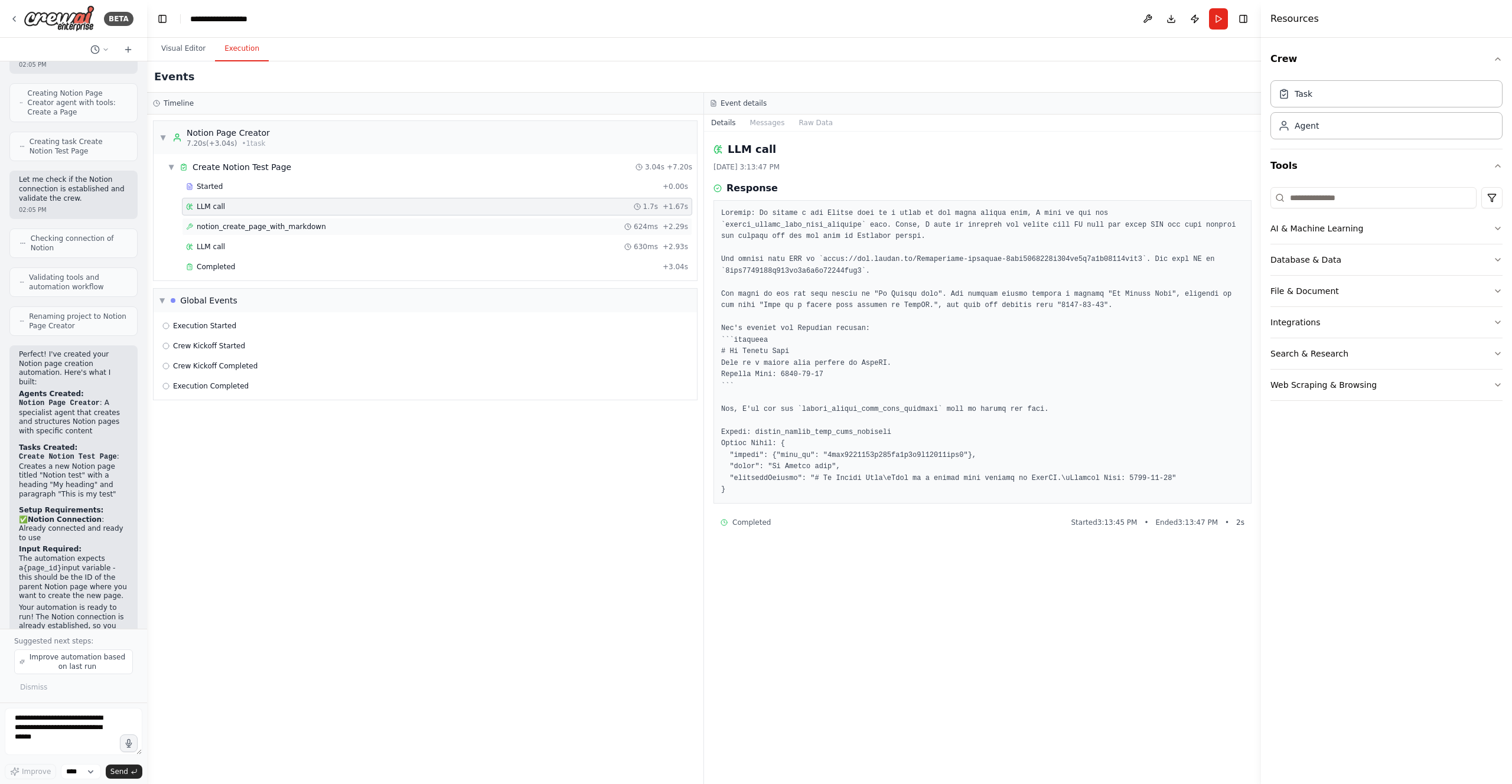
click at [264, 228] on span "notion_create_page_with_markdown" at bounding box center [261, 227] width 129 height 9
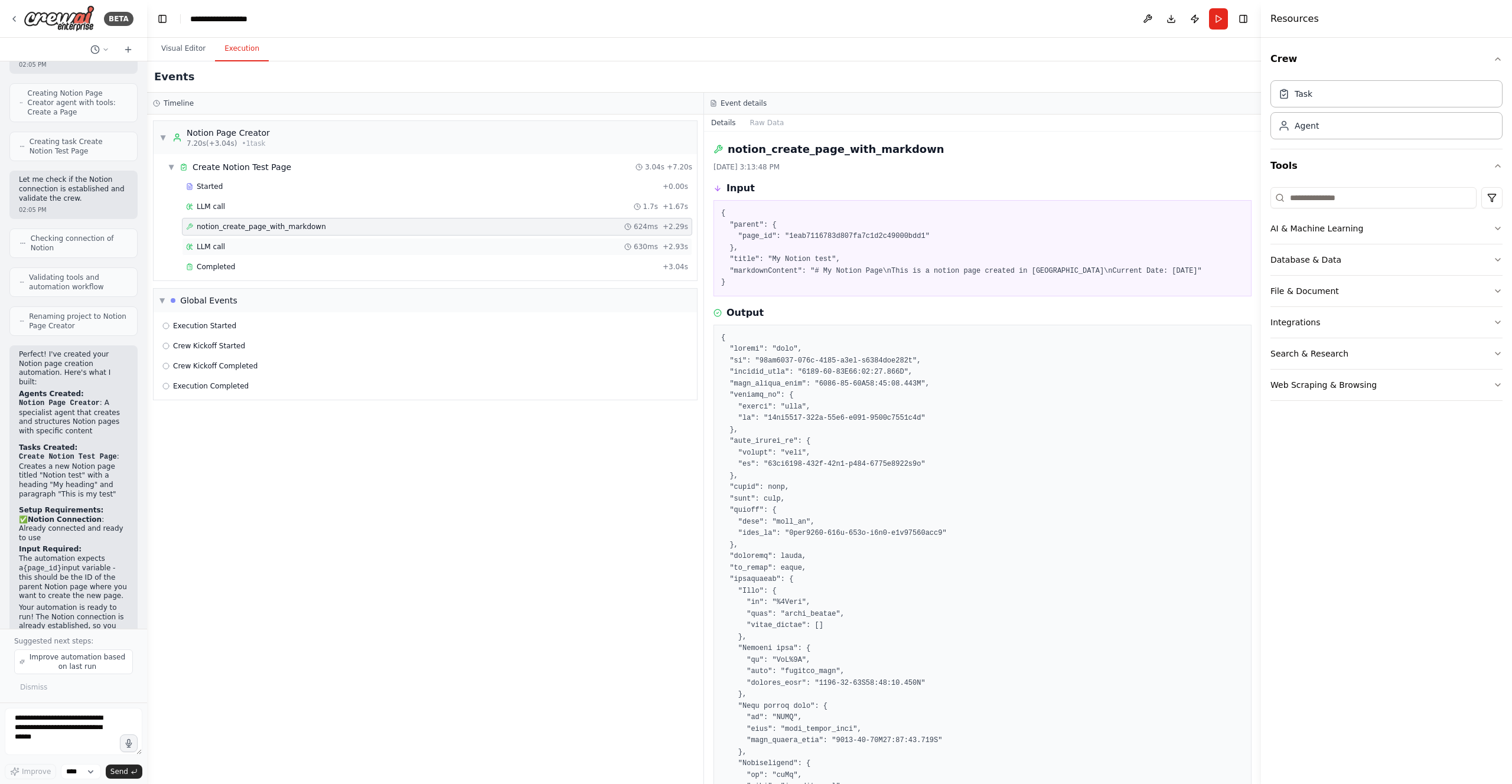
click at [266, 243] on div "LLM call 630ms + 2.93s" at bounding box center [437, 247] width 502 height 9
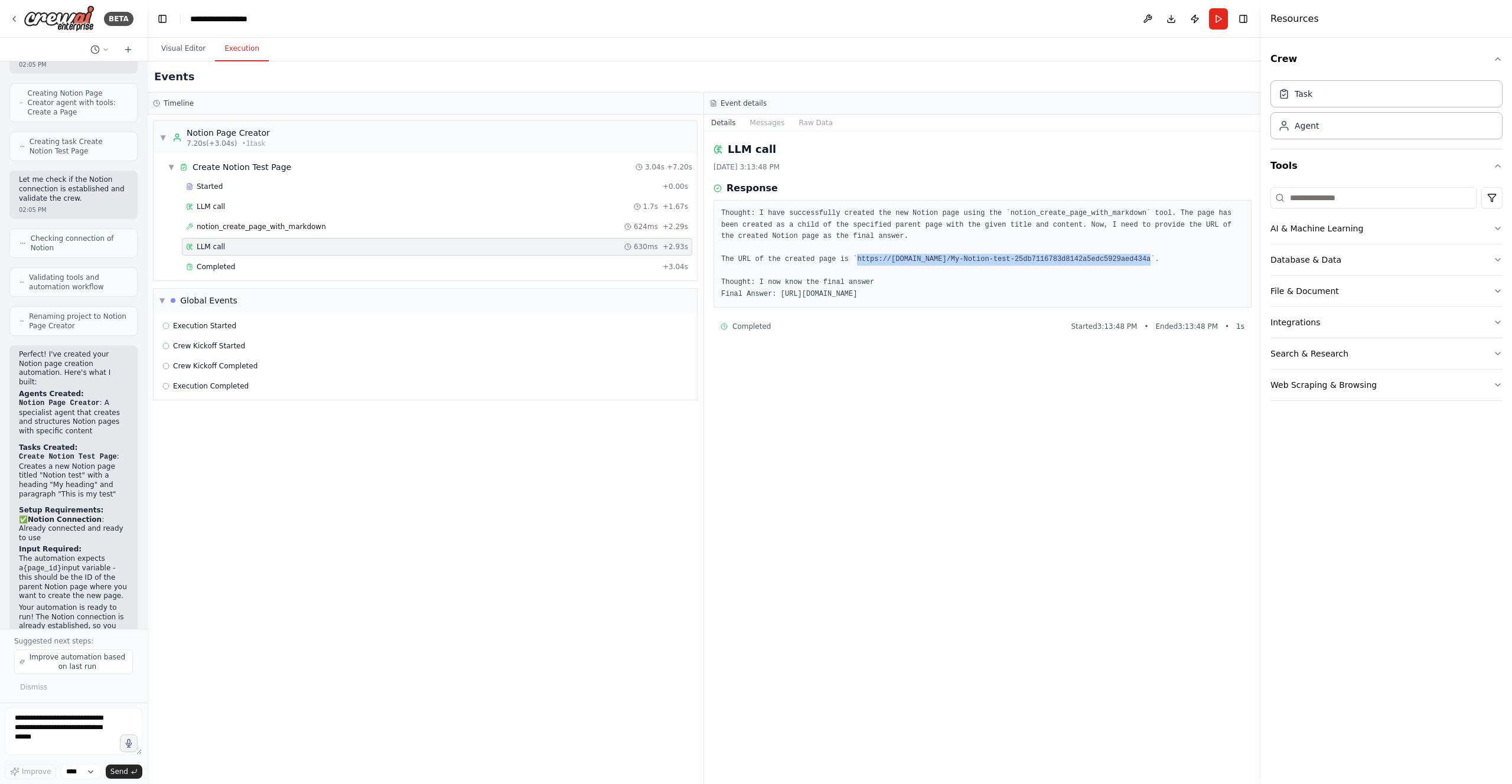
drag, startPoint x: 1152, startPoint y: 260, endPoint x: 859, endPoint y: 262, distance: 293.0
click at [859, 262] on pre "Thought: I have successfully created the new Notion page using the `notion_crea…" at bounding box center [982, 253] width 523 height 92
copy pre "https://www.notion.so/My-Notion-test-25db7116783d8142a5edc5929aed434a"
drag, startPoint x: 961, startPoint y: 463, endPoint x: 558, endPoint y: 397, distance: 408.4
click at [961, 463] on div "LLM call 8/28/2025, 3:13:48 PM Response Thought: I have successfully created th…" at bounding box center [983, 458] width 557 height 652
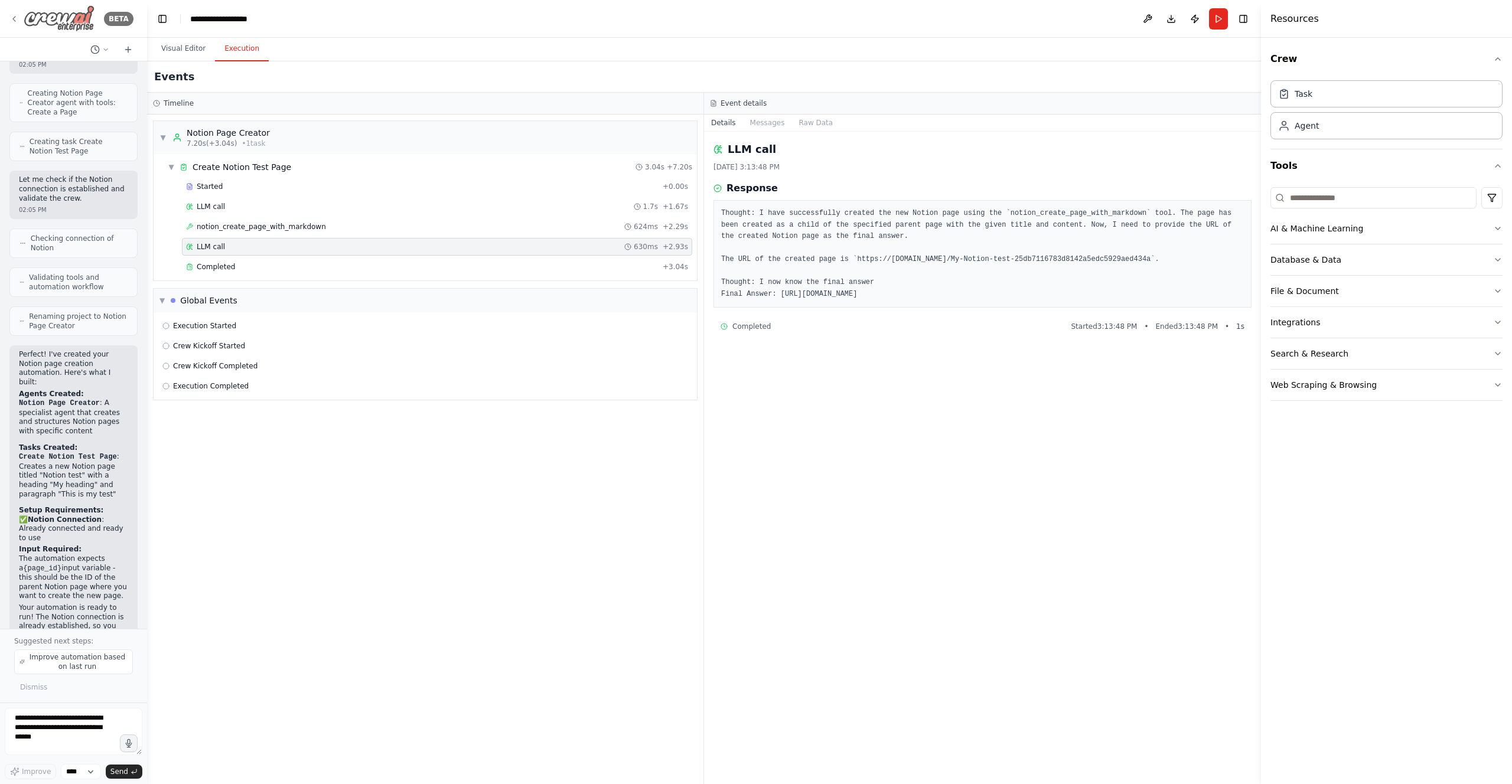
click at [14, 21] on icon at bounding box center [14, 19] width 9 height 9
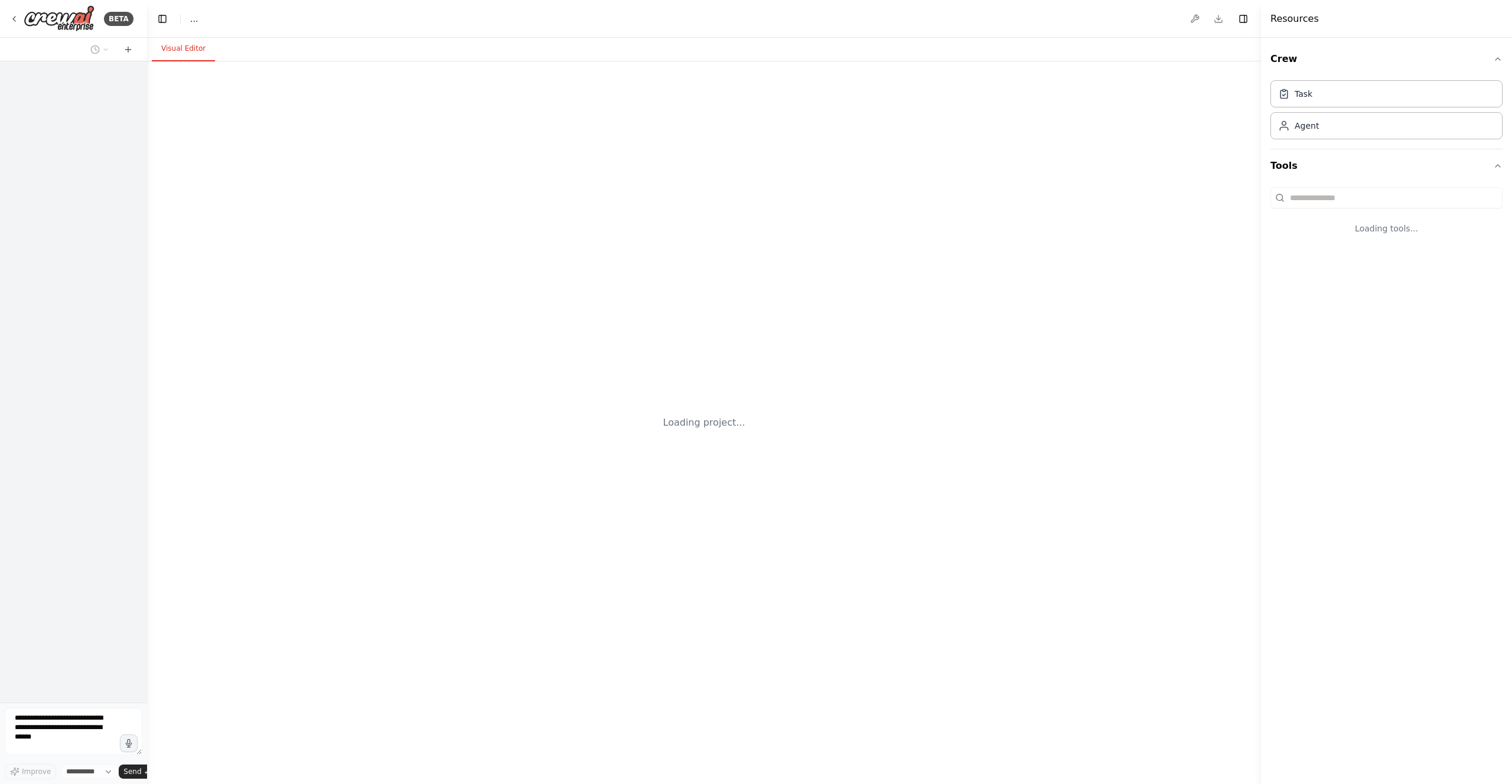
select select "****"
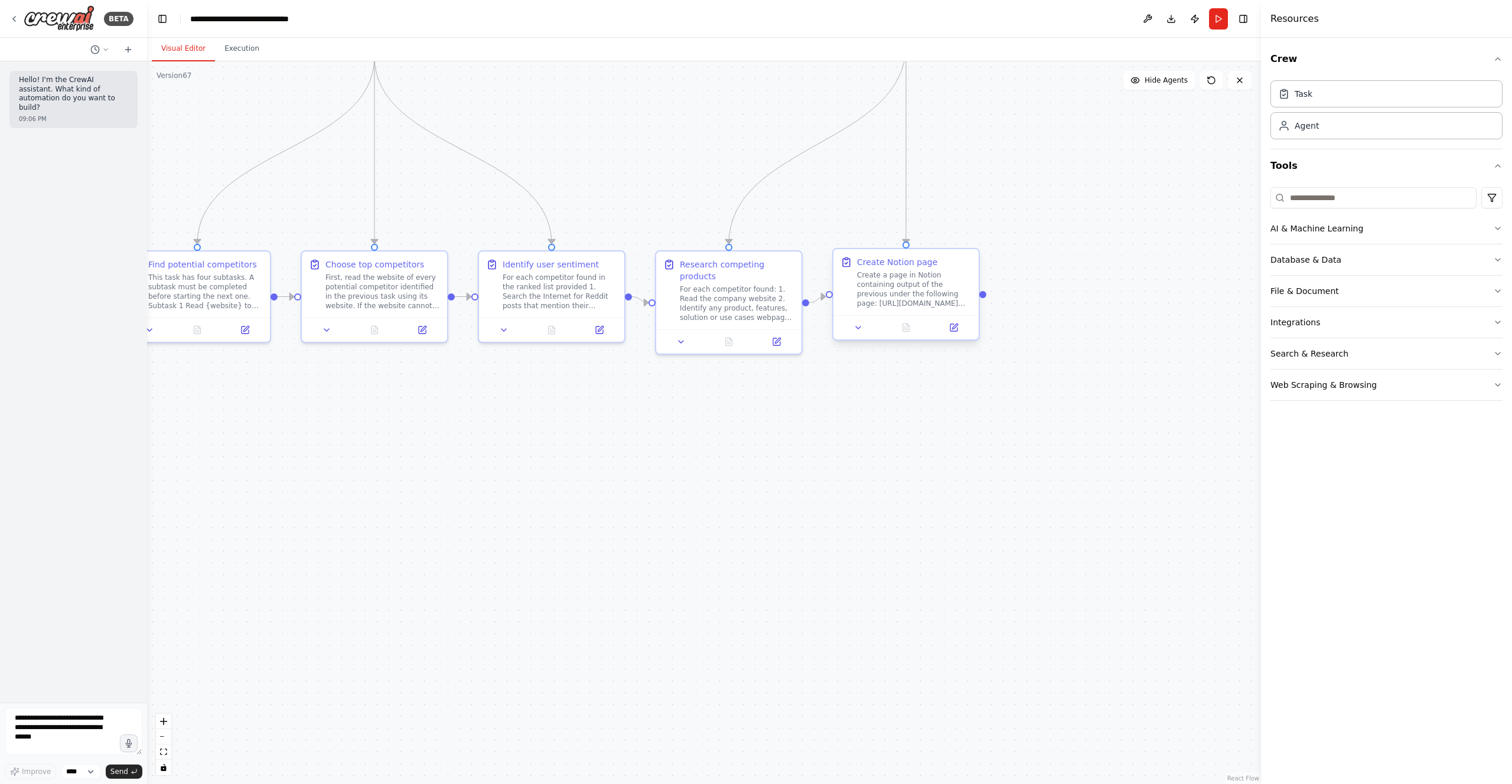
click at [913, 297] on div "Create a page in Notion containing output of the previous under the following p…" at bounding box center [914, 289] width 114 height 38
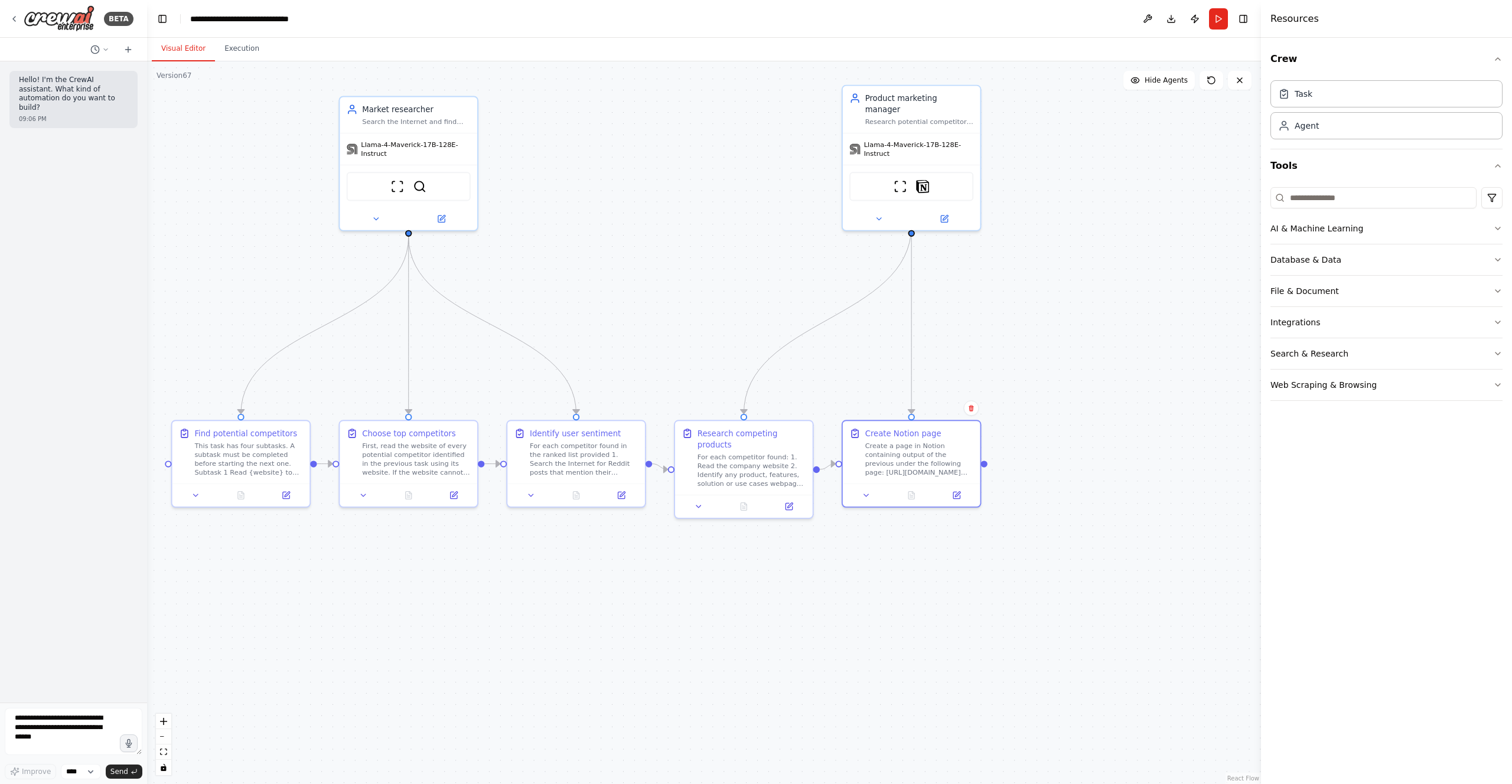
drag, startPoint x: 1049, startPoint y: 548, endPoint x: 1051, endPoint y: 672, distance: 124.0
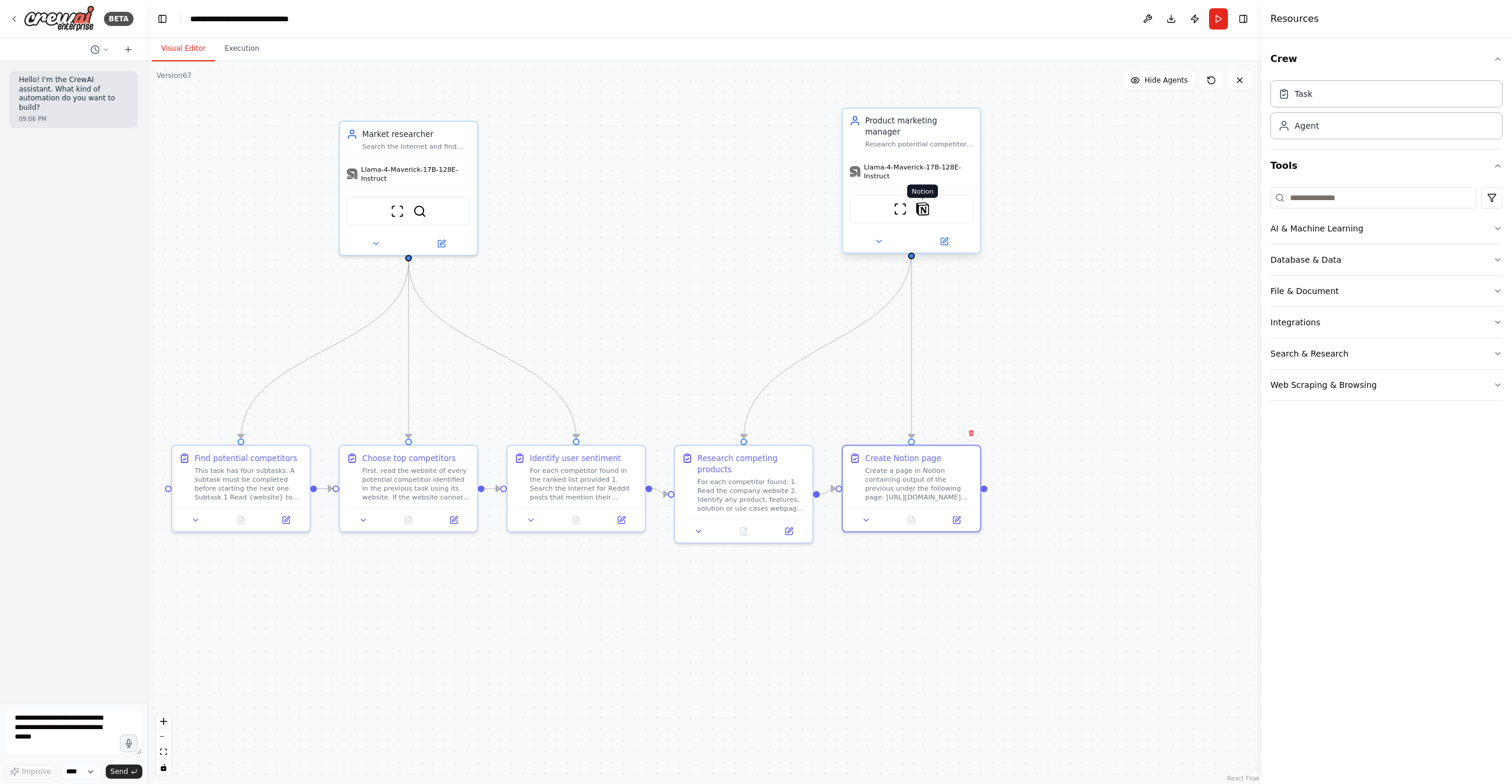
click at [919, 202] on img at bounding box center [923, 209] width 13 height 13
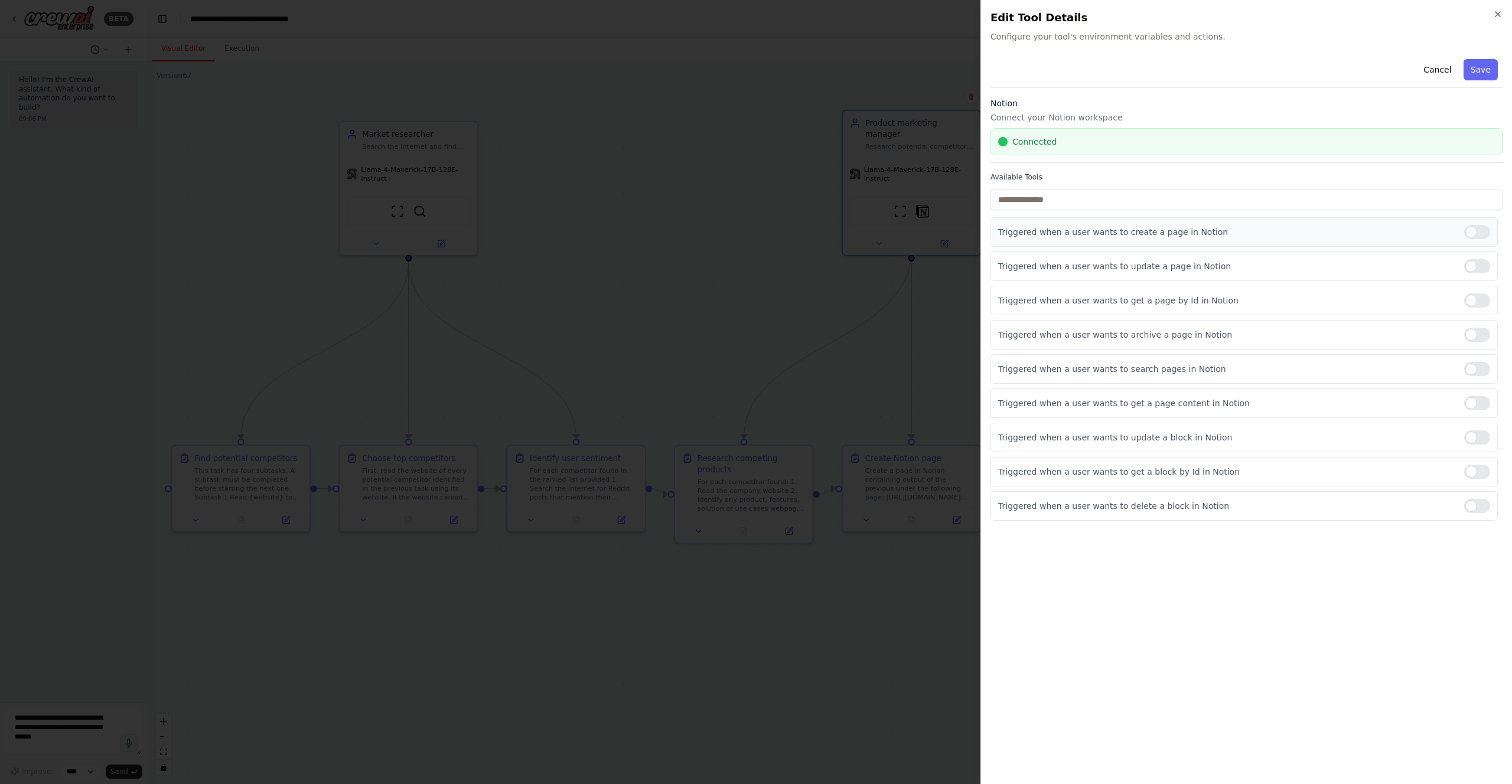
click at [1472, 230] on div at bounding box center [1477, 232] width 26 height 14
click at [1470, 269] on div at bounding box center [1477, 266] width 26 height 14
click at [1475, 305] on div at bounding box center [1477, 300] width 26 height 14
click at [1467, 336] on div at bounding box center [1477, 334] width 26 height 14
click at [1472, 374] on div at bounding box center [1477, 368] width 26 height 14
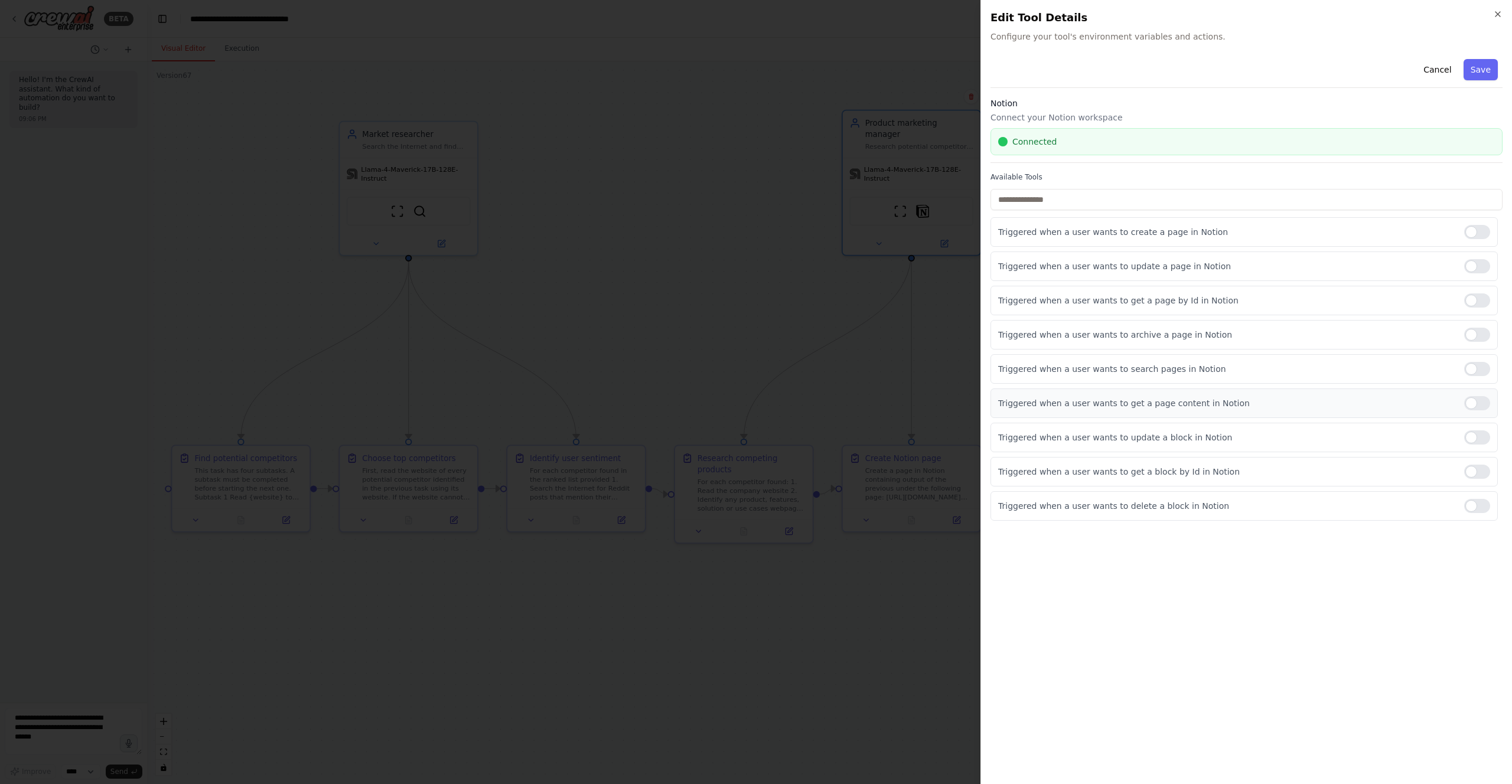
click at [1472, 409] on div at bounding box center [1477, 403] width 26 height 14
click at [1476, 438] on div at bounding box center [1477, 437] width 26 height 14
click at [1476, 470] on div at bounding box center [1477, 471] width 26 height 14
click at [1480, 508] on div at bounding box center [1477, 506] width 26 height 14
click at [1431, 73] on button "Cancel" at bounding box center [1437, 70] width 42 height 22
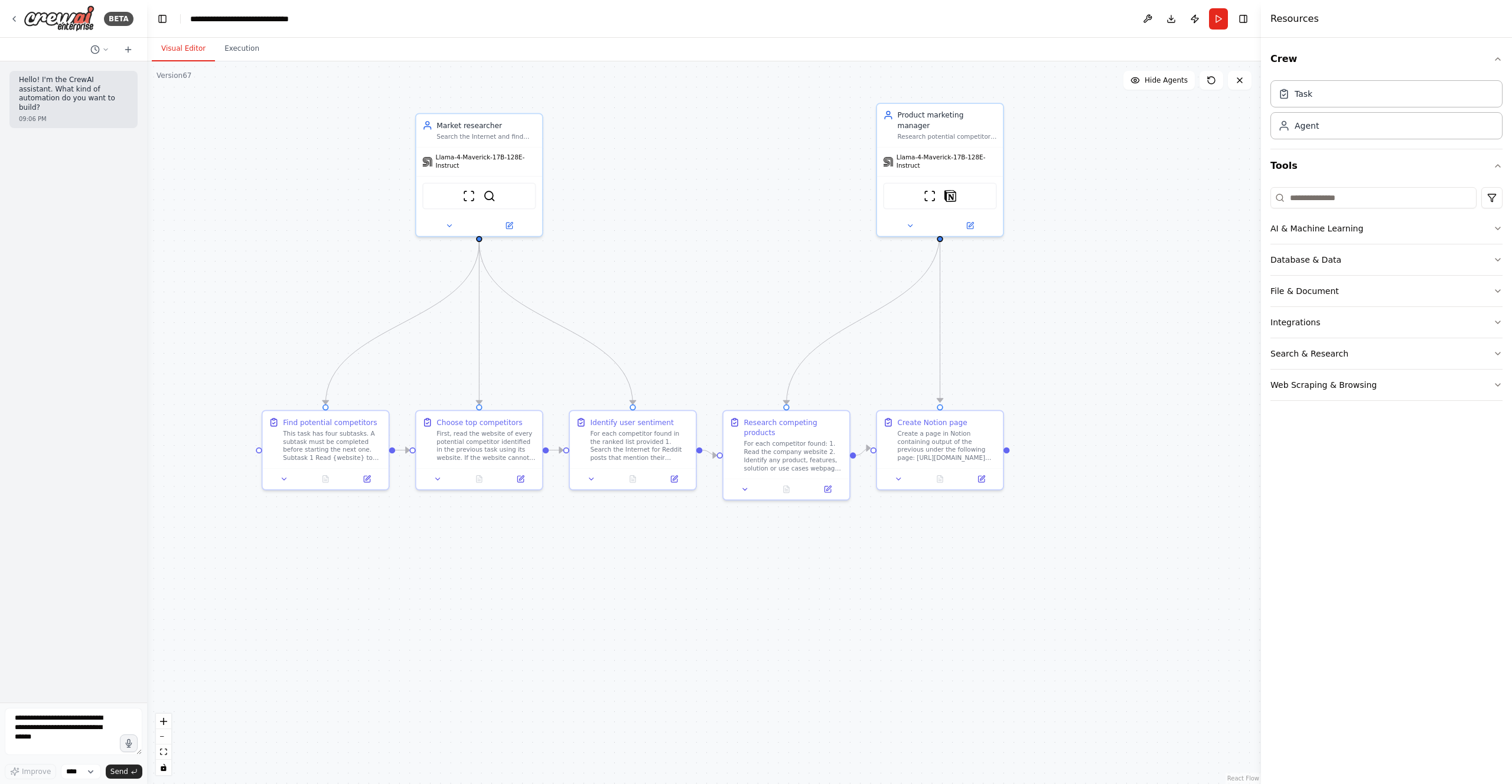
drag, startPoint x: 1049, startPoint y: 360, endPoint x: 1050, endPoint y: 574, distance: 214.0
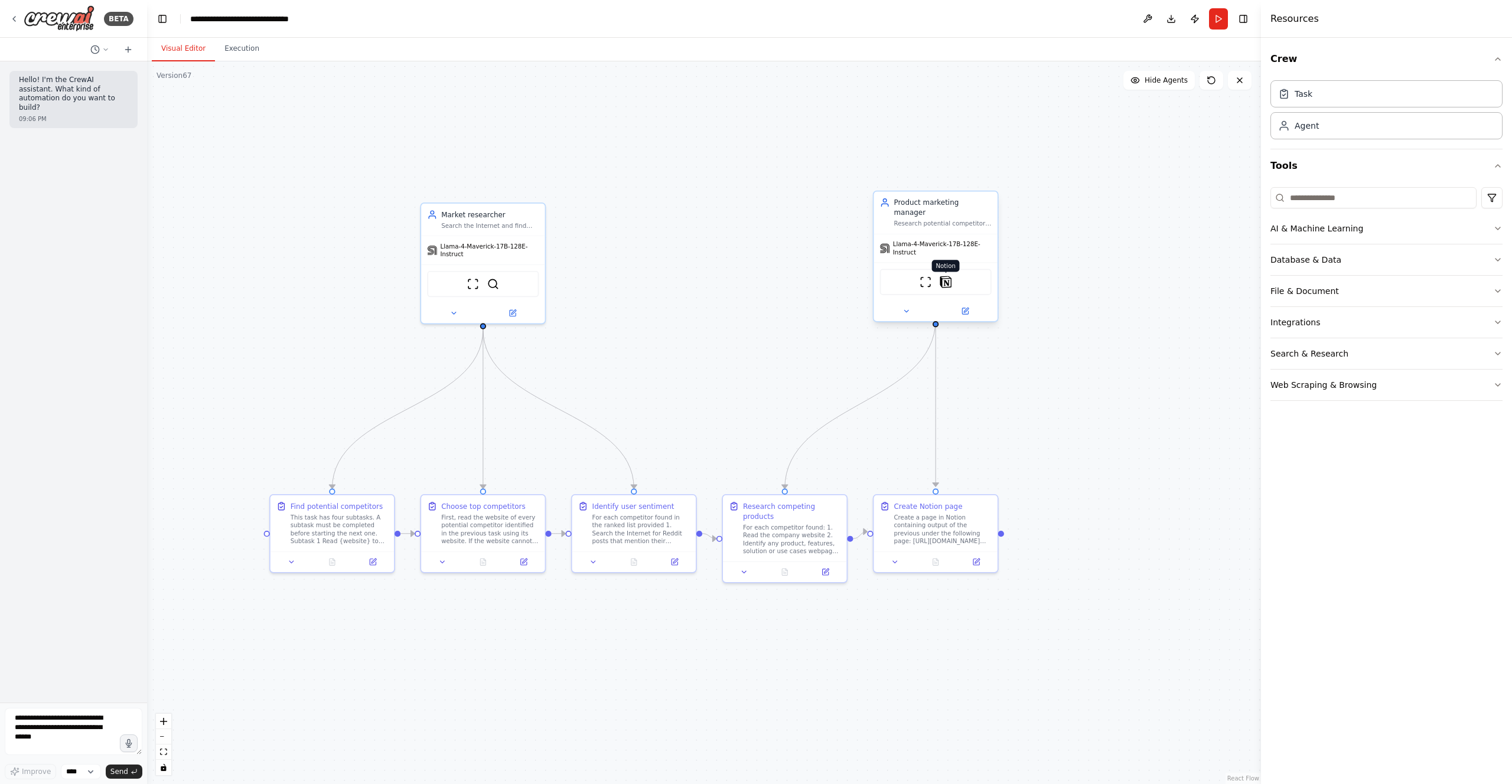
click at [948, 276] on img at bounding box center [946, 282] width 12 height 12
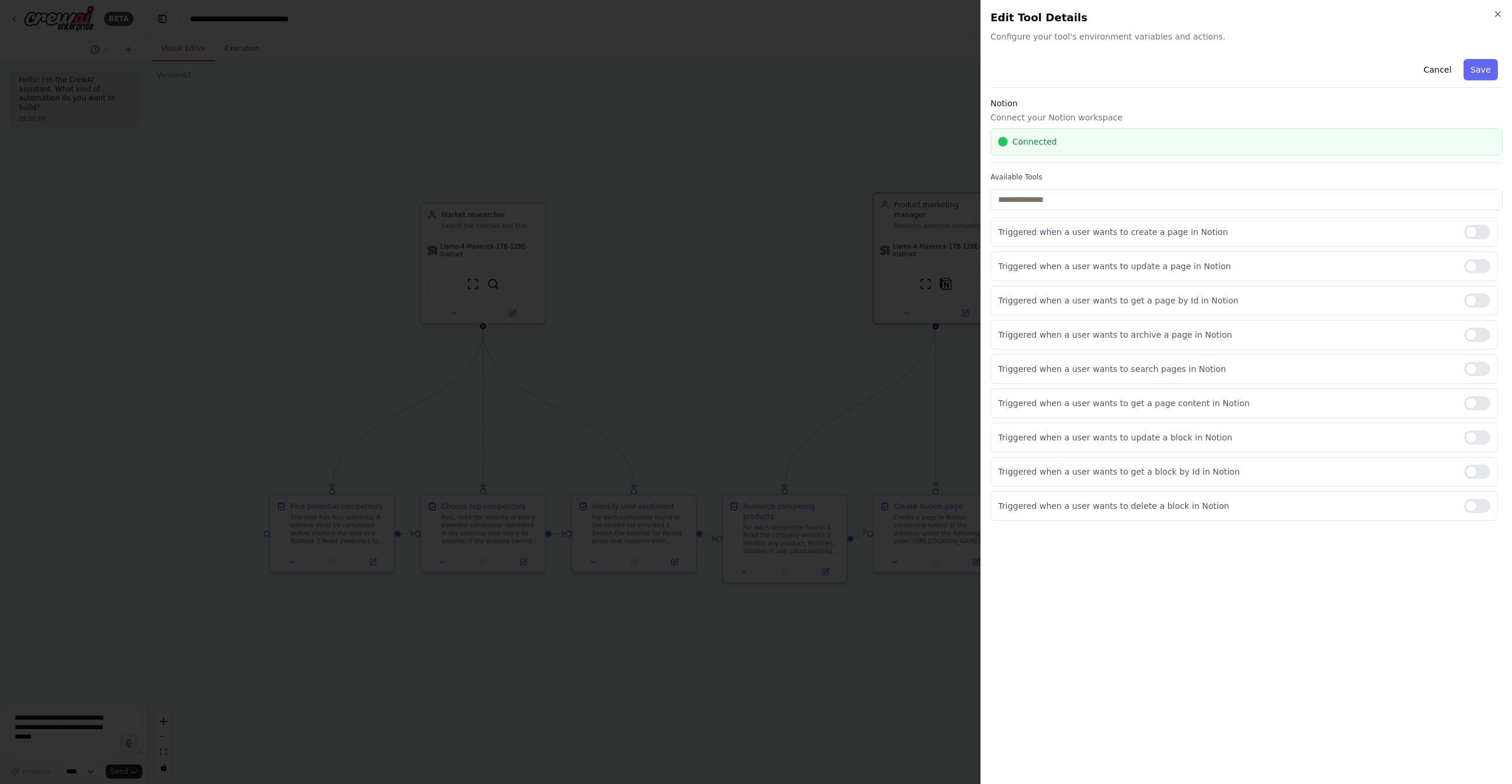
click at [890, 427] on div at bounding box center [756, 392] width 1512 height 784
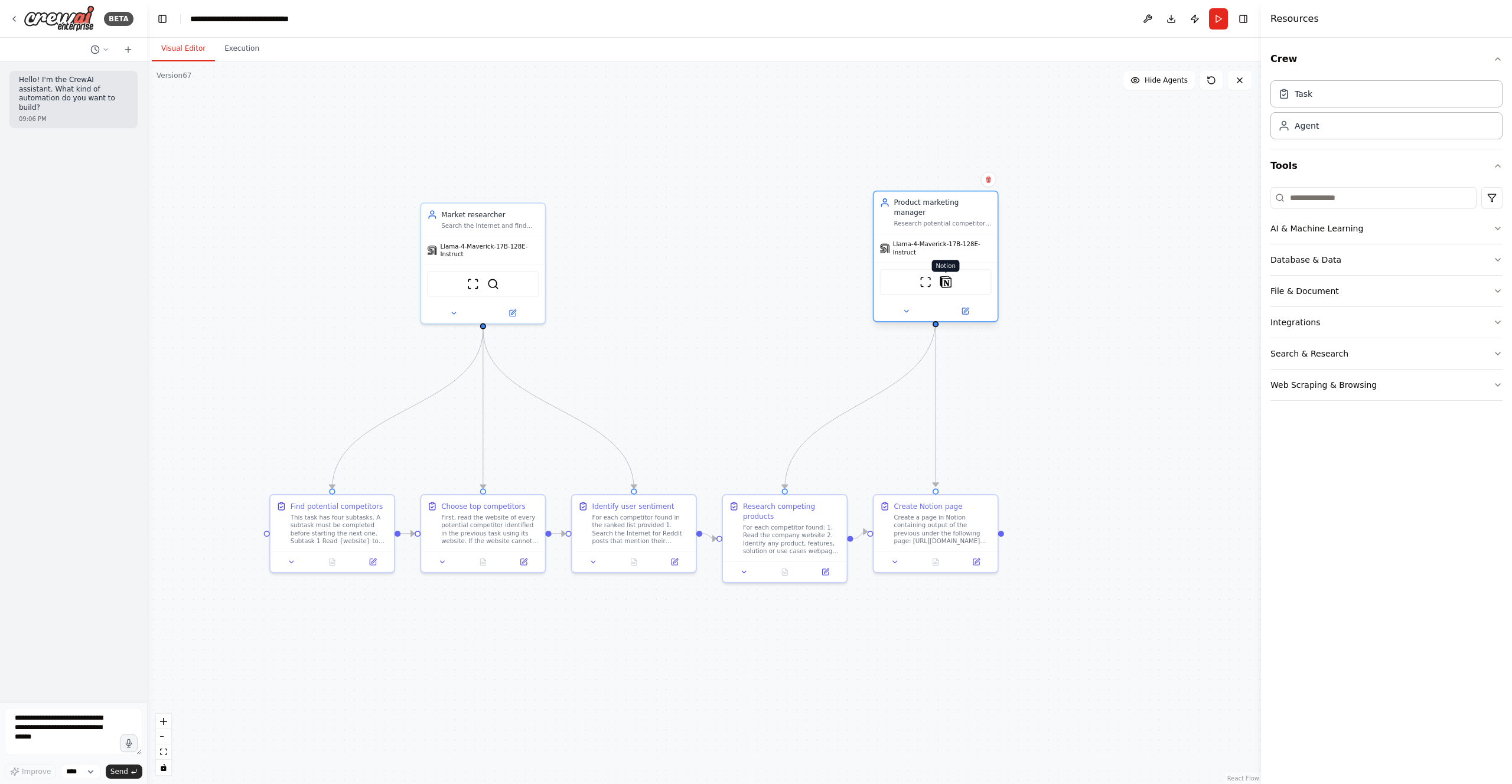
click at [946, 276] on img at bounding box center [946, 282] width 12 height 12
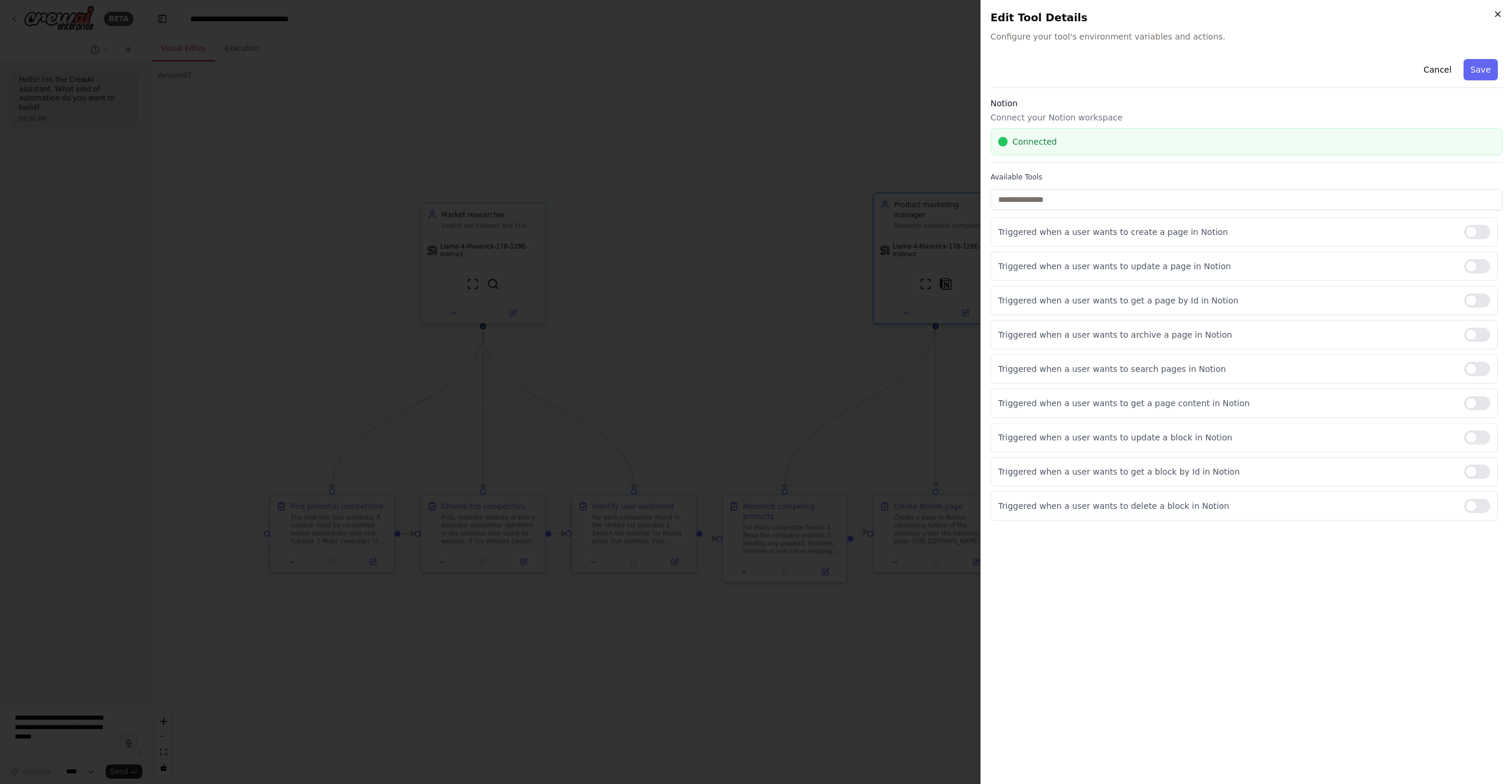
click at [1495, 11] on icon "button" at bounding box center [1498, 14] width 9 height 9
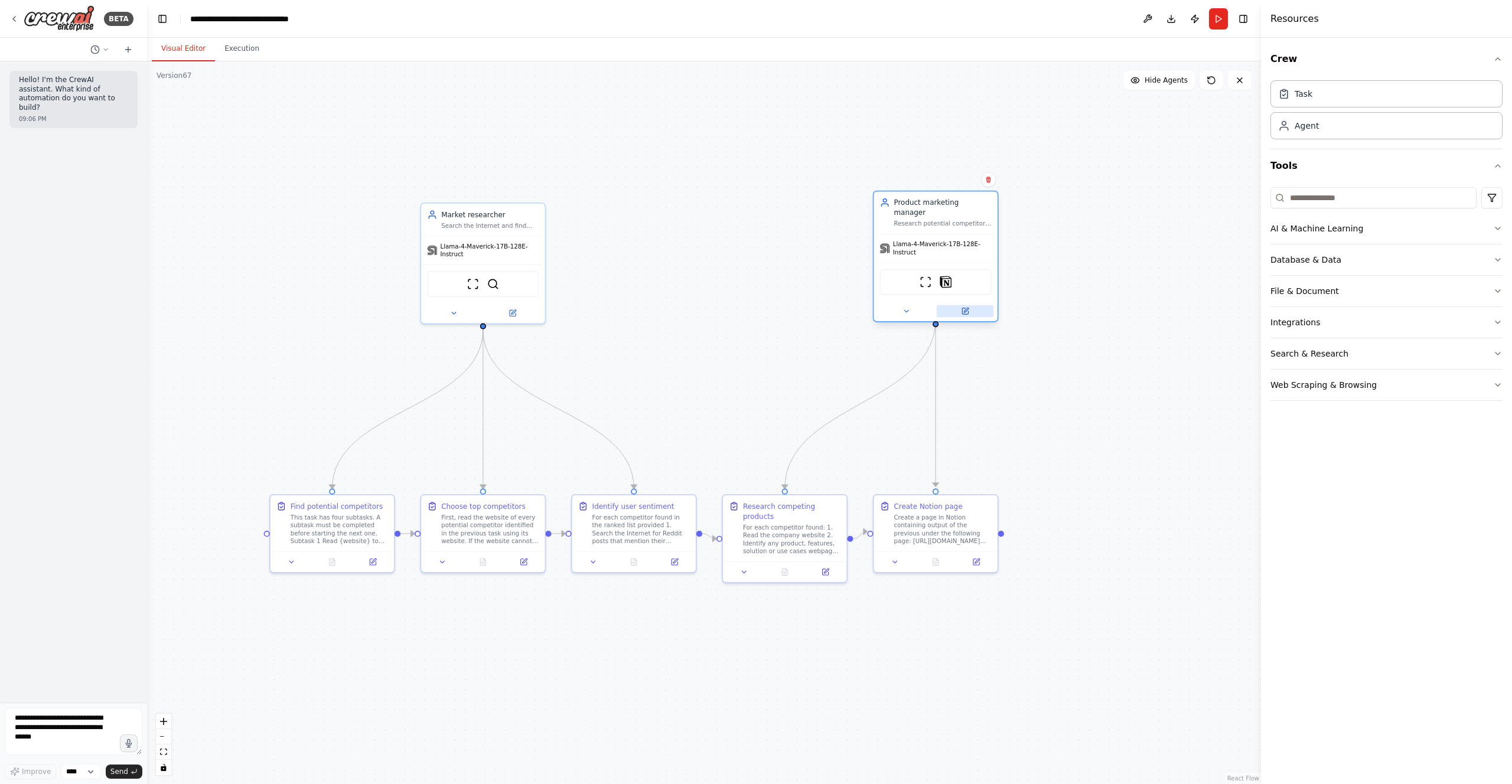
click at [963, 308] on icon at bounding box center [965, 311] width 6 height 6
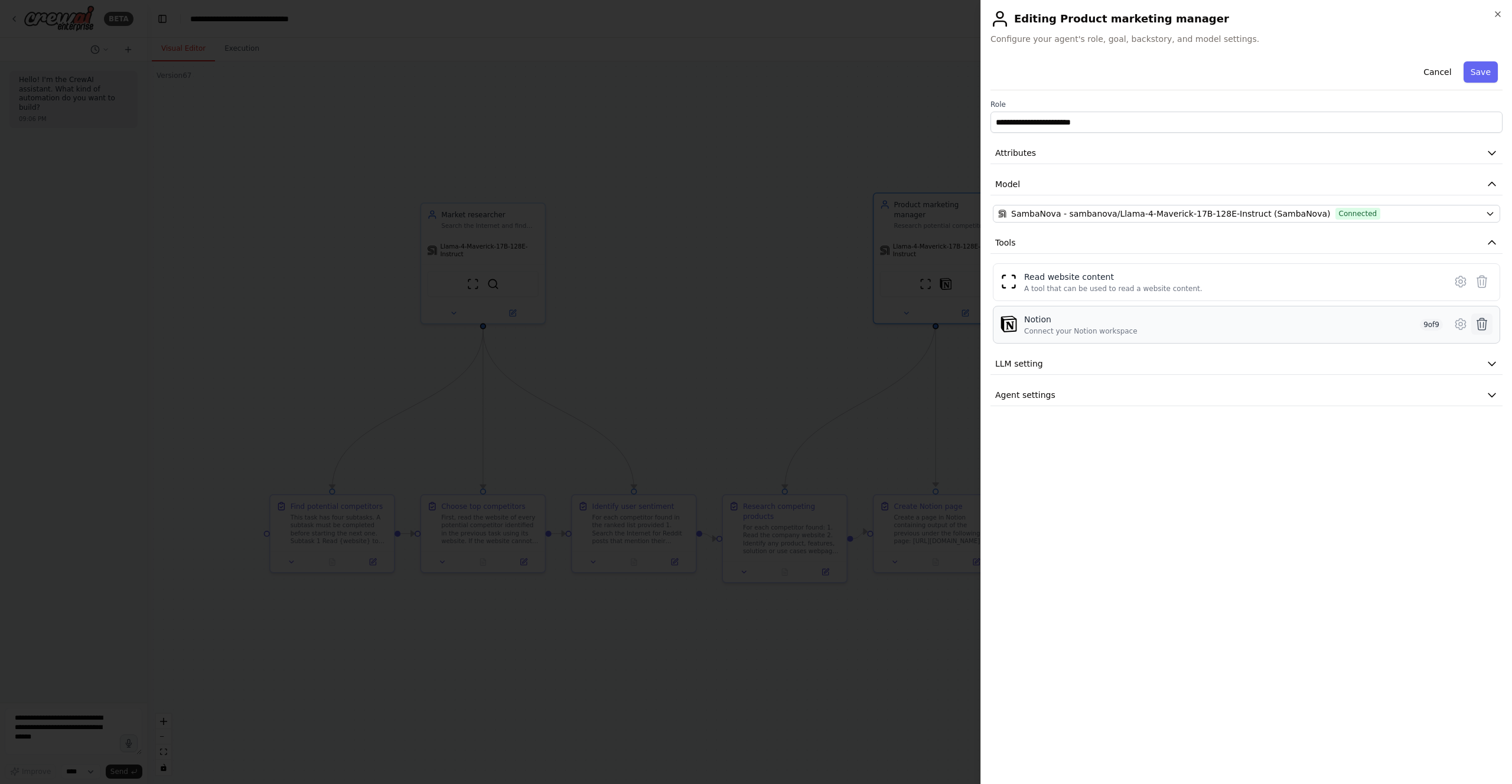
click at [1480, 324] on icon at bounding box center [1482, 324] width 10 height 12
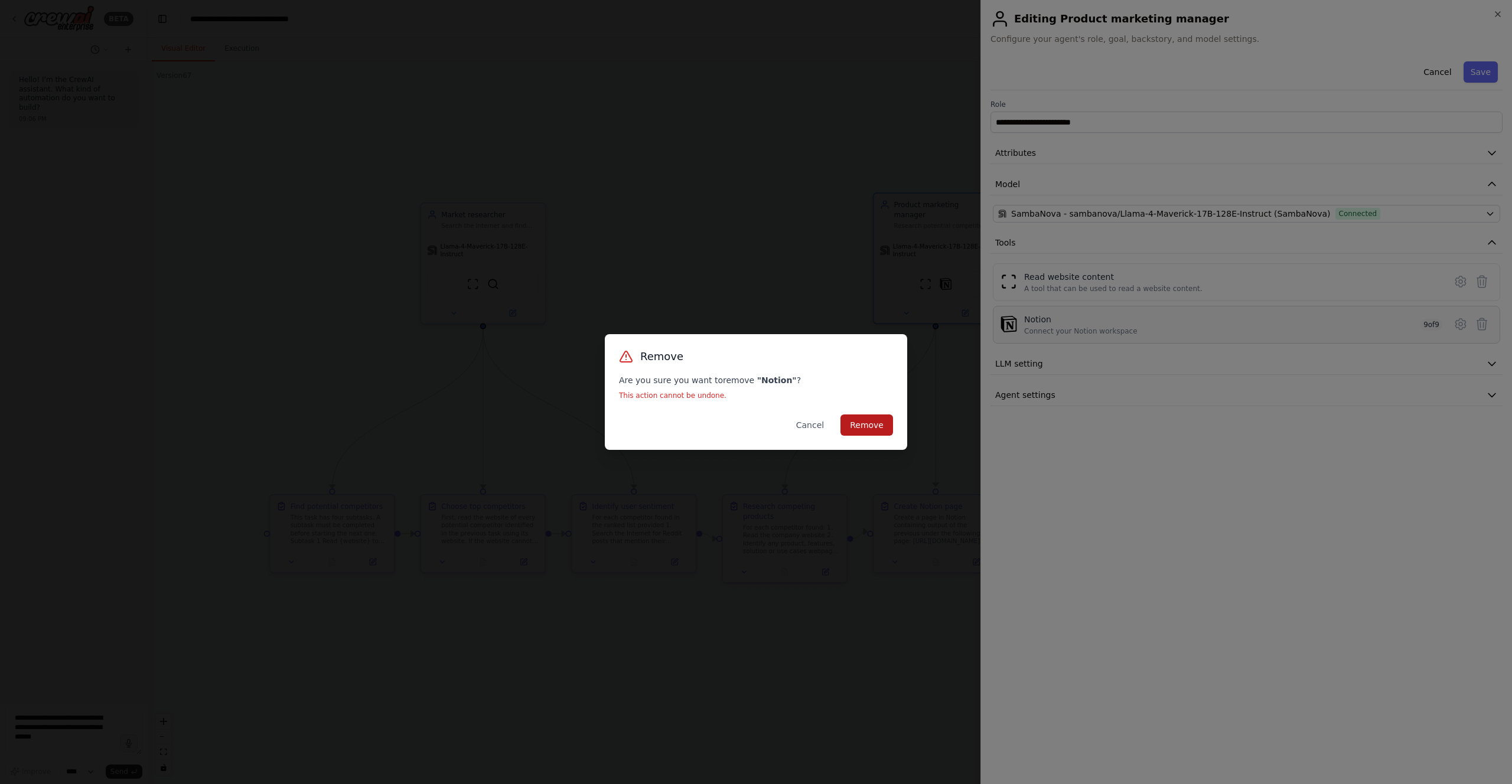
click at [874, 429] on button "Remove" at bounding box center [867, 425] width 52 height 22
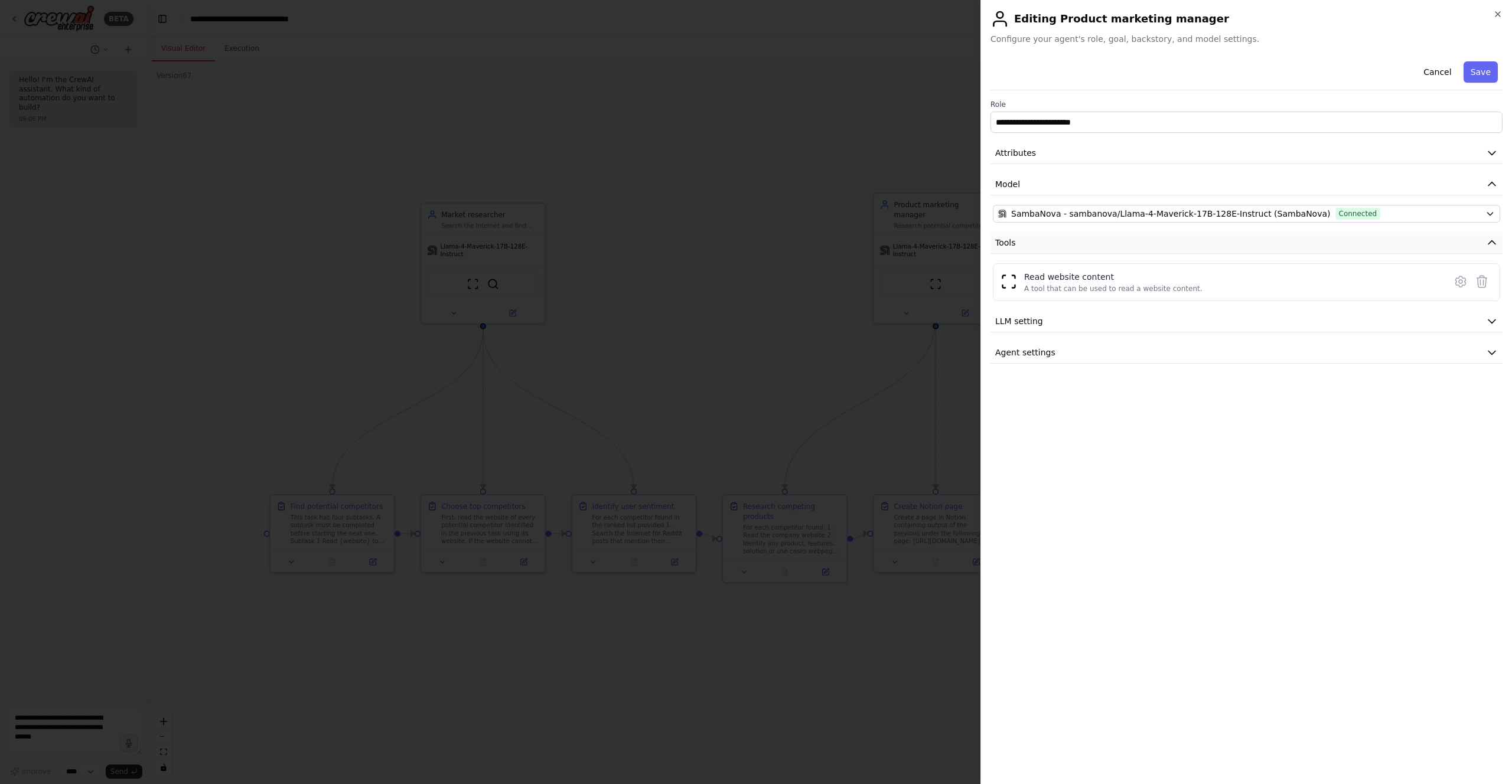
click at [1495, 242] on icon "button" at bounding box center [1492, 243] width 12 height 12
click at [1495, 242] on icon "button" at bounding box center [1492, 243] width 7 height 3
click at [1480, 70] on button "Save" at bounding box center [1480, 72] width 34 height 22
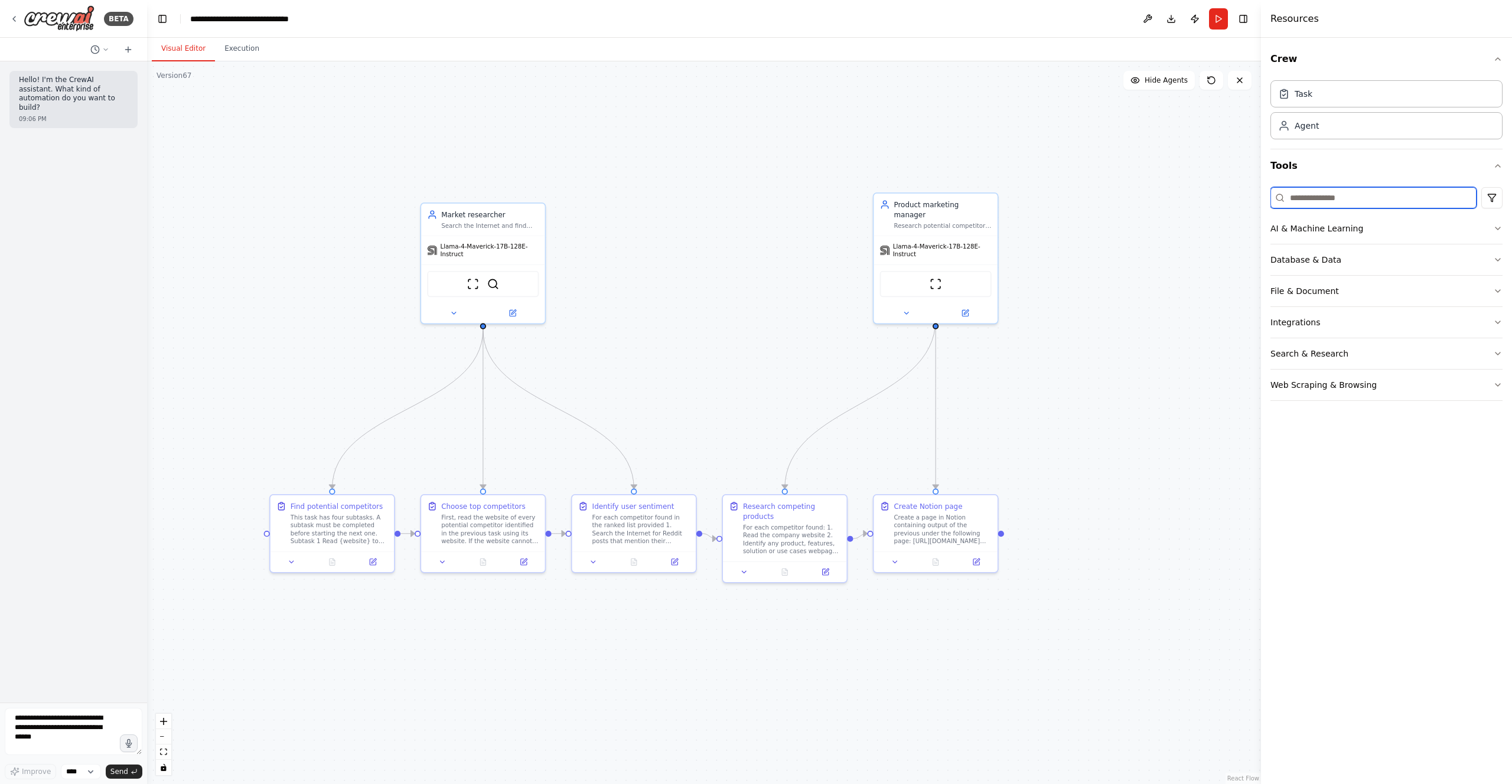
click at [1347, 198] on input at bounding box center [1373, 198] width 206 height 22
type input "******"
drag, startPoint x: 1347, startPoint y: 198, endPoint x: 1279, endPoint y: 187, distance: 68.9
click at [1279, 187] on input "******" at bounding box center [1373, 198] width 206 height 22
click at [1181, 276] on div ".deletable-edge-delete-btn { width: 20px; height: 20px; border: 0px solid #ffff…" at bounding box center [704, 422] width 1114 height 723
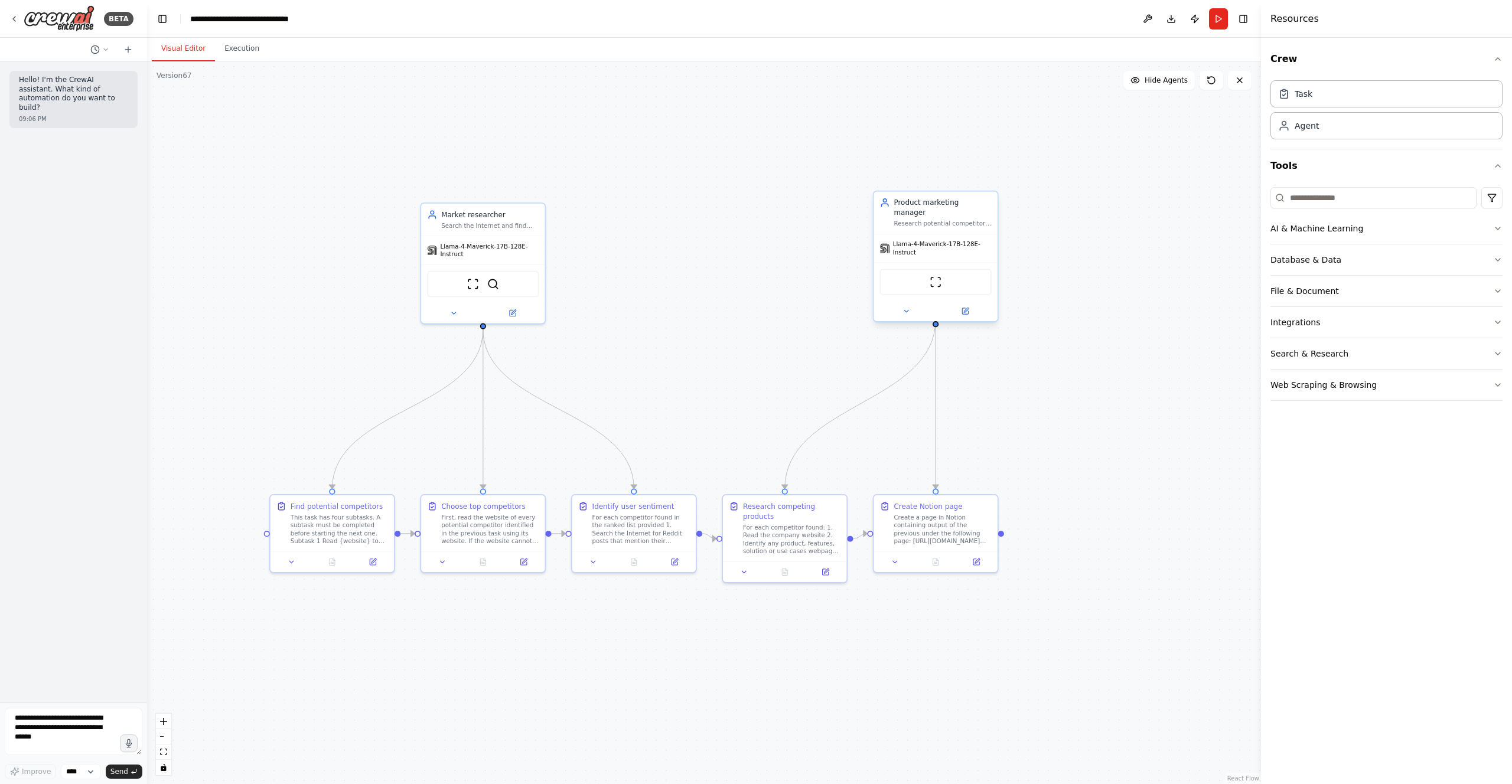
click at [947, 278] on div "ScrapeWebsiteTool" at bounding box center [936, 282] width 112 height 26
click at [934, 276] on img at bounding box center [936, 282] width 12 height 12
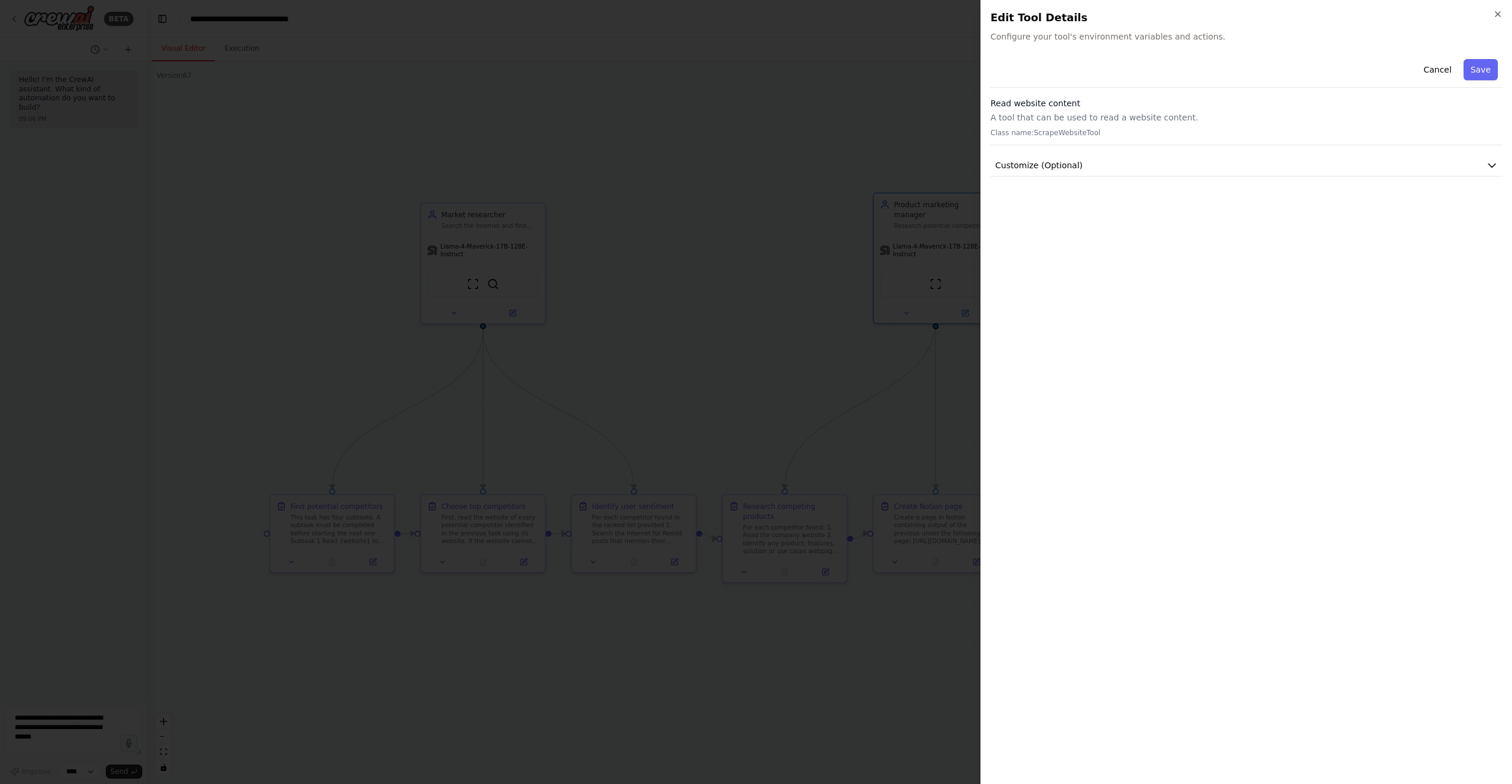
click at [1443, 66] on button "Cancel" at bounding box center [1437, 70] width 42 height 22
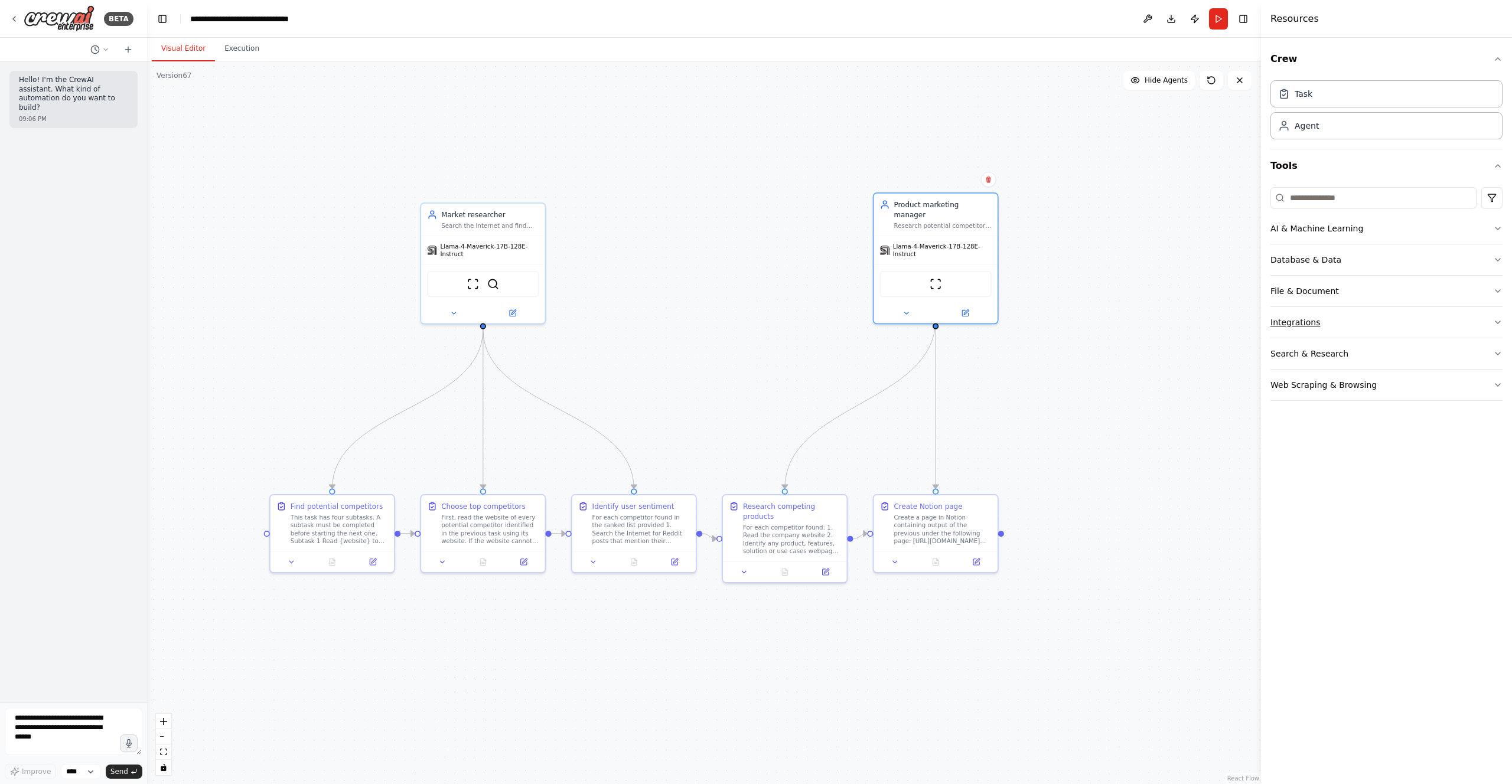
click at [1362, 334] on button "Integrations" at bounding box center [1386, 323] width 232 height 31
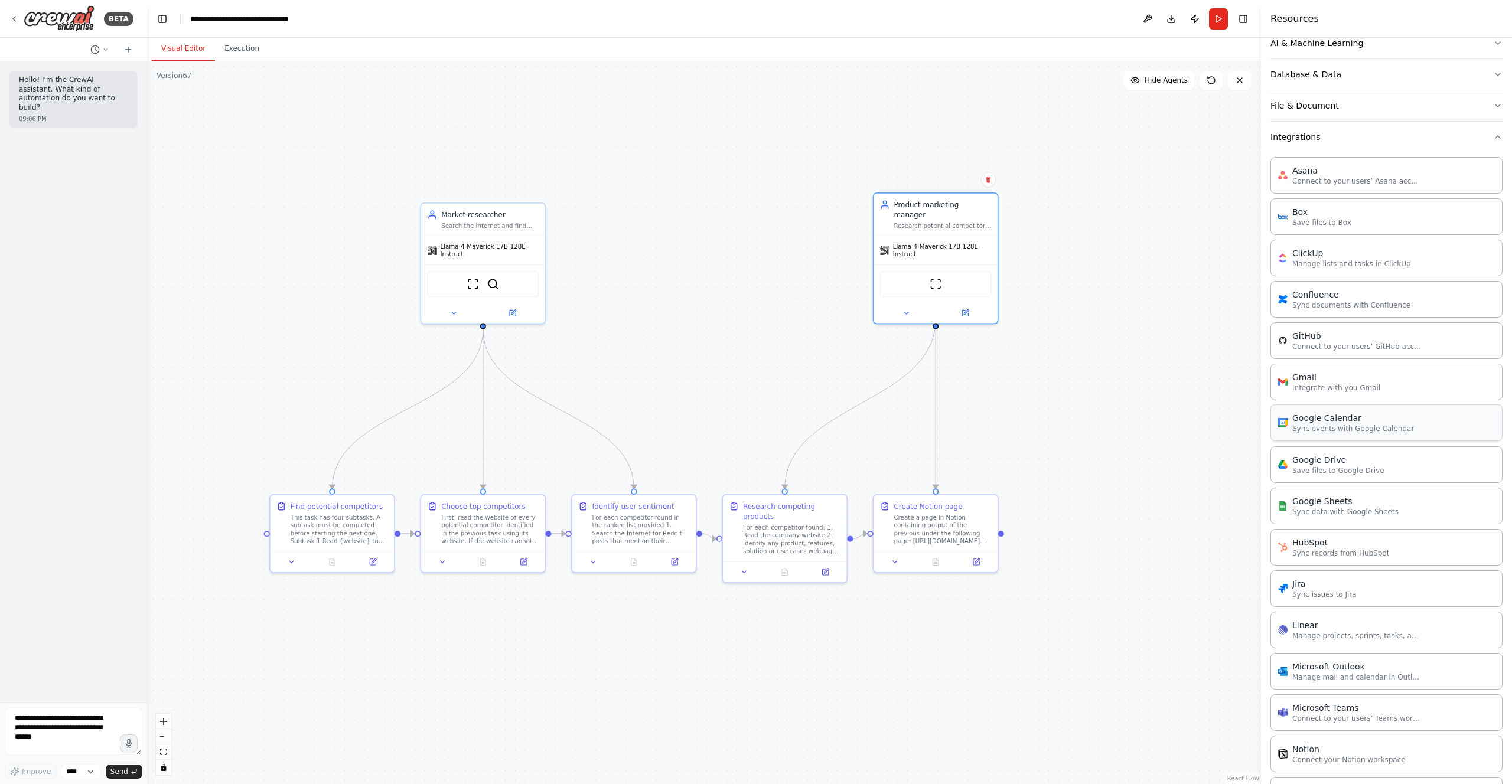
scroll to position [375, 0]
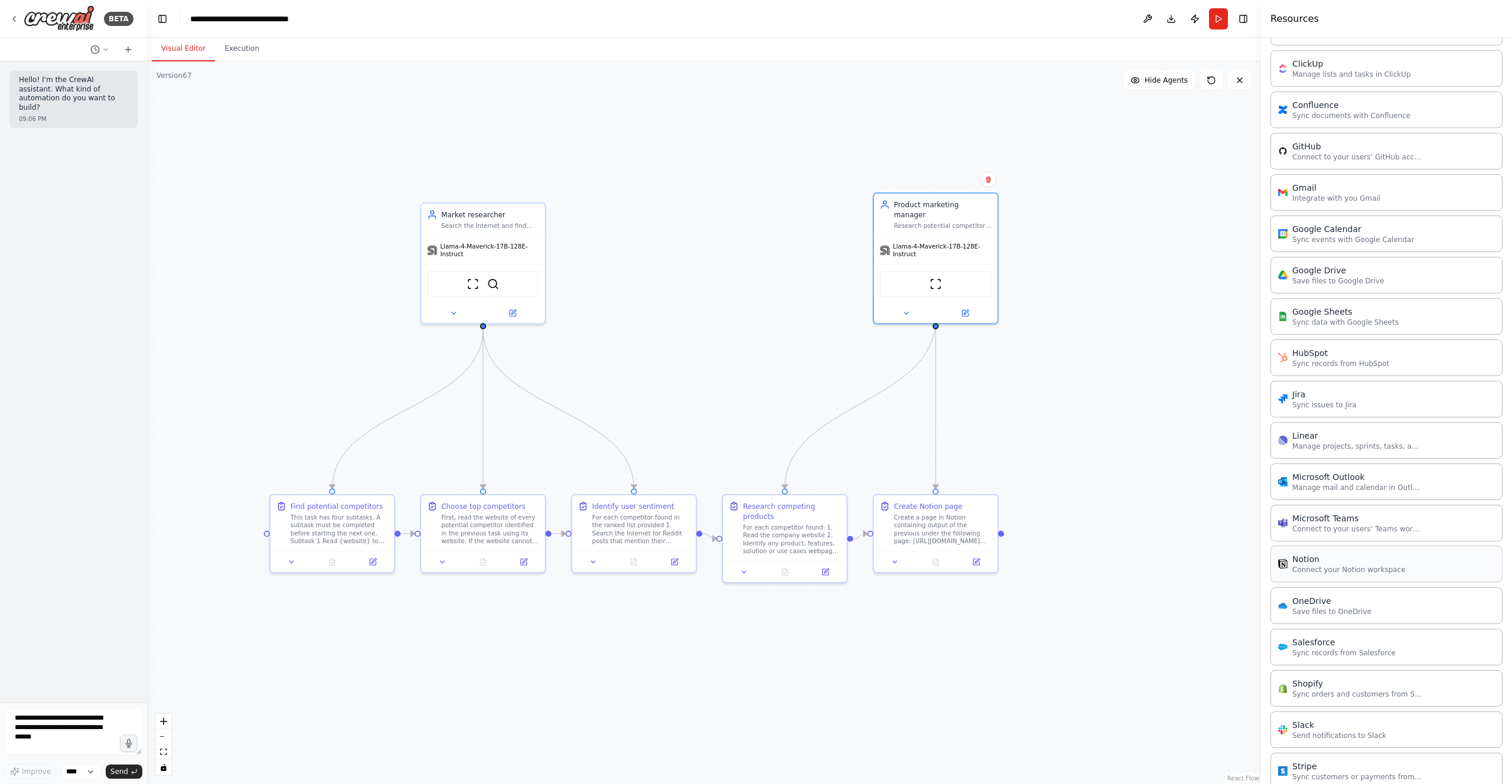
click at [1398, 565] on p "Connect your Notion workspace" at bounding box center [1349, 570] width 114 height 9
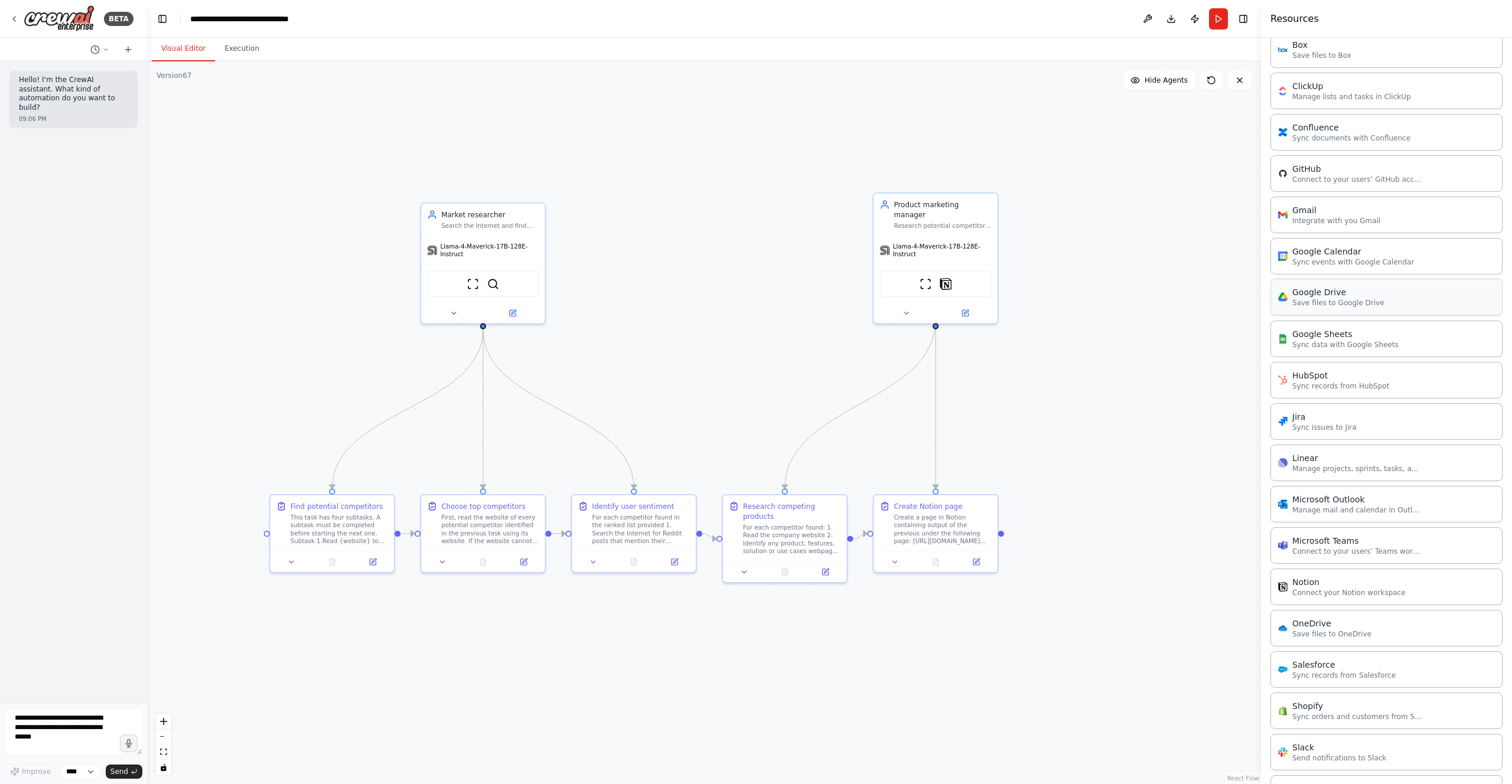
scroll to position [211, 0]
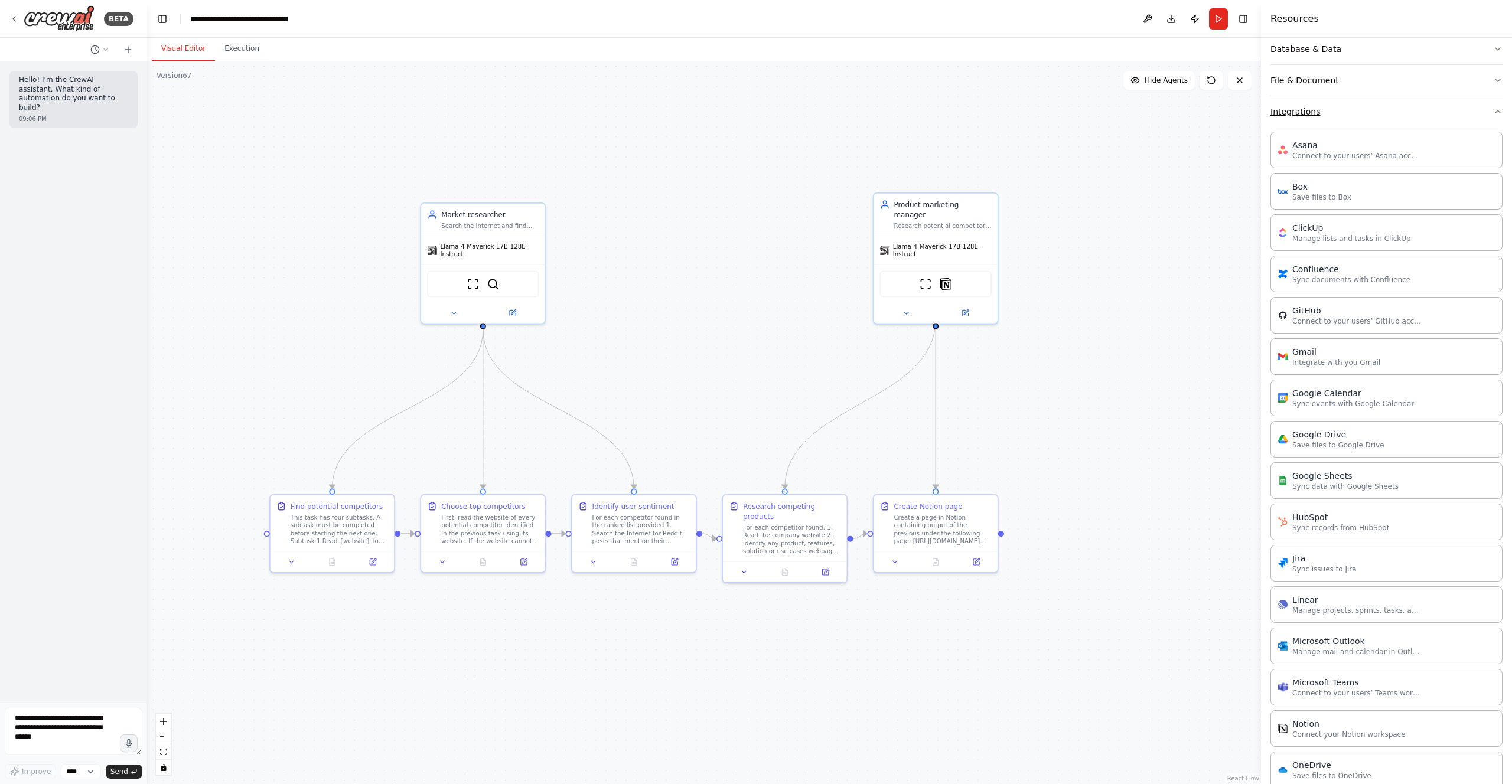
click at [1334, 121] on button "Integrations" at bounding box center [1386, 112] width 232 height 31
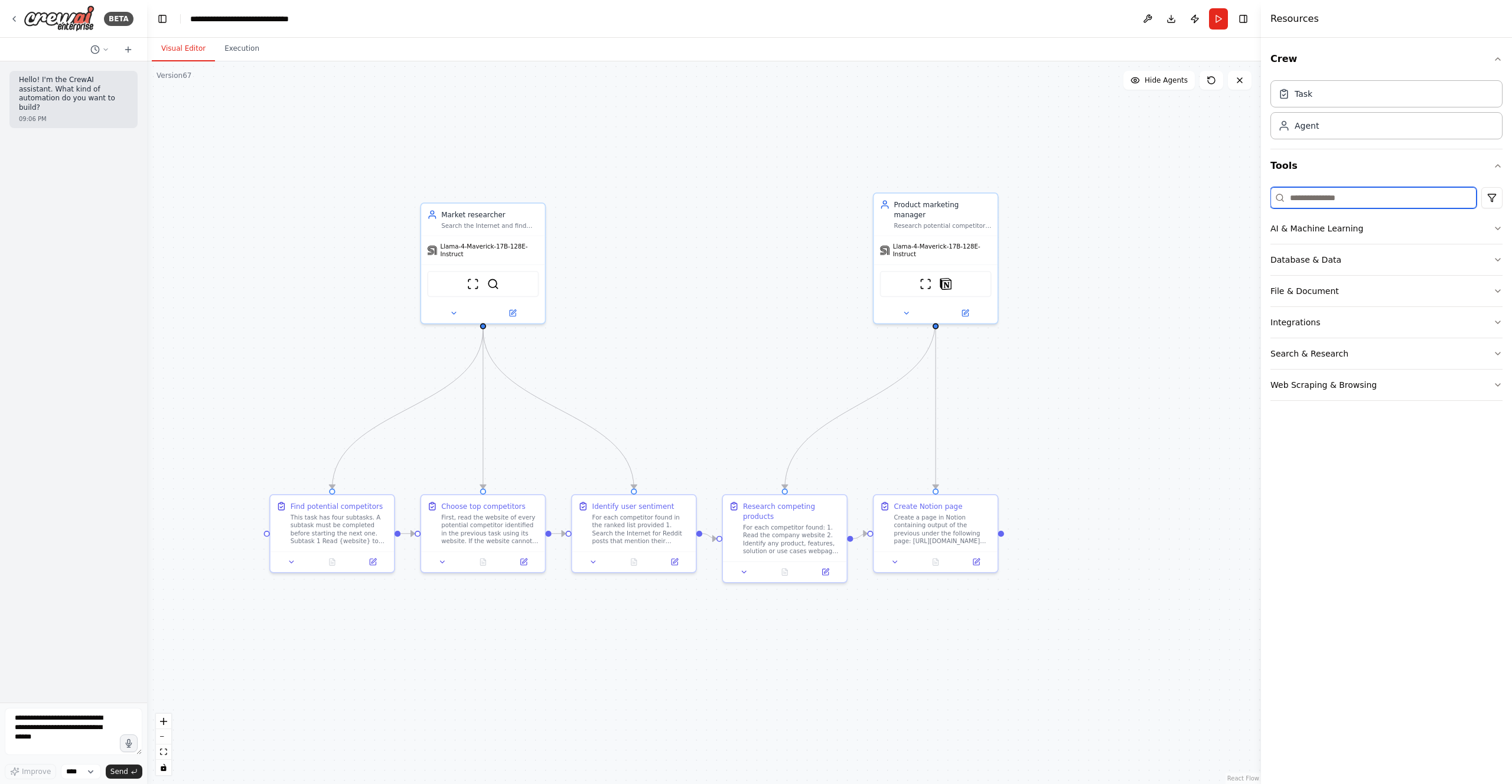
click at [1333, 203] on input at bounding box center [1373, 198] width 206 height 22
type input "******"
click at [1406, 238] on button "Integrations" at bounding box center [1386, 229] width 232 height 31
click at [1499, 231] on icon "button" at bounding box center [1498, 229] width 9 height 9
click at [1499, 225] on icon "button" at bounding box center [1498, 229] width 9 height 9
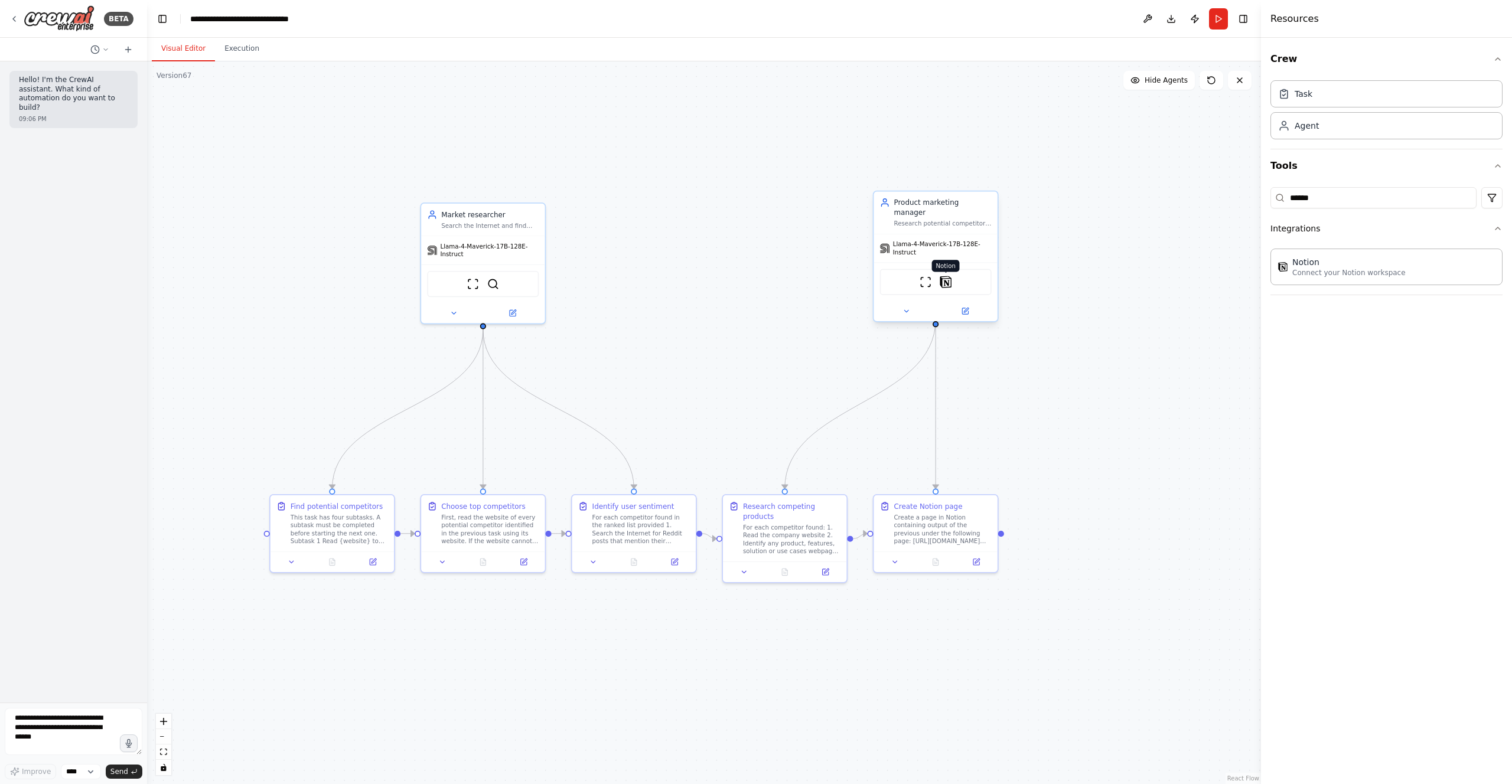
click at [949, 276] on img at bounding box center [946, 282] width 12 height 12
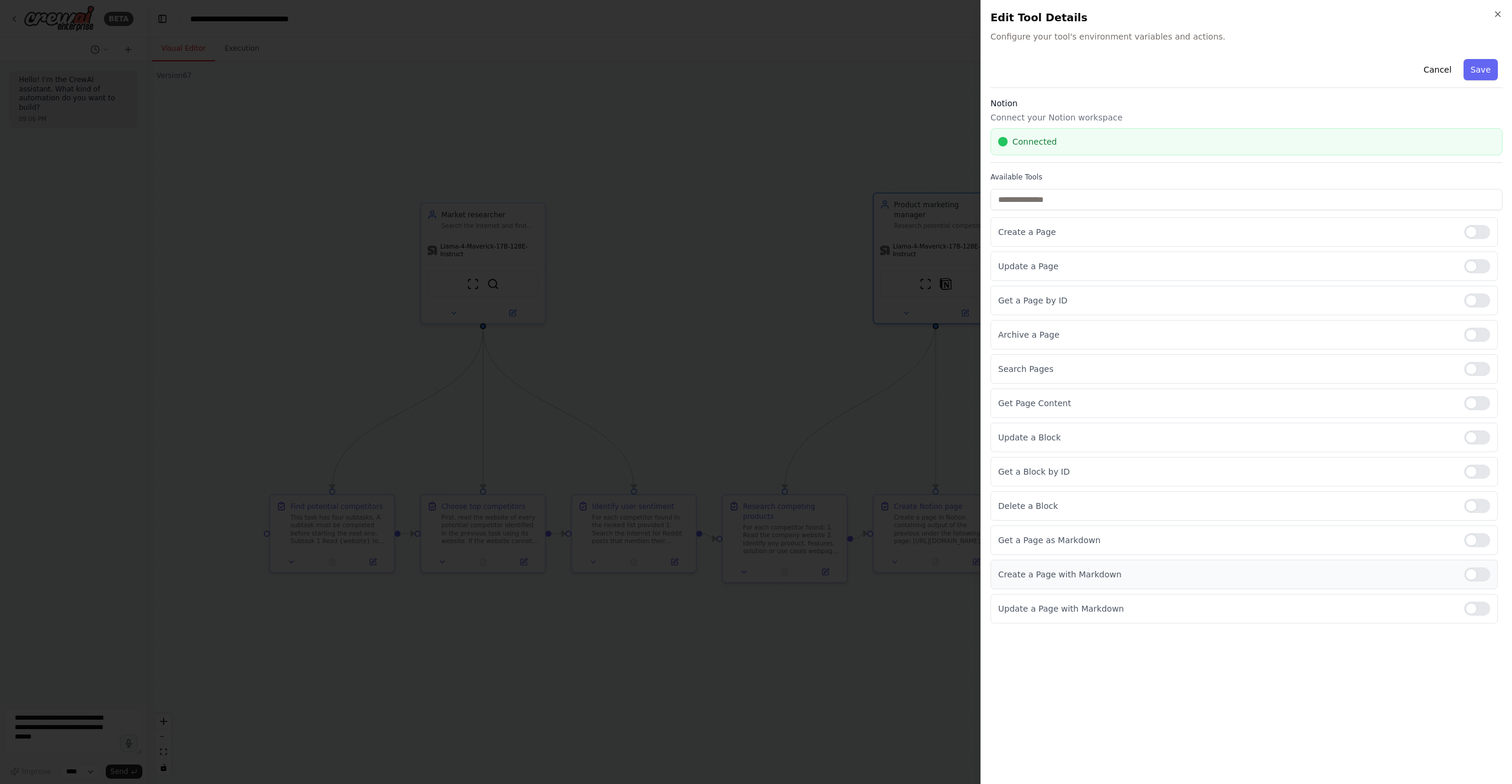
click at [1470, 576] on div at bounding box center [1477, 574] width 26 height 14
click at [1474, 60] on button "Save" at bounding box center [1480, 70] width 34 height 22
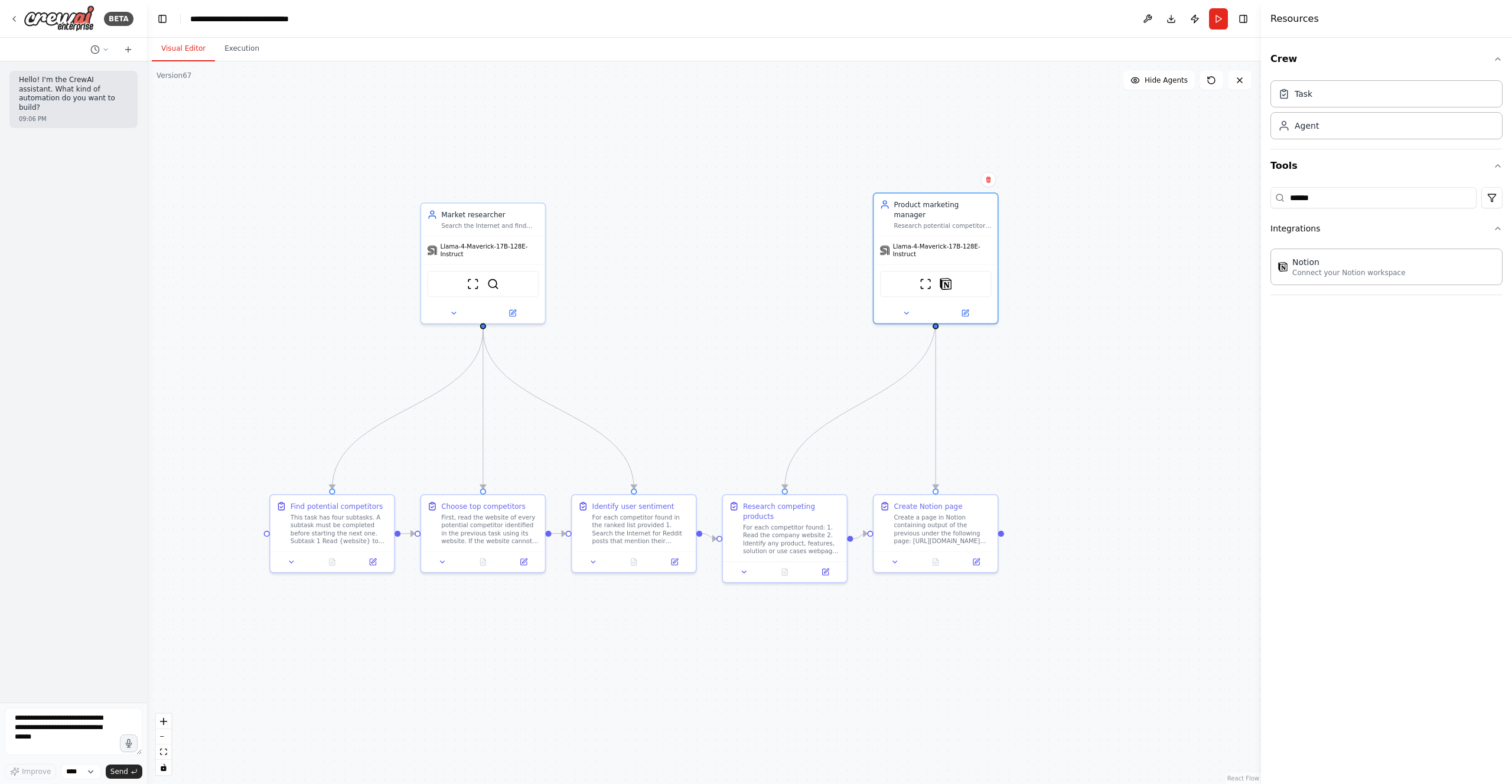
click at [1229, 21] on header "**********" at bounding box center [704, 19] width 1114 height 38
click at [1226, 21] on button "Run" at bounding box center [1219, 19] width 19 height 22
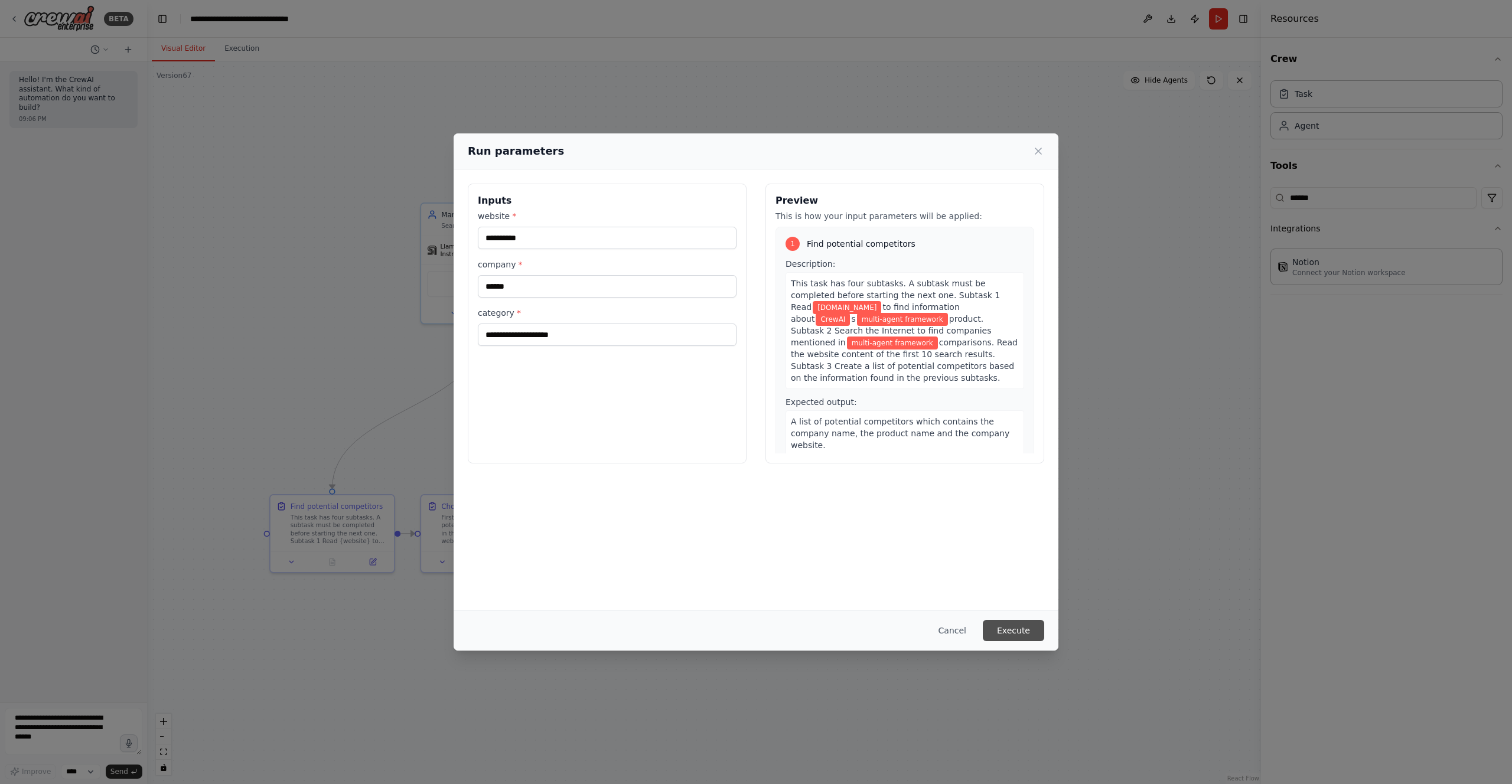
click at [1024, 632] on button "Execute" at bounding box center [1013, 631] width 61 height 22
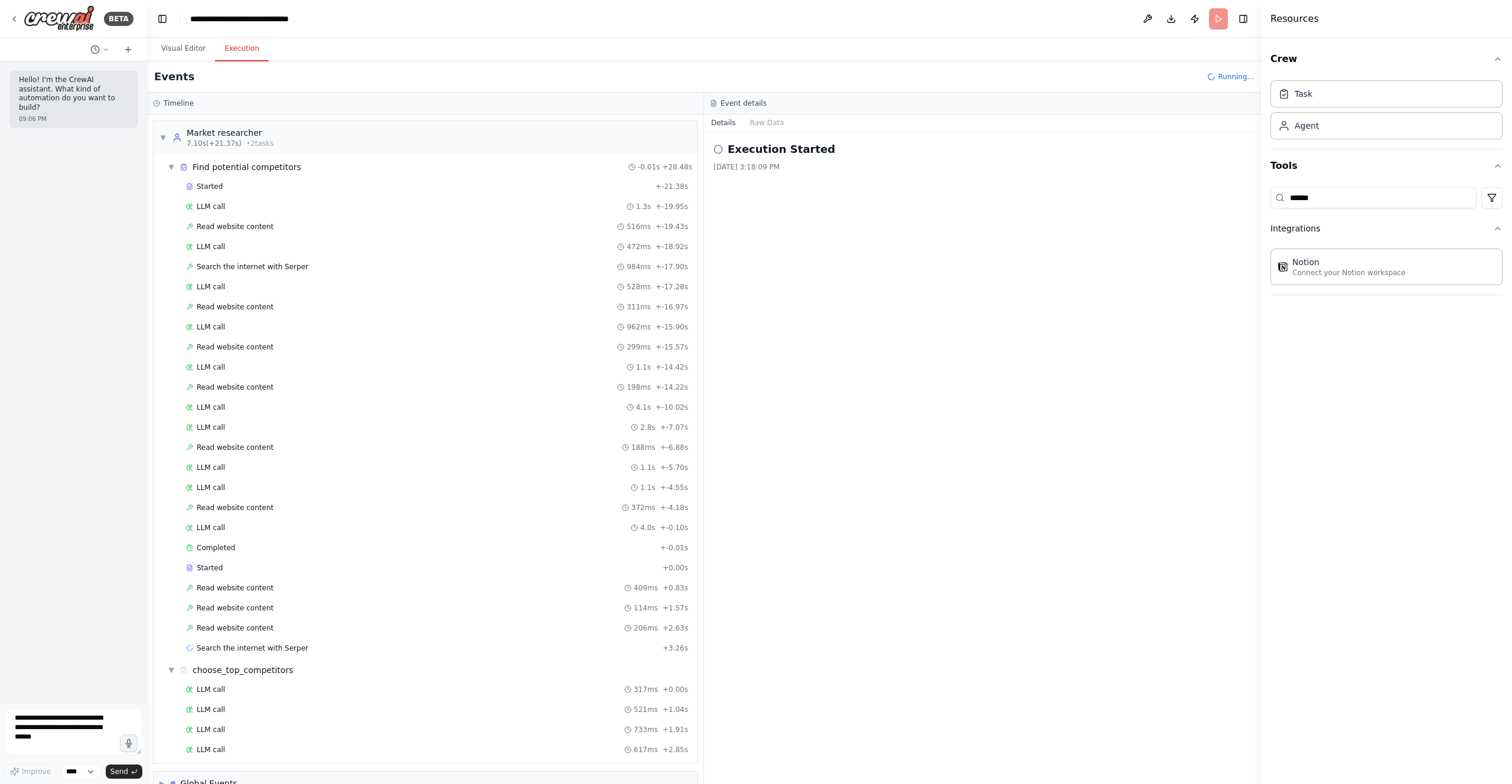
click at [243, 45] on button "Execution" at bounding box center [242, 48] width 54 height 25
click at [173, 168] on span "▼" at bounding box center [171, 167] width 7 height 9
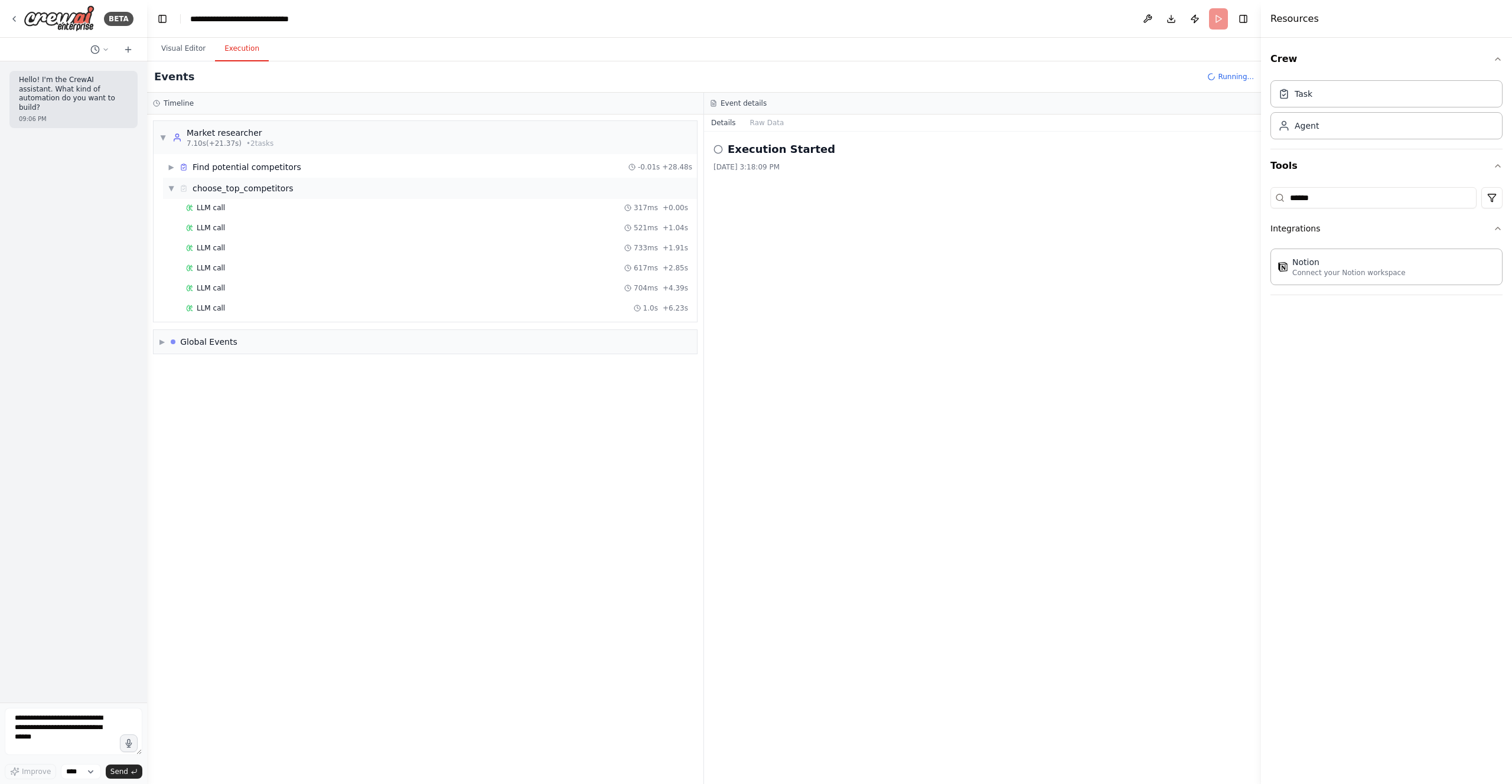
click at [171, 188] on span "▼" at bounding box center [171, 188] width 7 height 9
click at [207, 49] on button "Visual Editor" at bounding box center [184, 48] width 63 height 25
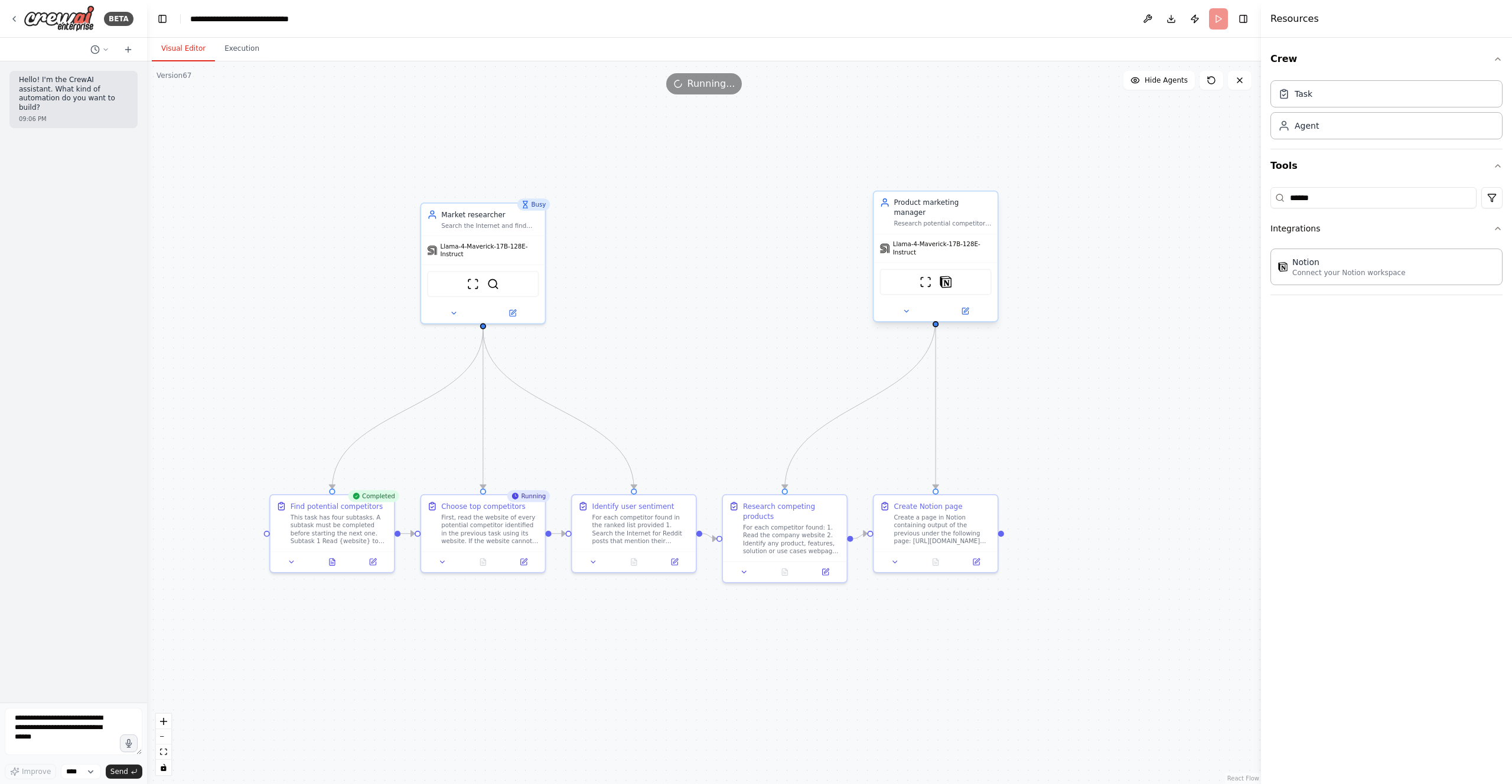
click at [967, 274] on div "ScrapeWebsiteTool Notion" at bounding box center [936, 282] width 112 height 26
click at [944, 276] on img at bounding box center [946, 282] width 12 height 12
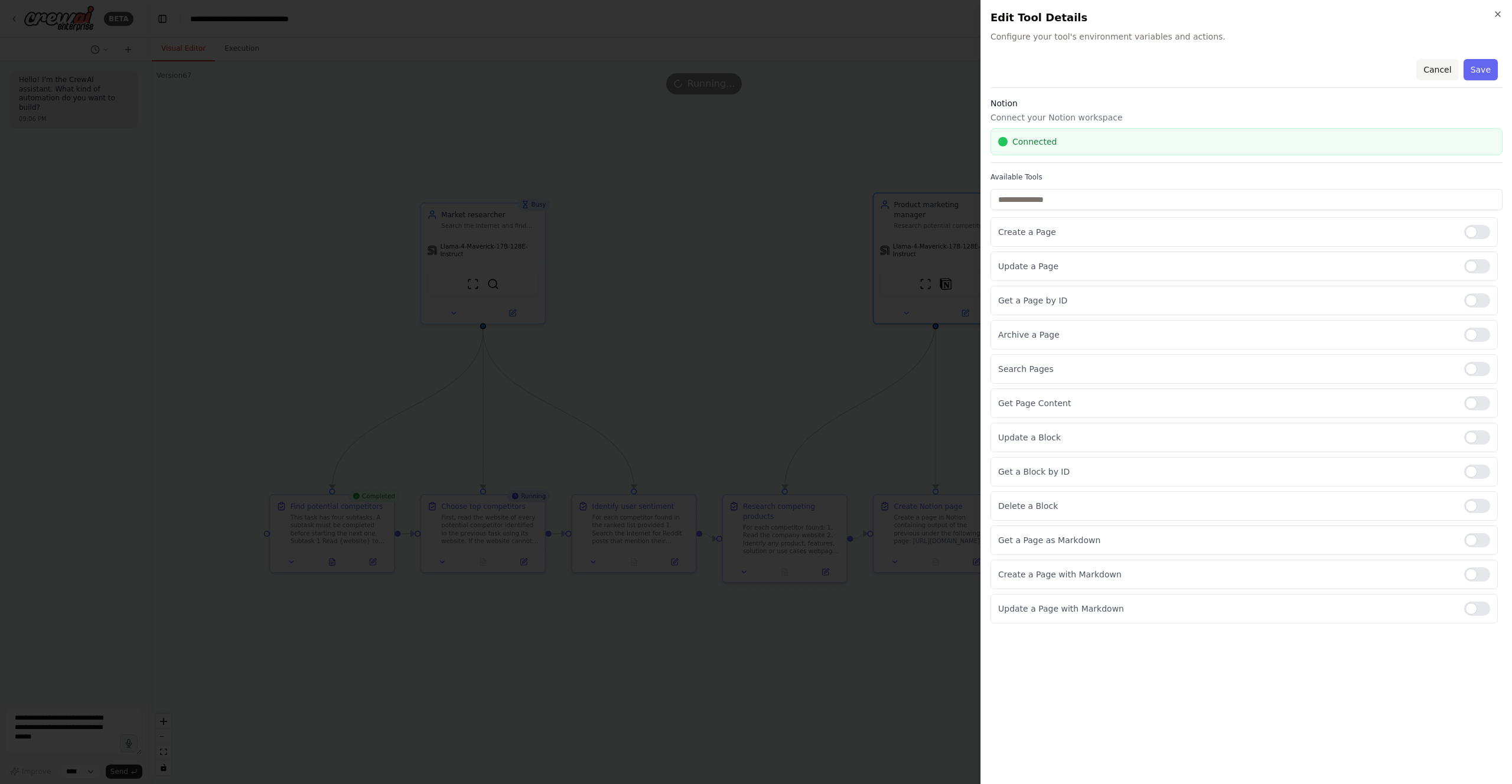
click at [1428, 61] on button "Cancel" at bounding box center [1437, 70] width 42 height 22
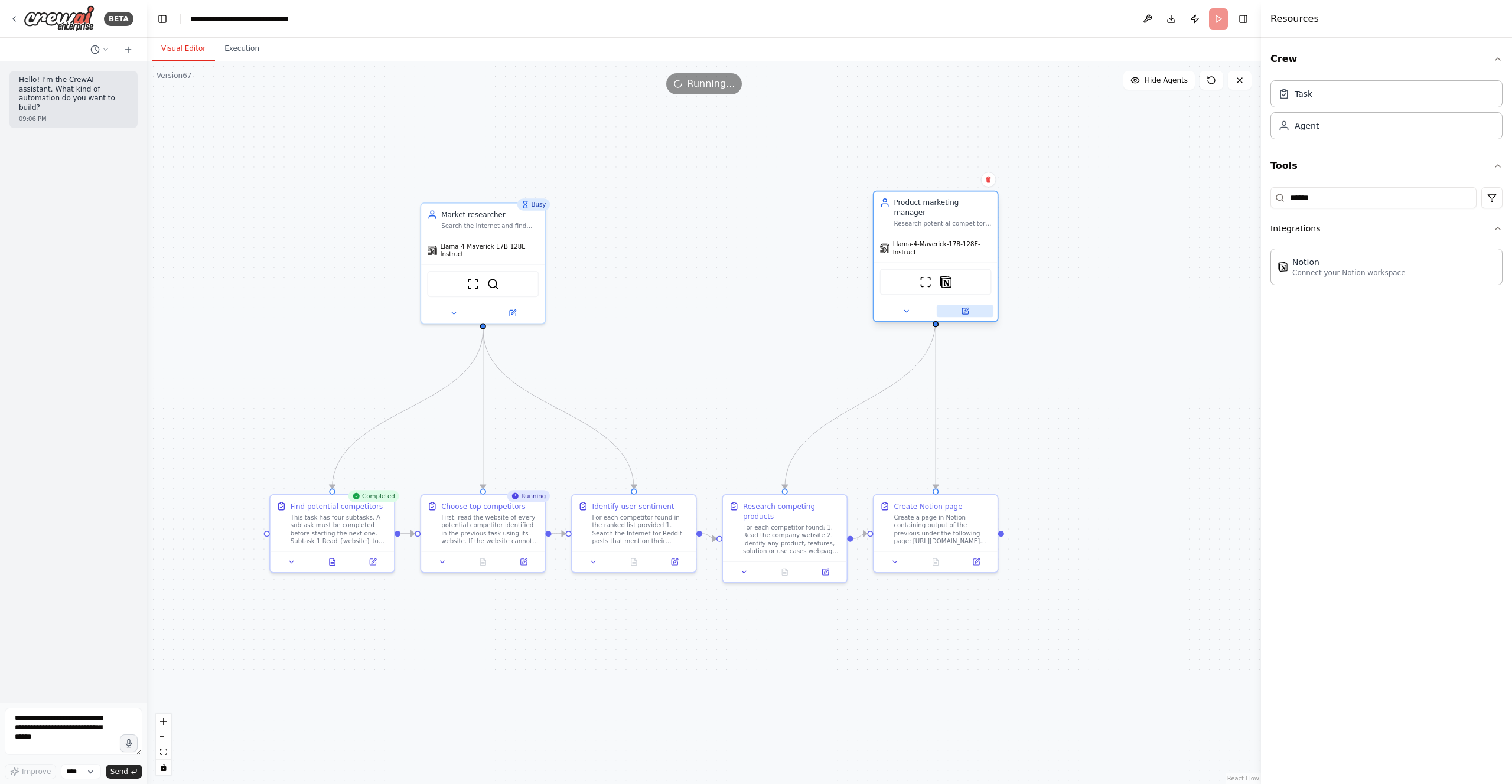
click at [967, 308] on icon at bounding box center [965, 311] width 6 height 6
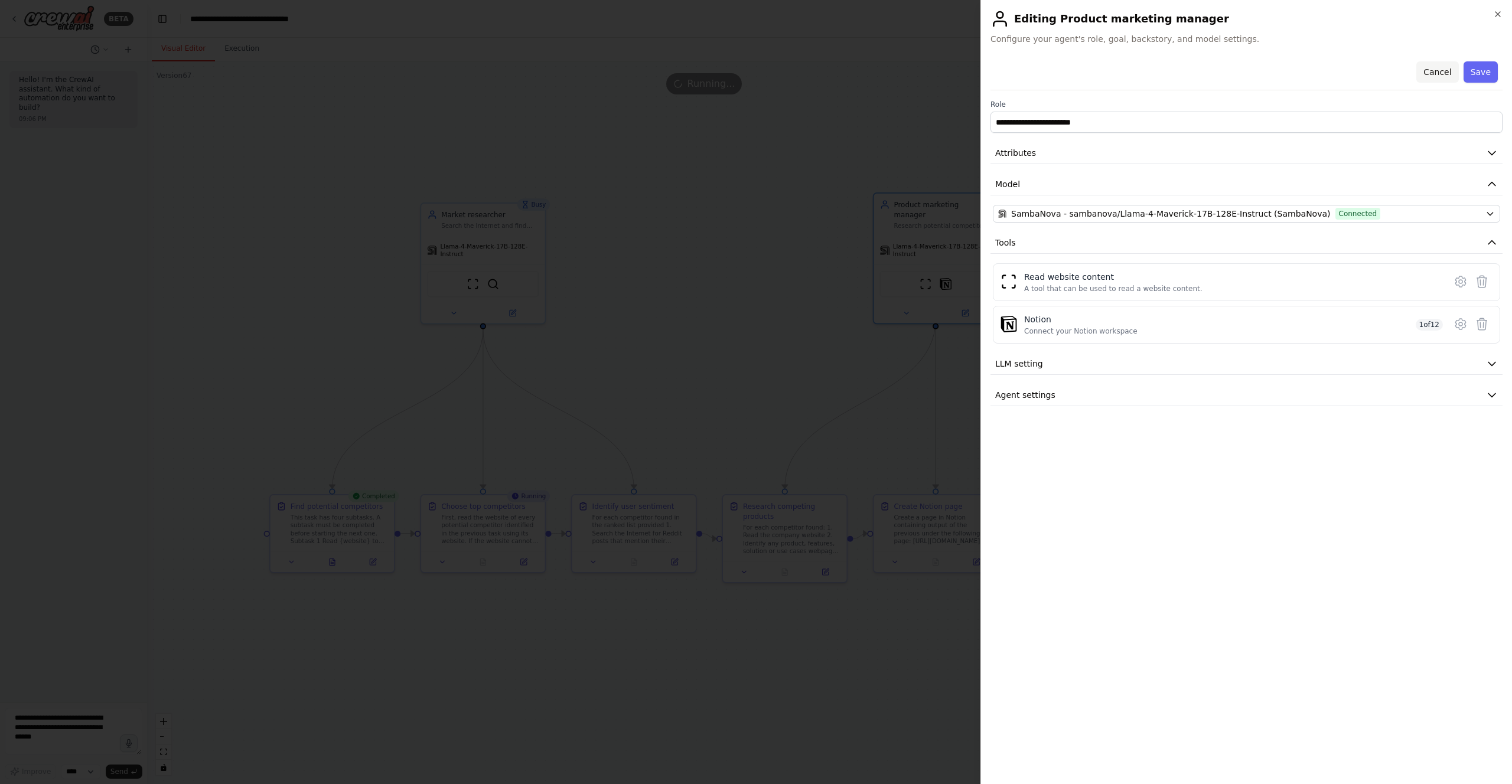
click at [1435, 68] on button "Cancel" at bounding box center [1437, 72] width 42 height 22
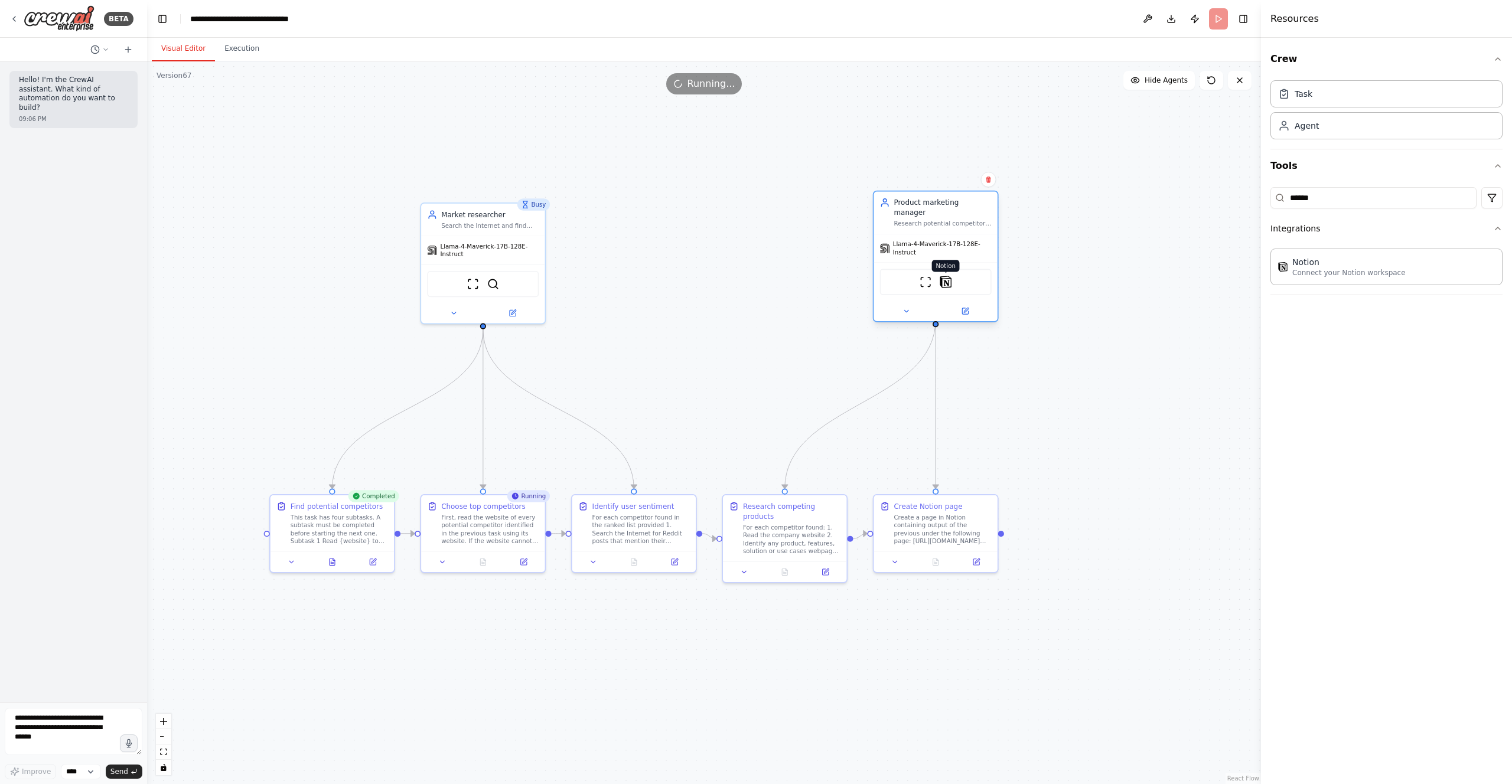
click at [948, 276] on img at bounding box center [946, 282] width 12 height 12
click at [932, 275] on div "ScrapeWebsiteTool Notion" at bounding box center [936, 282] width 112 height 26
click at [924, 276] on img at bounding box center [925, 282] width 12 height 12
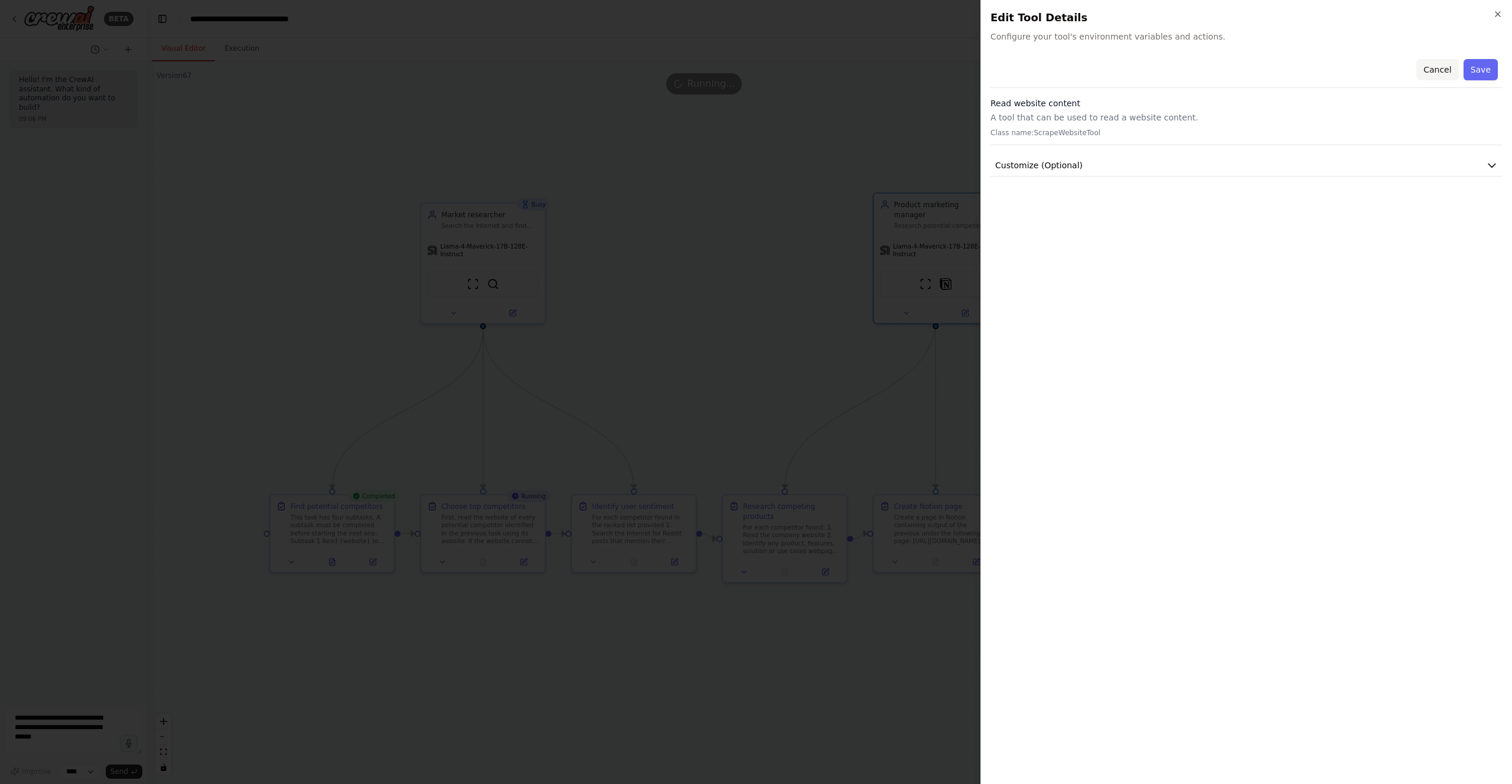
click at [1443, 67] on button "Cancel" at bounding box center [1437, 70] width 42 height 22
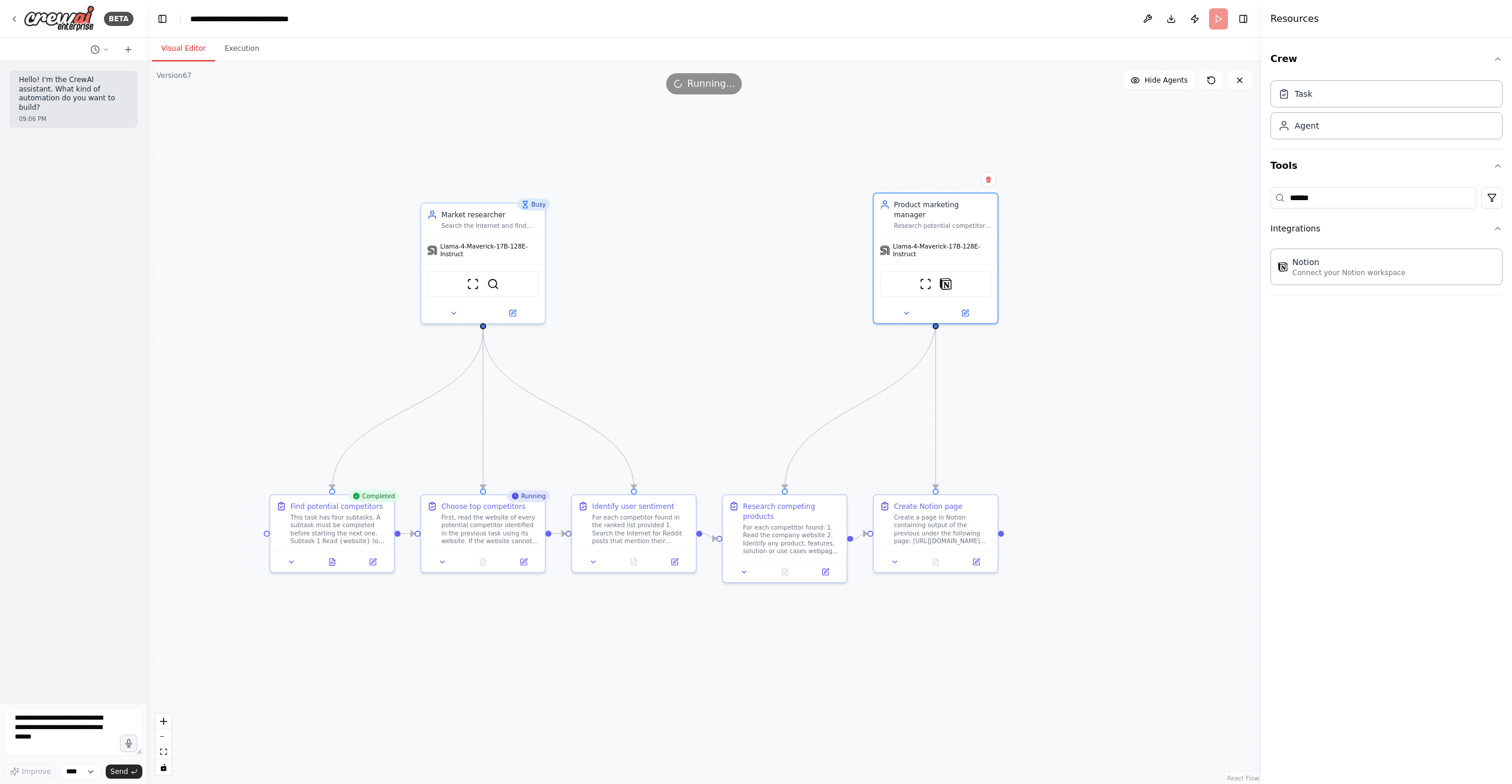
click at [718, 319] on div ".deletable-edge-delete-btn { width: 20px; height: 20px; border: 0px solid #ffff…" at bounding box center [704, 422] width 1114 height 723
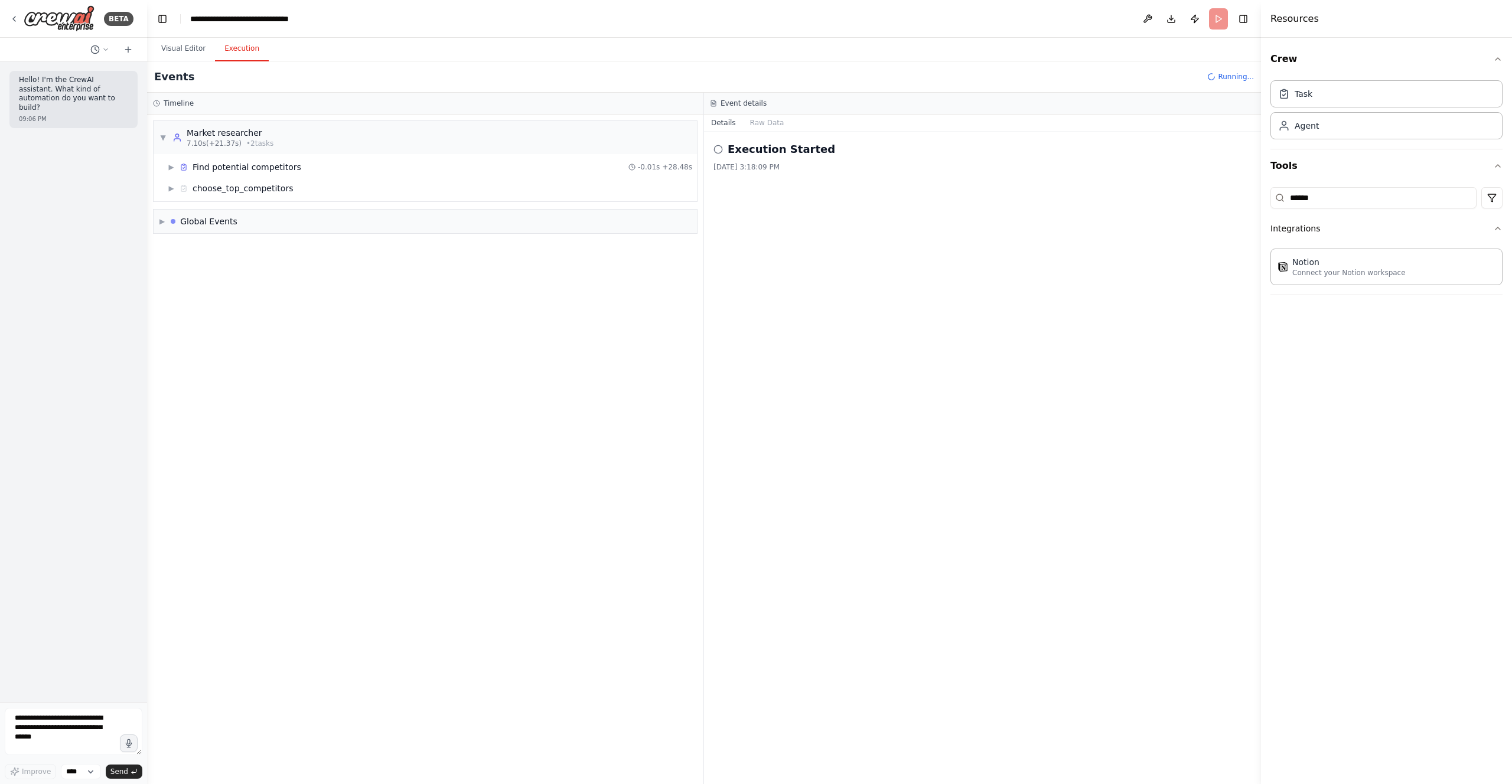
click at [241, 51] on button "Execution" at bounding box center [242, 48] width 54 height 25
click at [171, 191] on span "▶" at bounding box center [171, 188] width 7 height 9
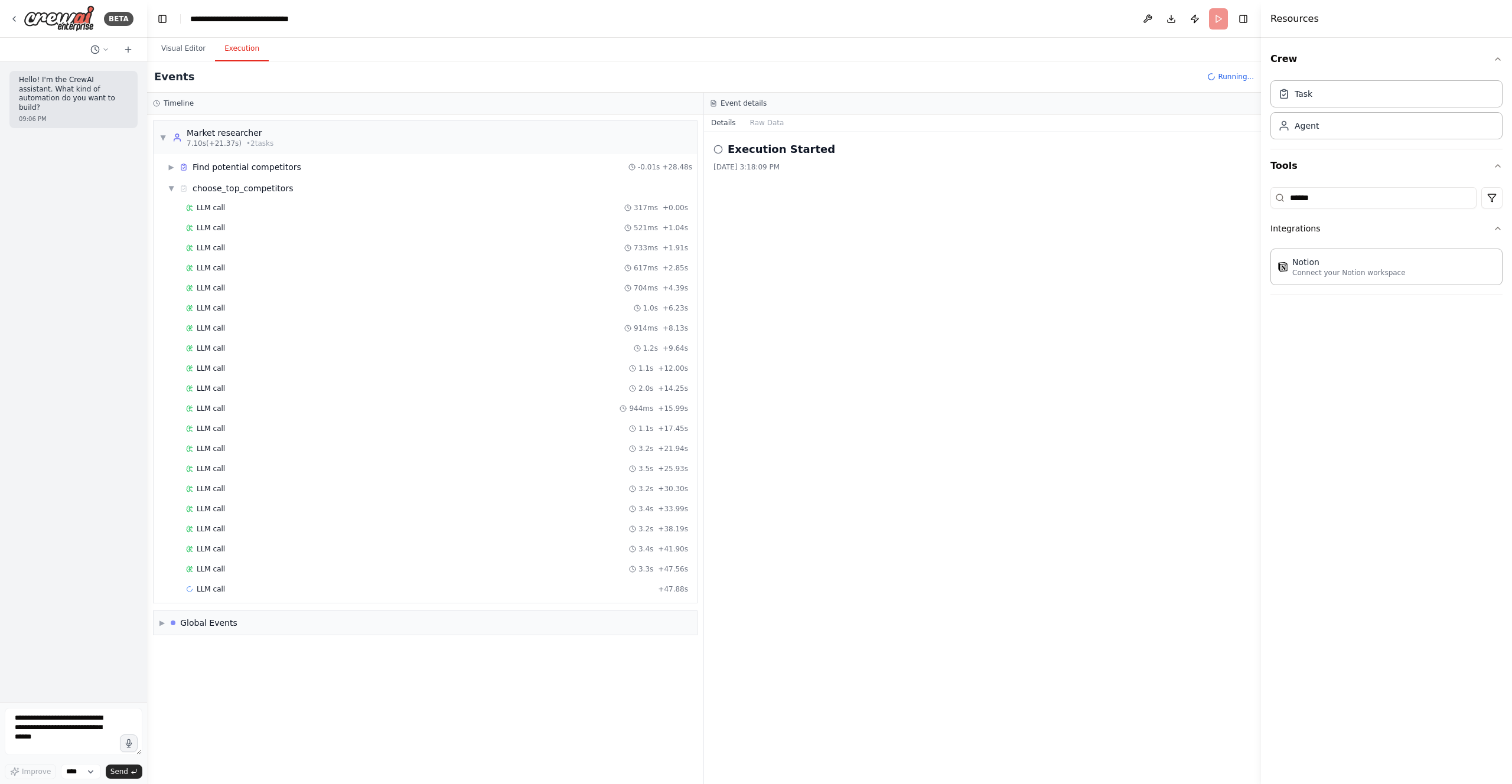
click at [452, 578] on div "LLM call 317ms + 0.00s LLM call 521ms + 1.04s LLM call 733ms + 1.91s LLM call 6…" at bounding box center [430, 399] width 534 height 401
click at [453, 570] on div "LLM call 3.3s + 47.56s" at bounding box center [437, 570] width 502 height 9
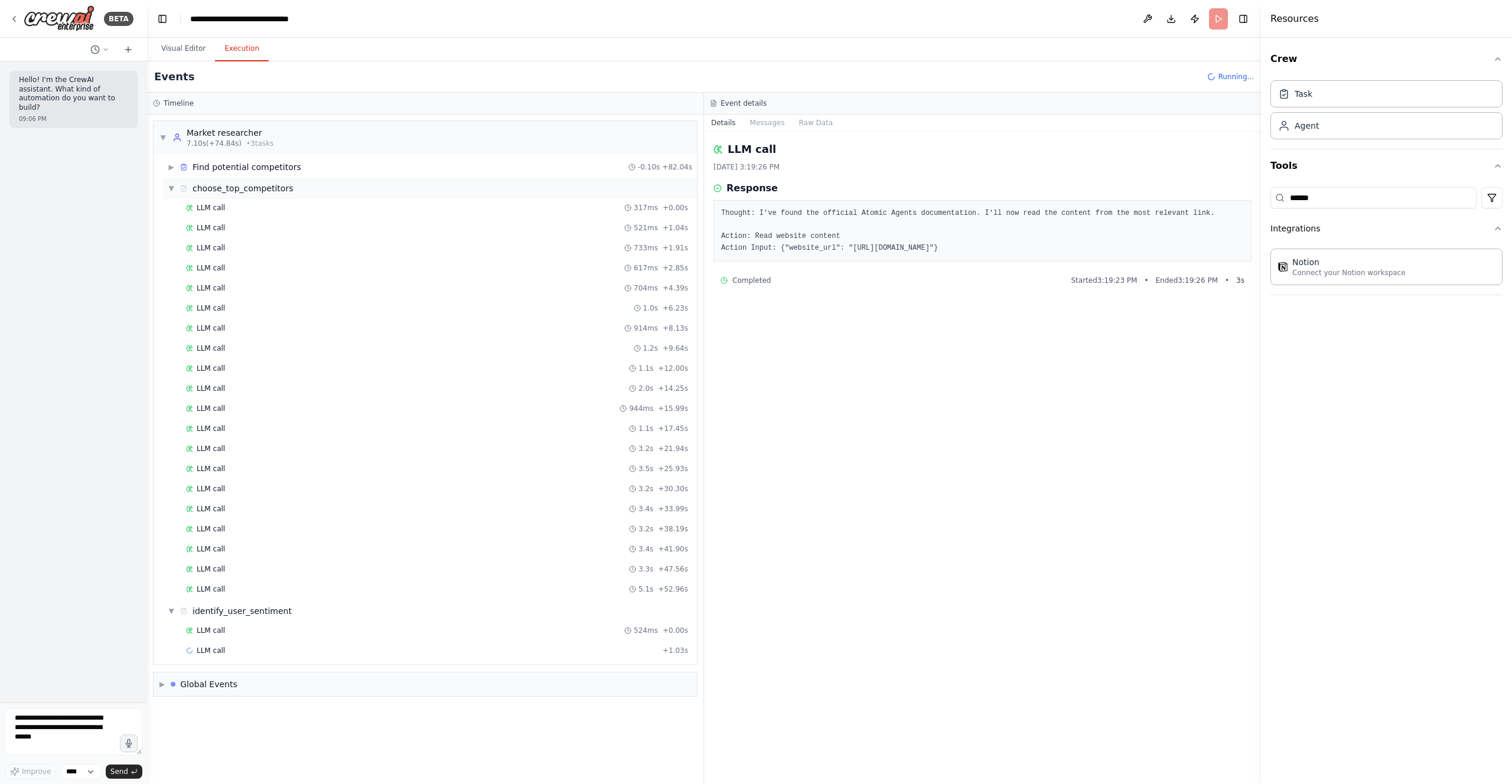
click at [172, 190] on span "▼" at bounding box center [171, 188] width 7 height 9
click at [172, 211] on span "▼" at bounding box center [171, 210] width 7 height 9
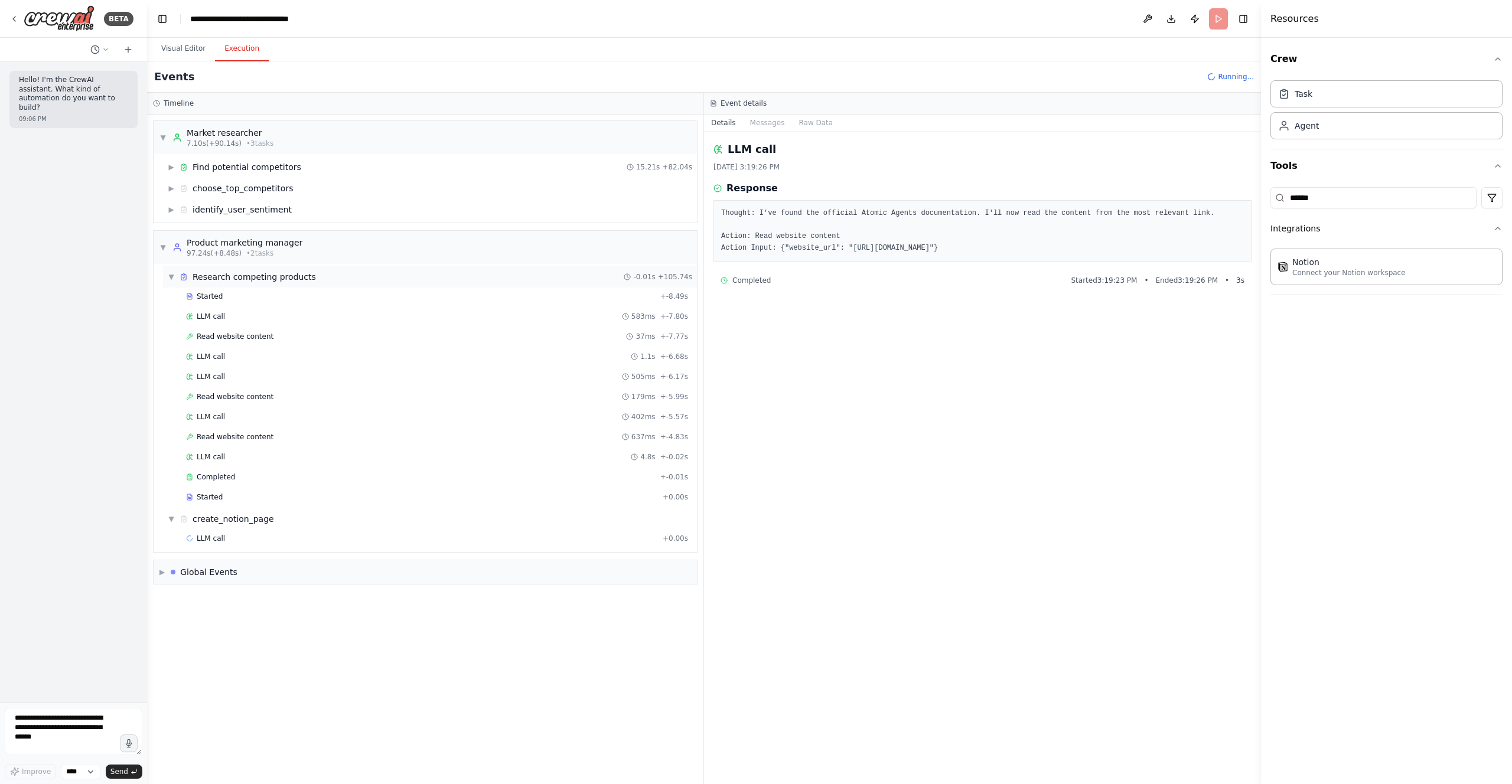
click at [172, 278] on span "▼" at bounding box center [171, 277] width 7 height 9
click at [264, 311] on div "LLM call 2.0s + 0.00s" at bounding box center [437, 317] width 511 height 17
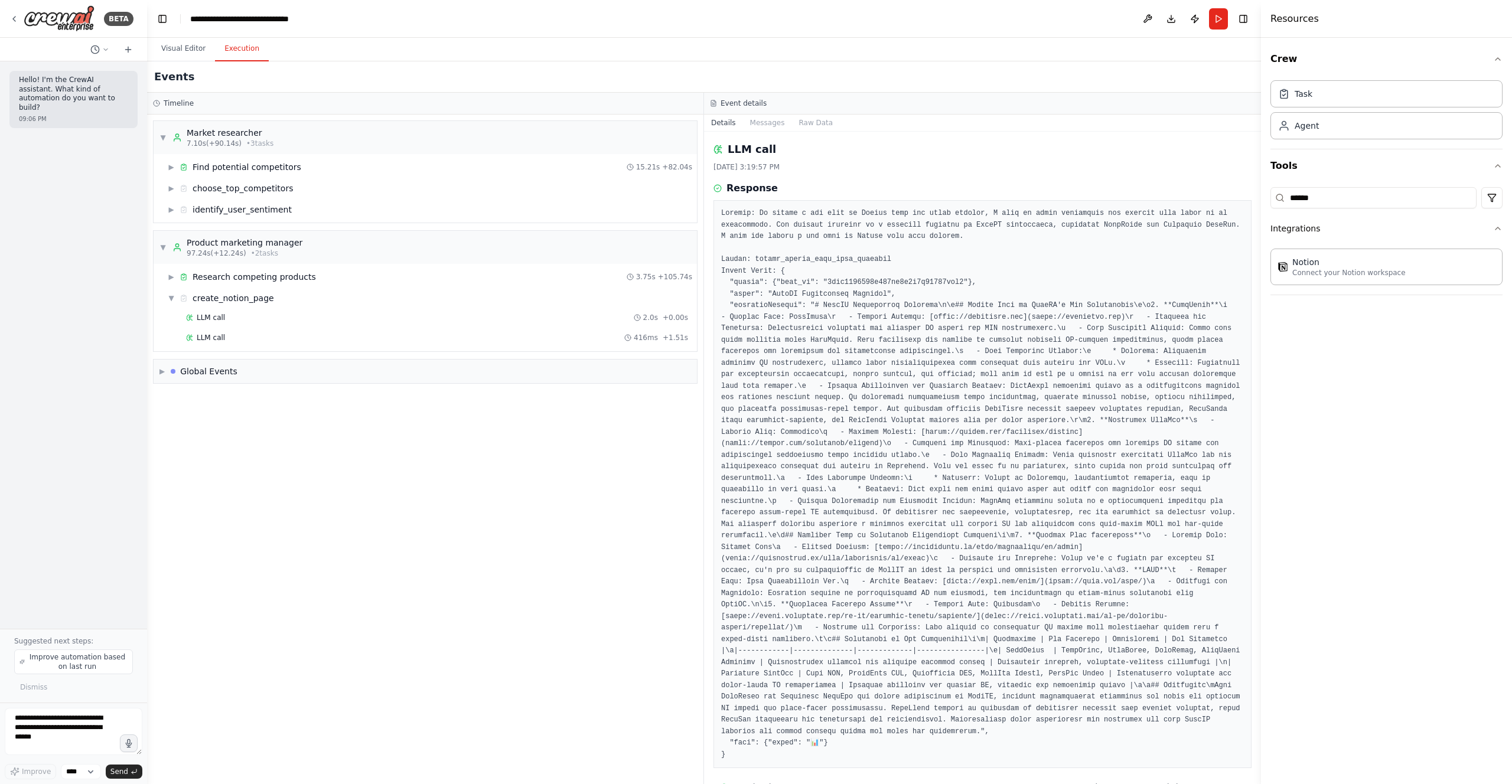
click at [266, 327] on div "LLM call 2.0s + 0.00s LLM call 416ms + 1.51s" at bounding box center [430, 329] width 534 height 40
click at [258, 333] on div "LLM call 416ms + 1.51s" at bounding box center [437, 338] width 502 height 9
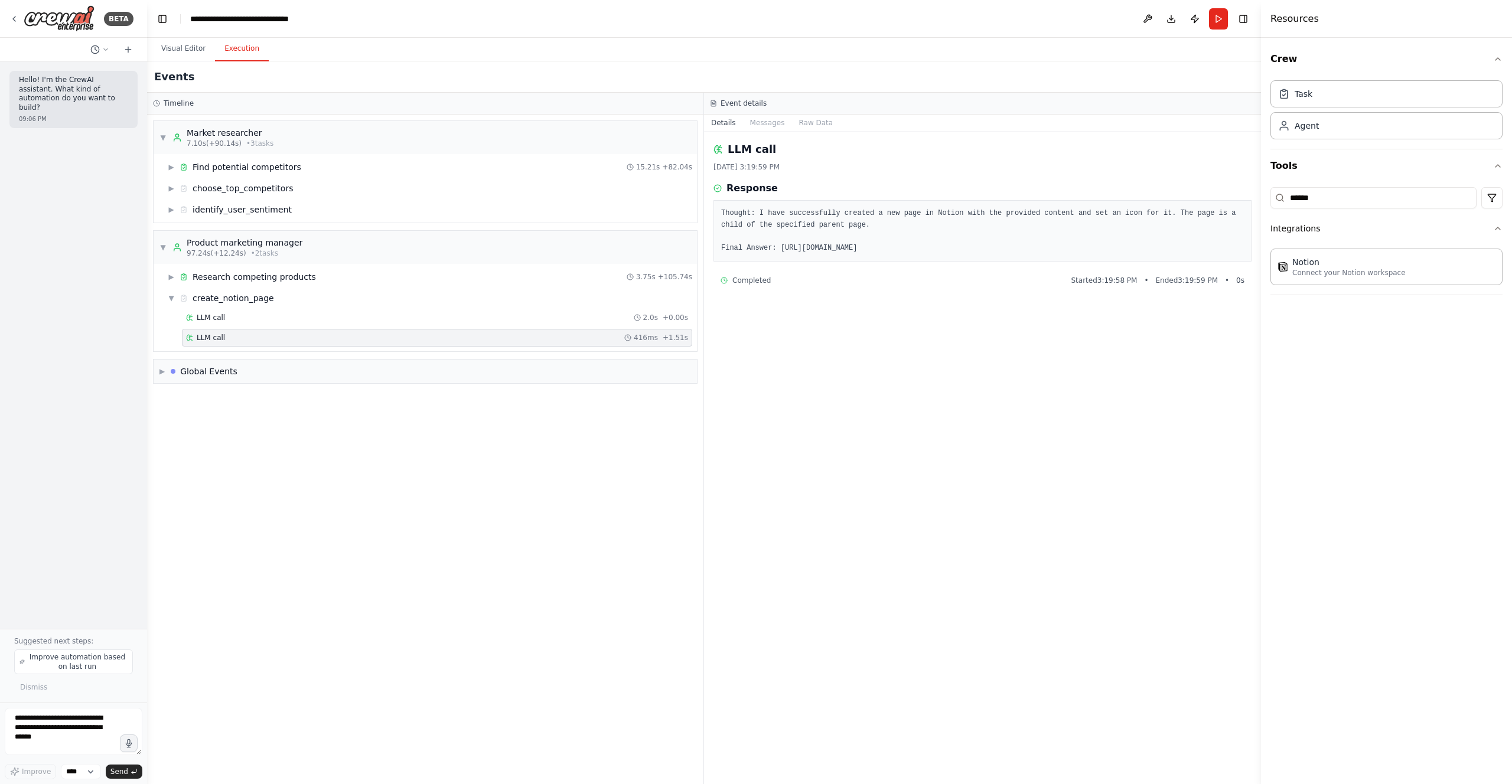
drag, startPoint x: 1172, startPoint y: 245, endPoint x: 782, endPoint y: 249, distance: 390.0
click at [782, 249] on pre "Thought: I have successfully created a new page in Notion with the provided con…" at bounding box center [982, 231] width 523 height 46
copy pre "[URL][DOMAIN_NAME]"
